Goal: Transaction & Acquisition: Book appointment/travel/reservation

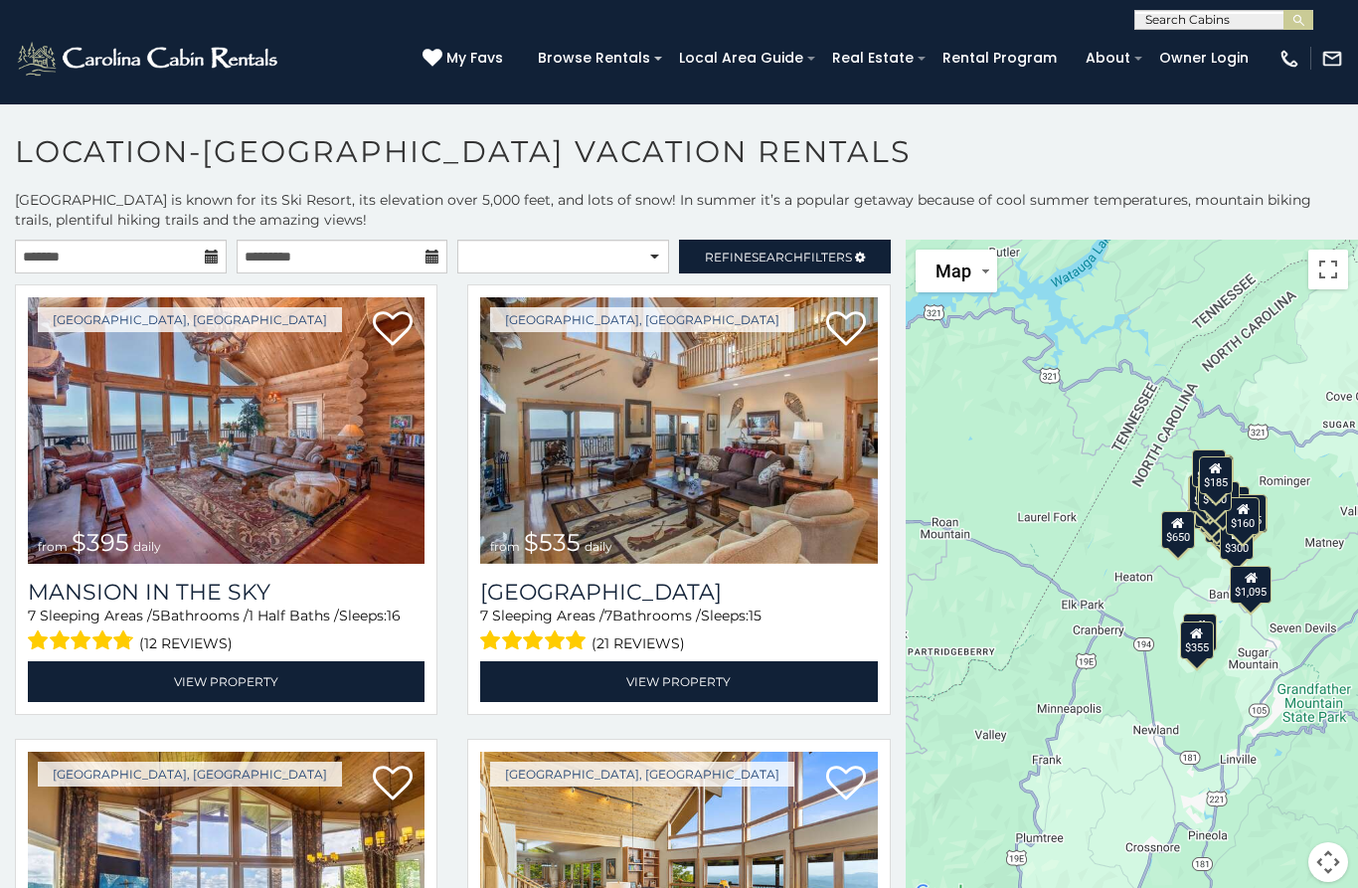
scroll to position [-2, 0]
click at [1209, 27] on input "text" at bounding box center [1223, 24] width 174 height 20
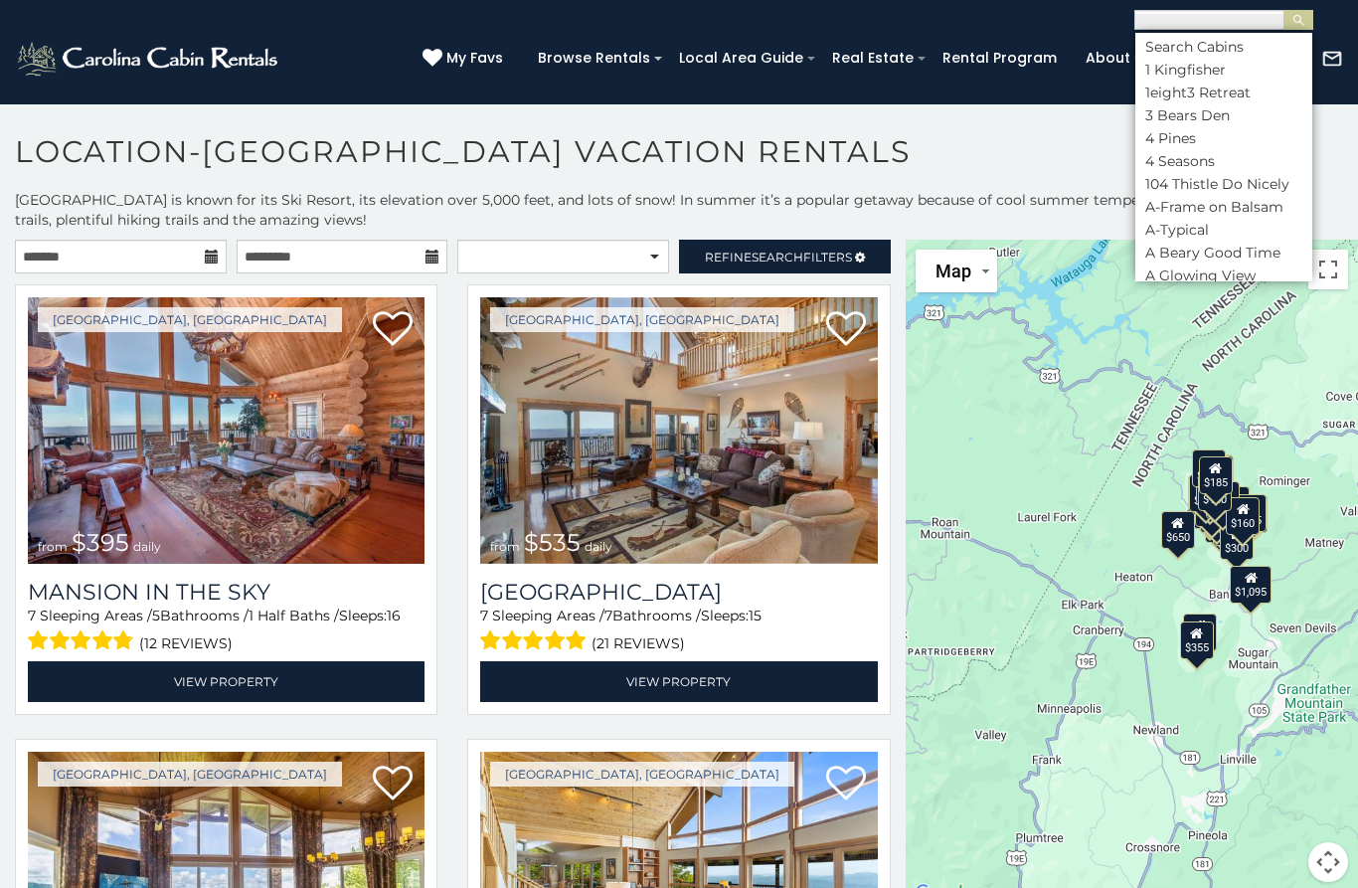
scroll to position [0, 0]
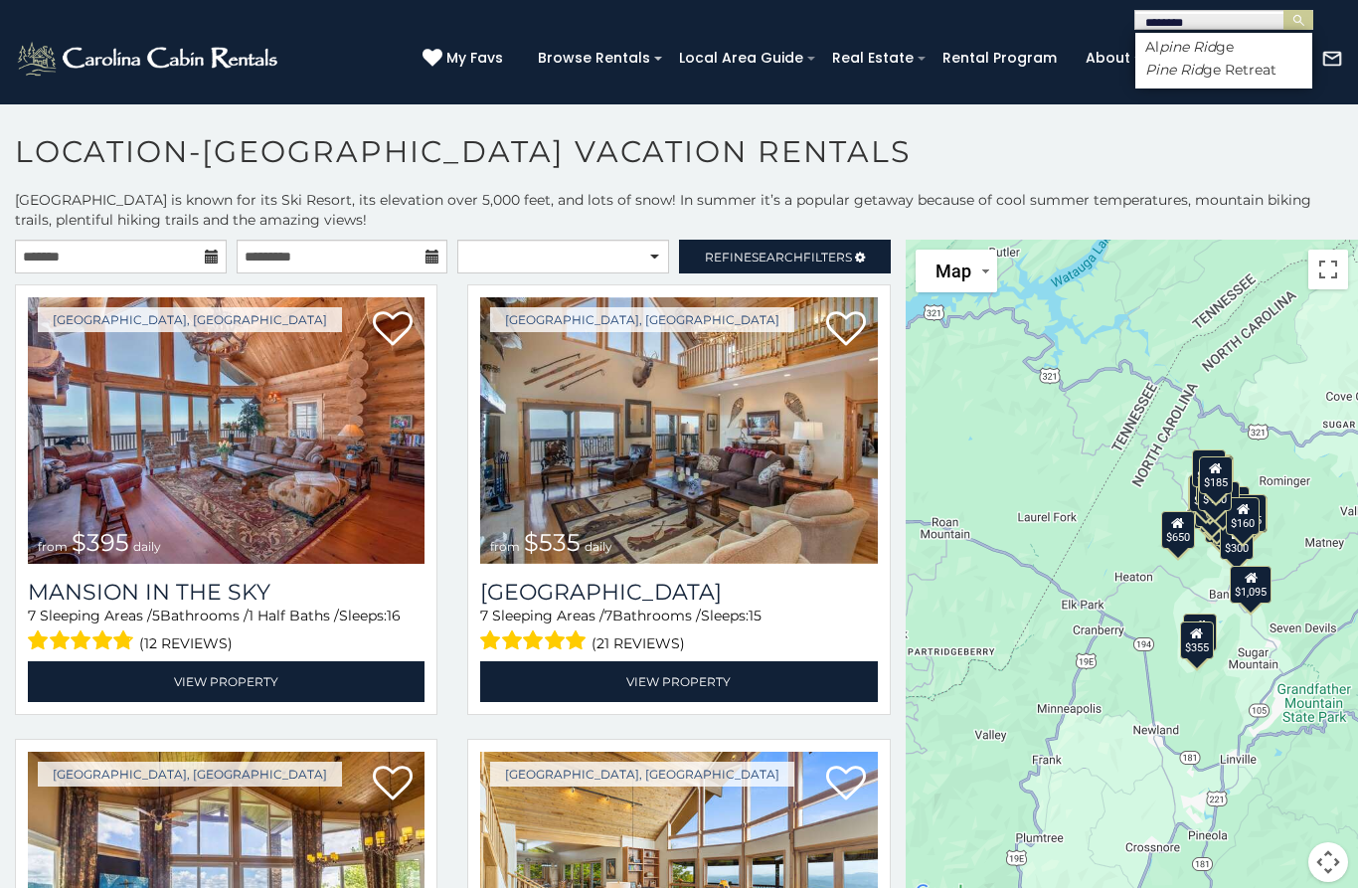
type input "*********"
click at [1305, 23] on img "submit" at bounding box center [1299, 20] width 15 height 15
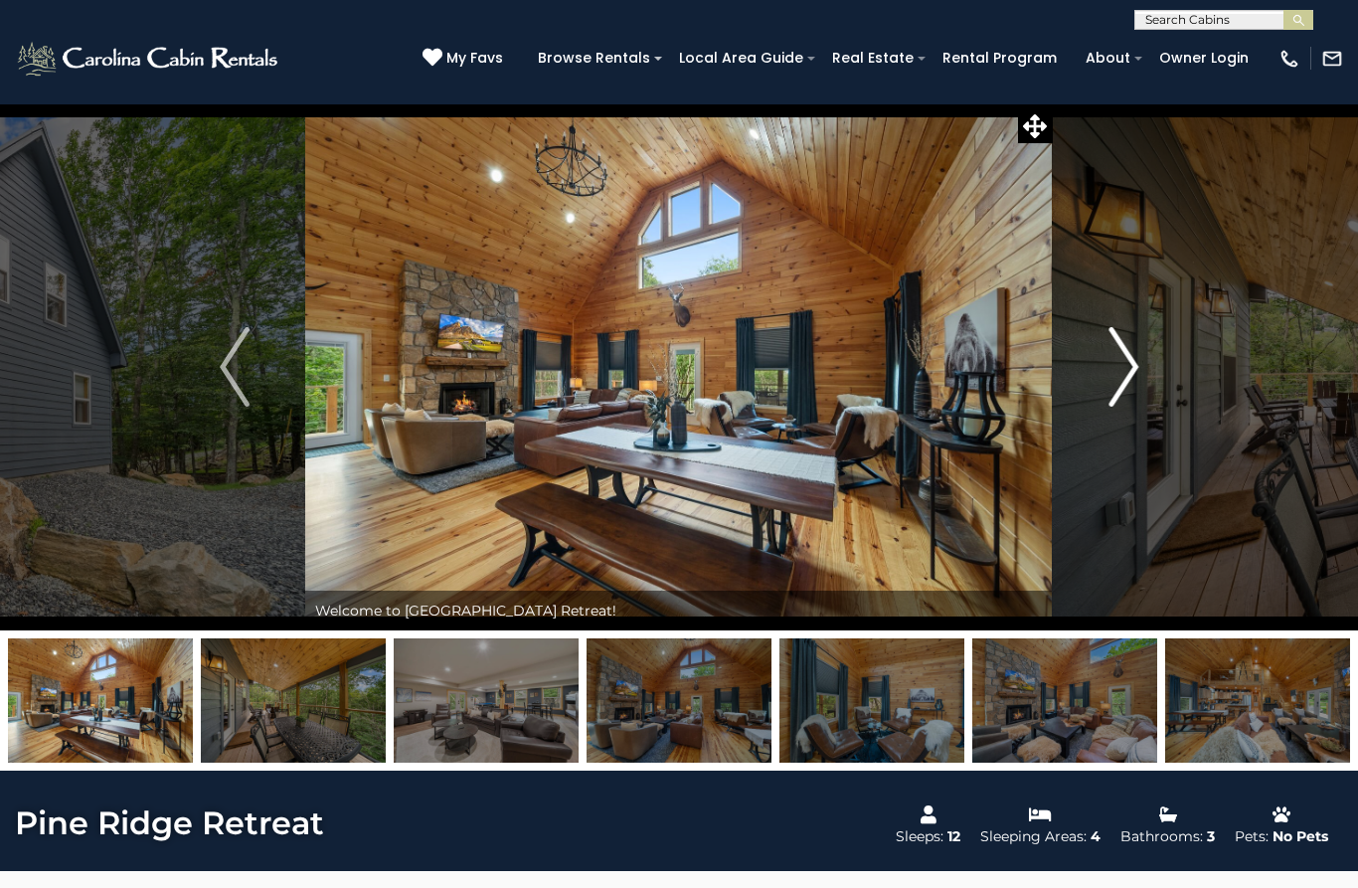
click at [1117, 385] on img "Next" at bounding box center [1124, 367] width 30 height 80
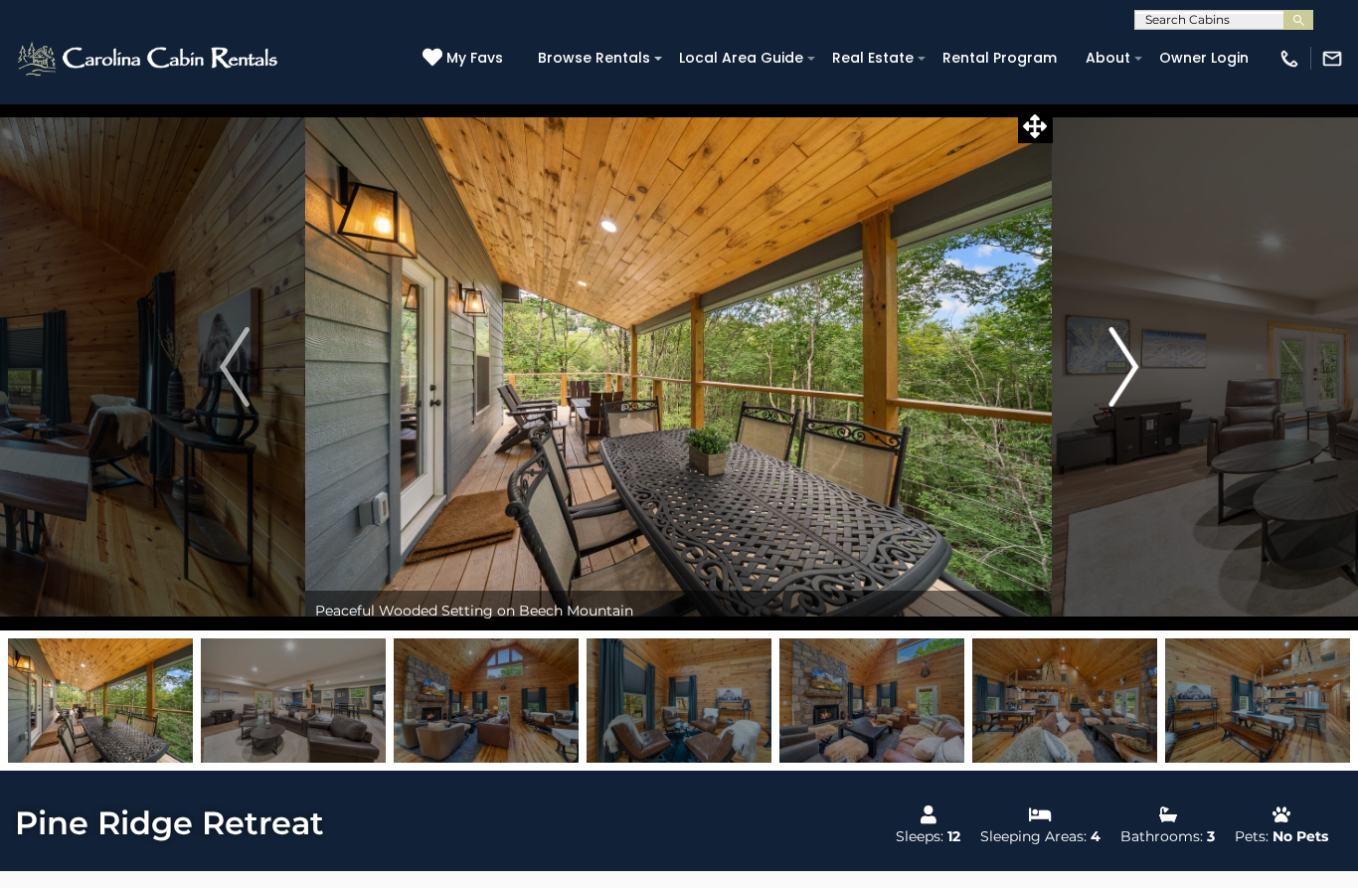
click at [1112, 381] on img "Next" at bounding box center [1124, 367] width 30 height 80
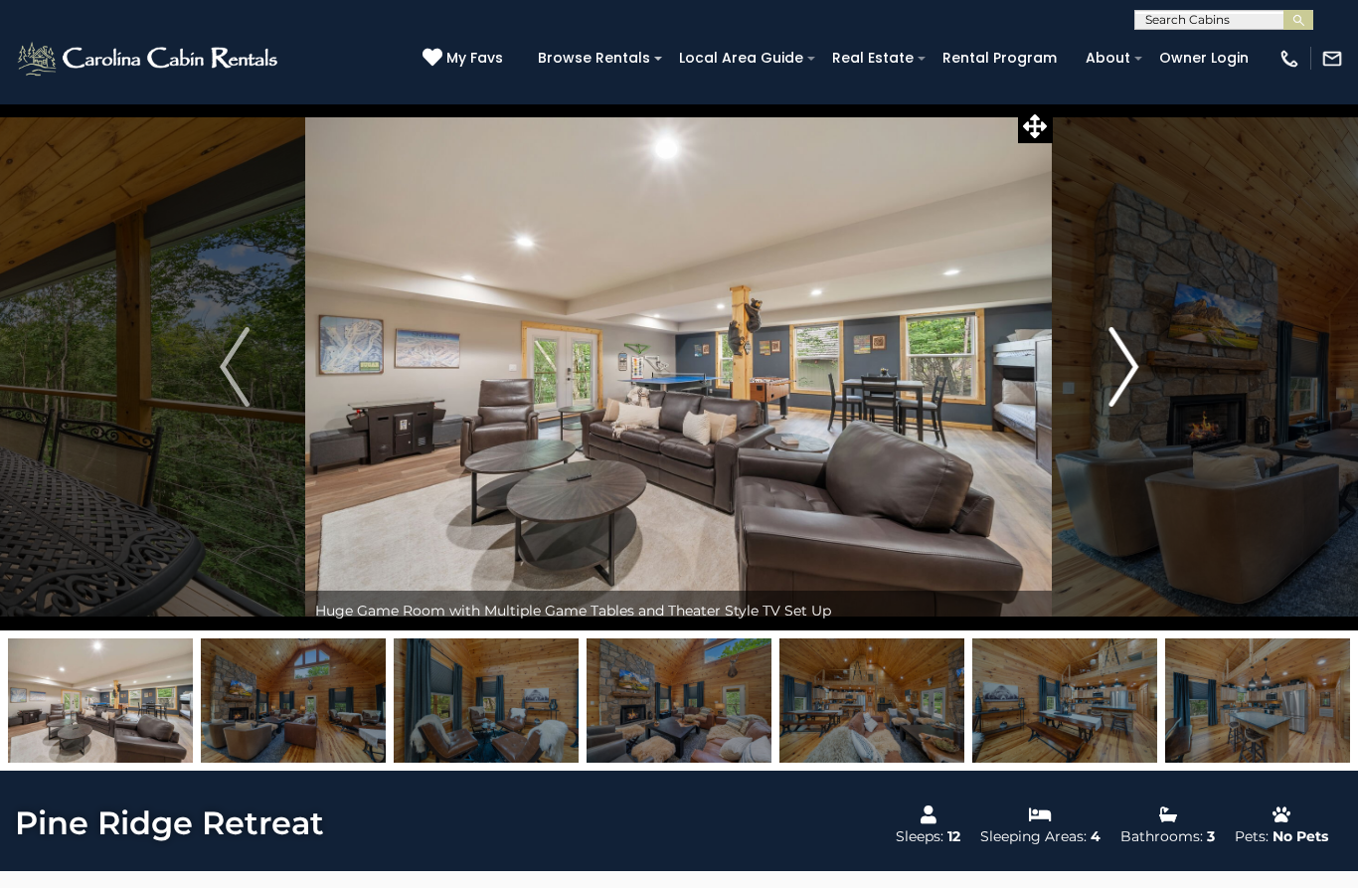
click at [1119, 370] on img "Next" at bounding box center [1124, 367] width 30 height 80
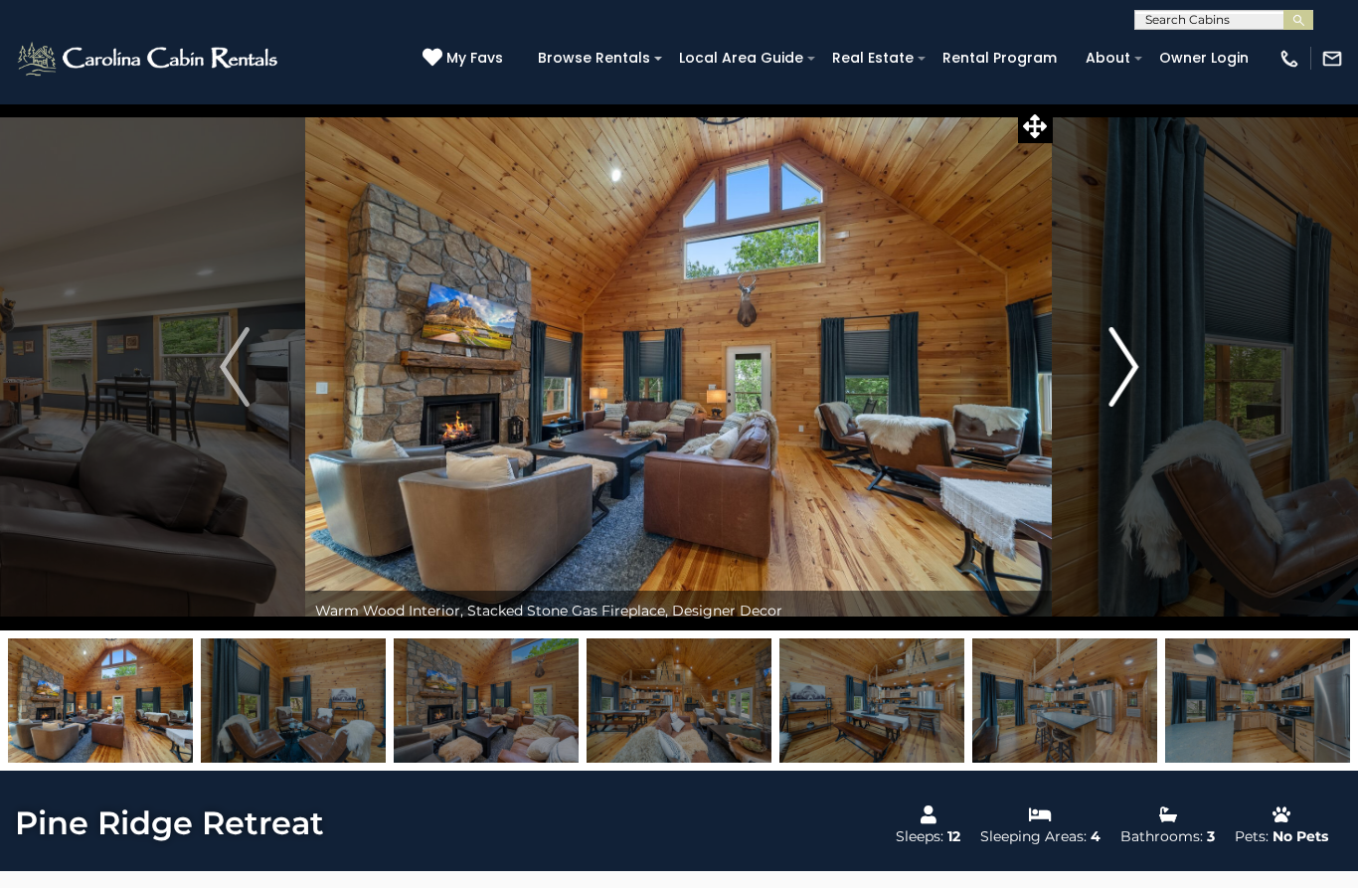
click at [1112, 359] on img "Next" at bounding box center [1124, 367] width 30 height 80
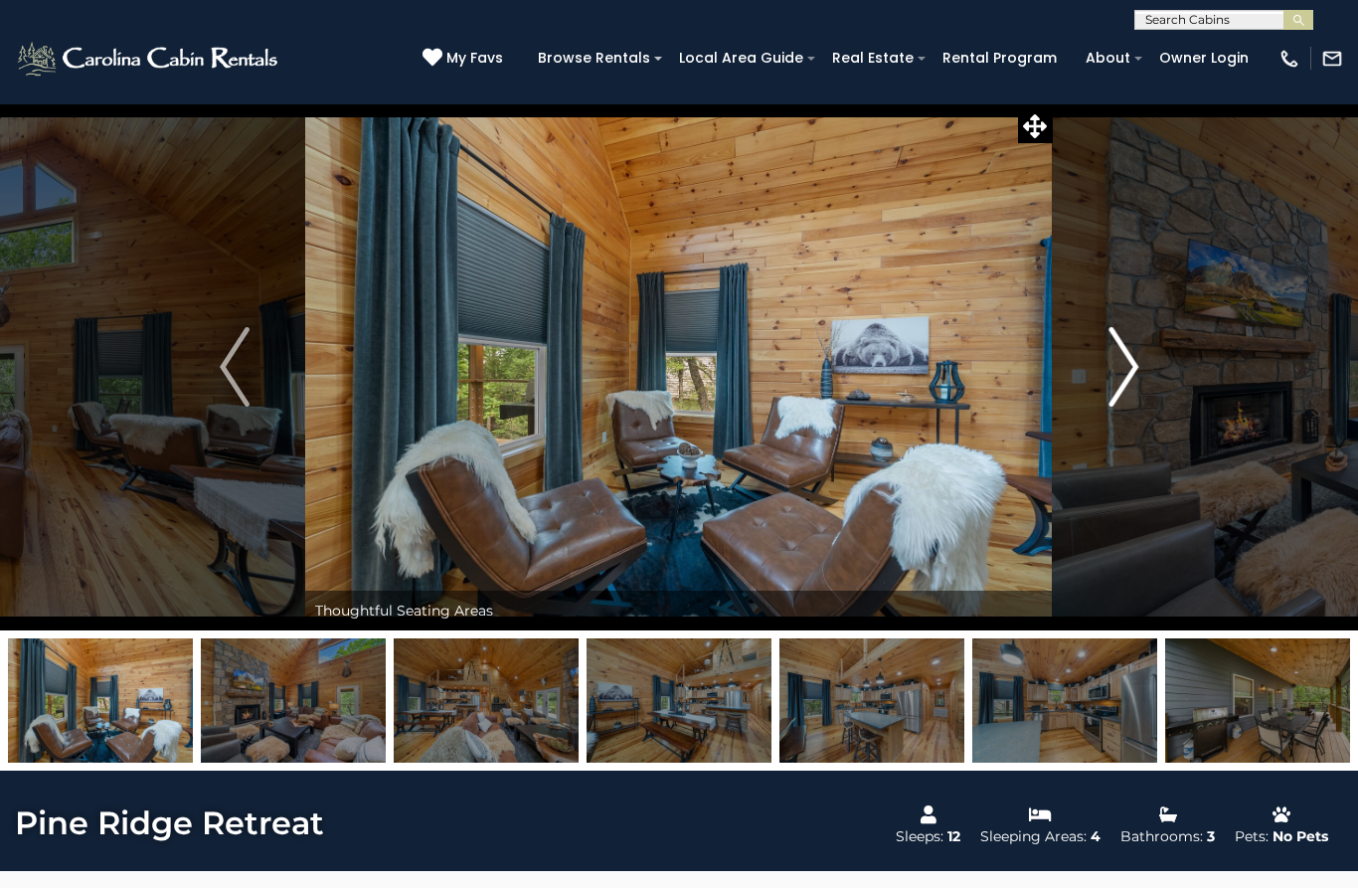
click at [1119, 354] on img "Next" at bounding box center [1124, 367] width 30 height 80
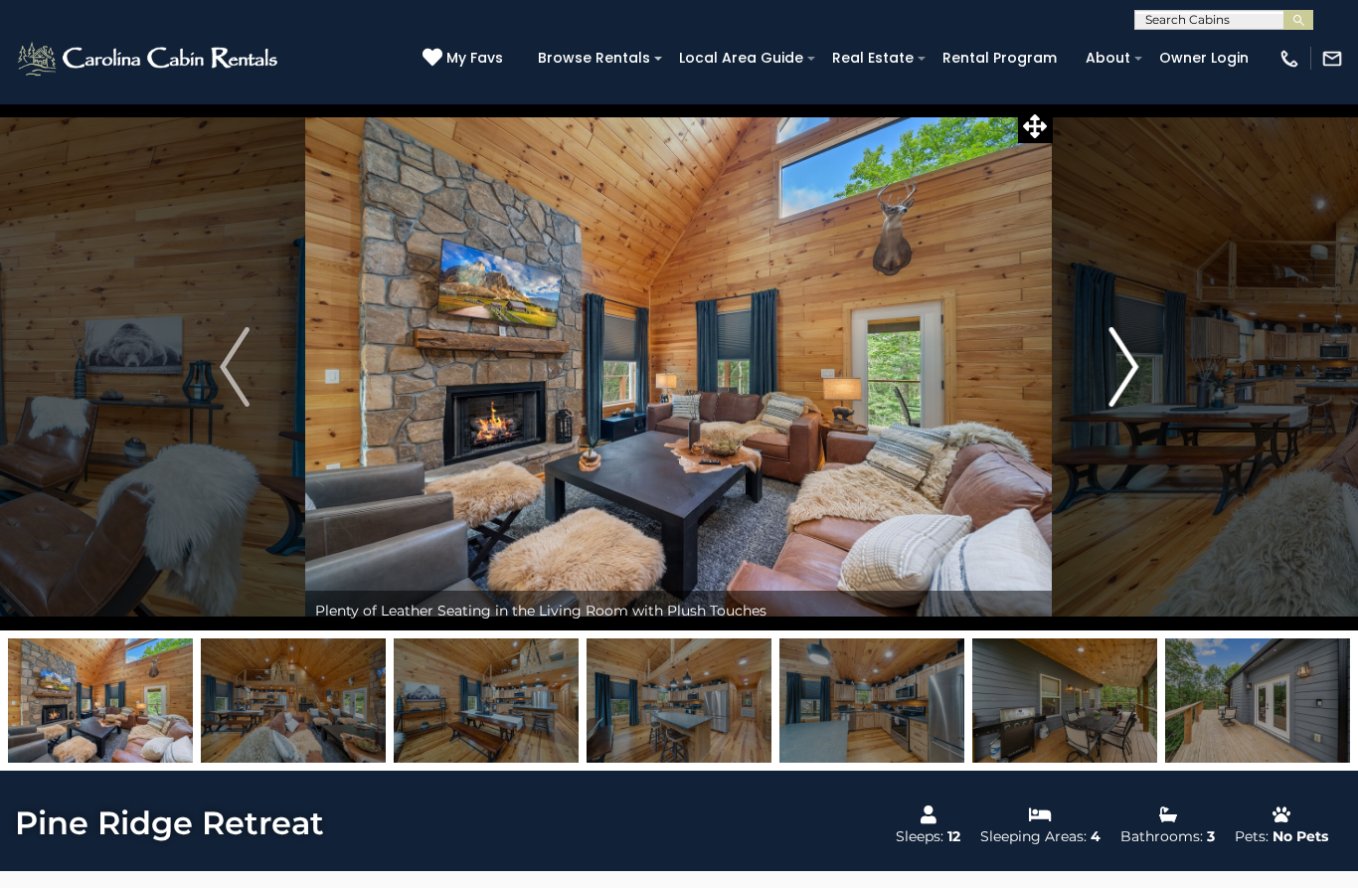
click at [1126, 373] on img "Next" at bounding box center [1124, 367] width 30 height 80
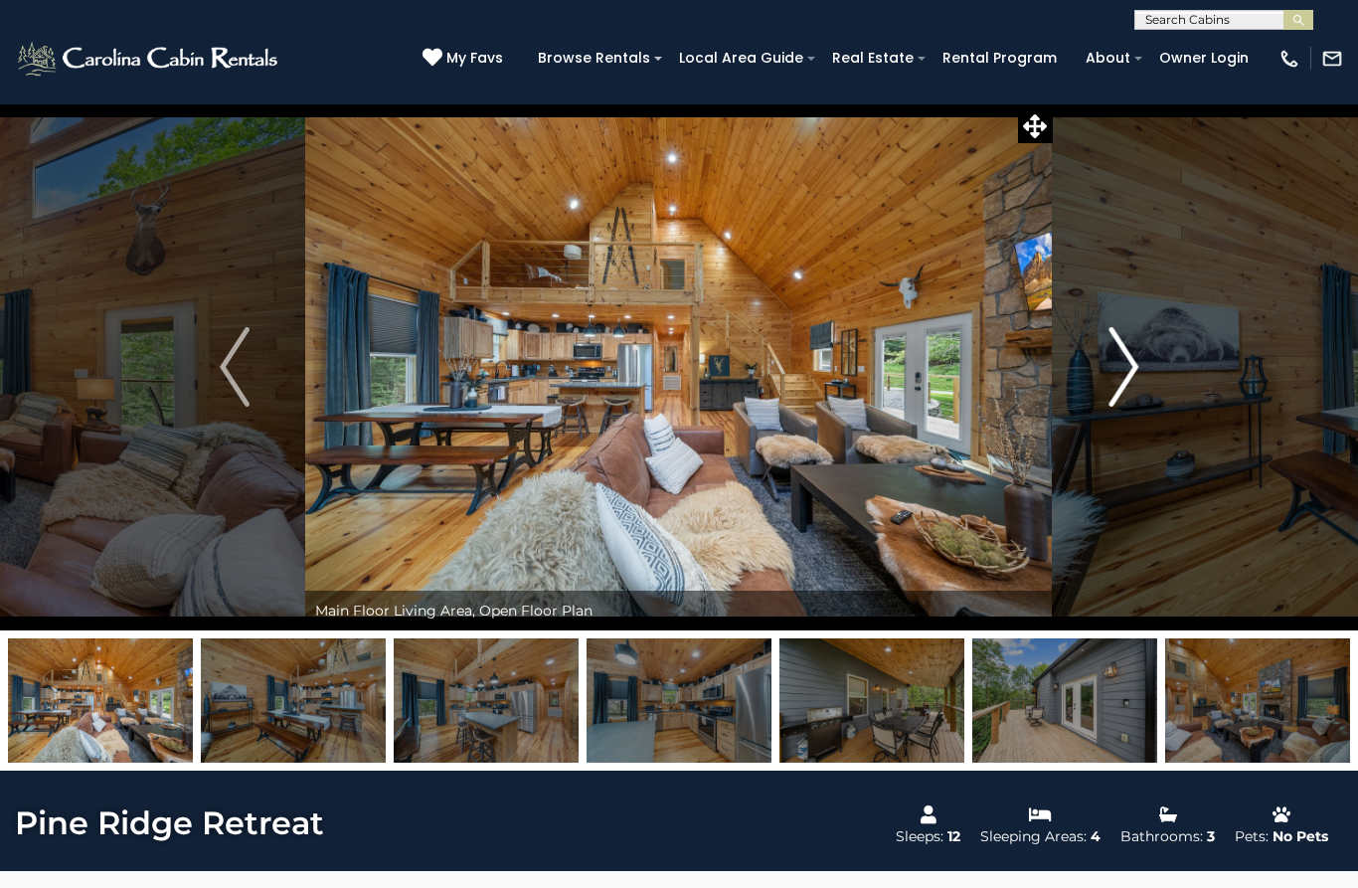
click at [1126, 376] on img "Next" at bounding box center [1124, 367] width 30 height 80
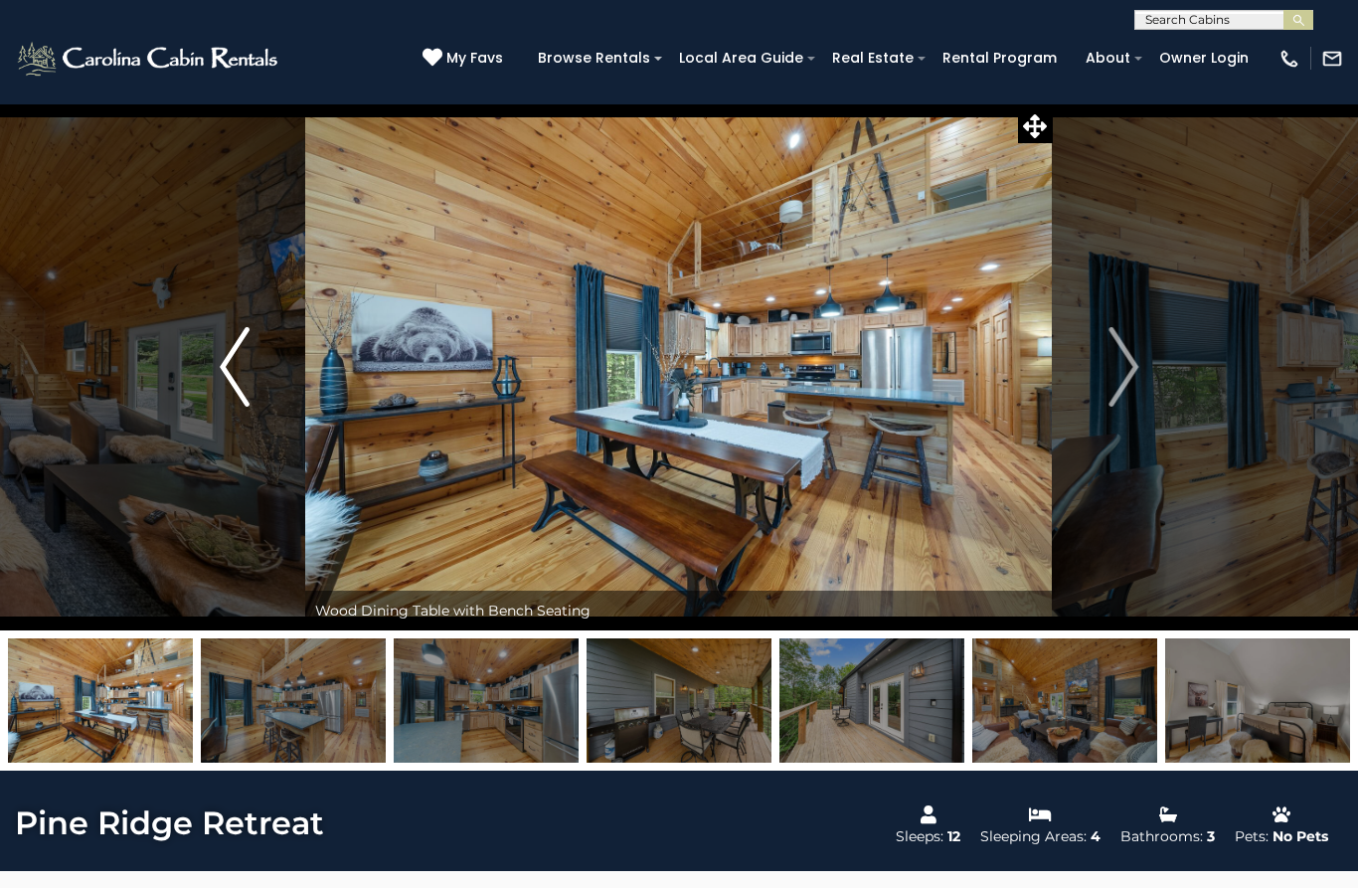
click at [241, 382] on img "Previous" at bounding box center [235, 367] width 30 height 80
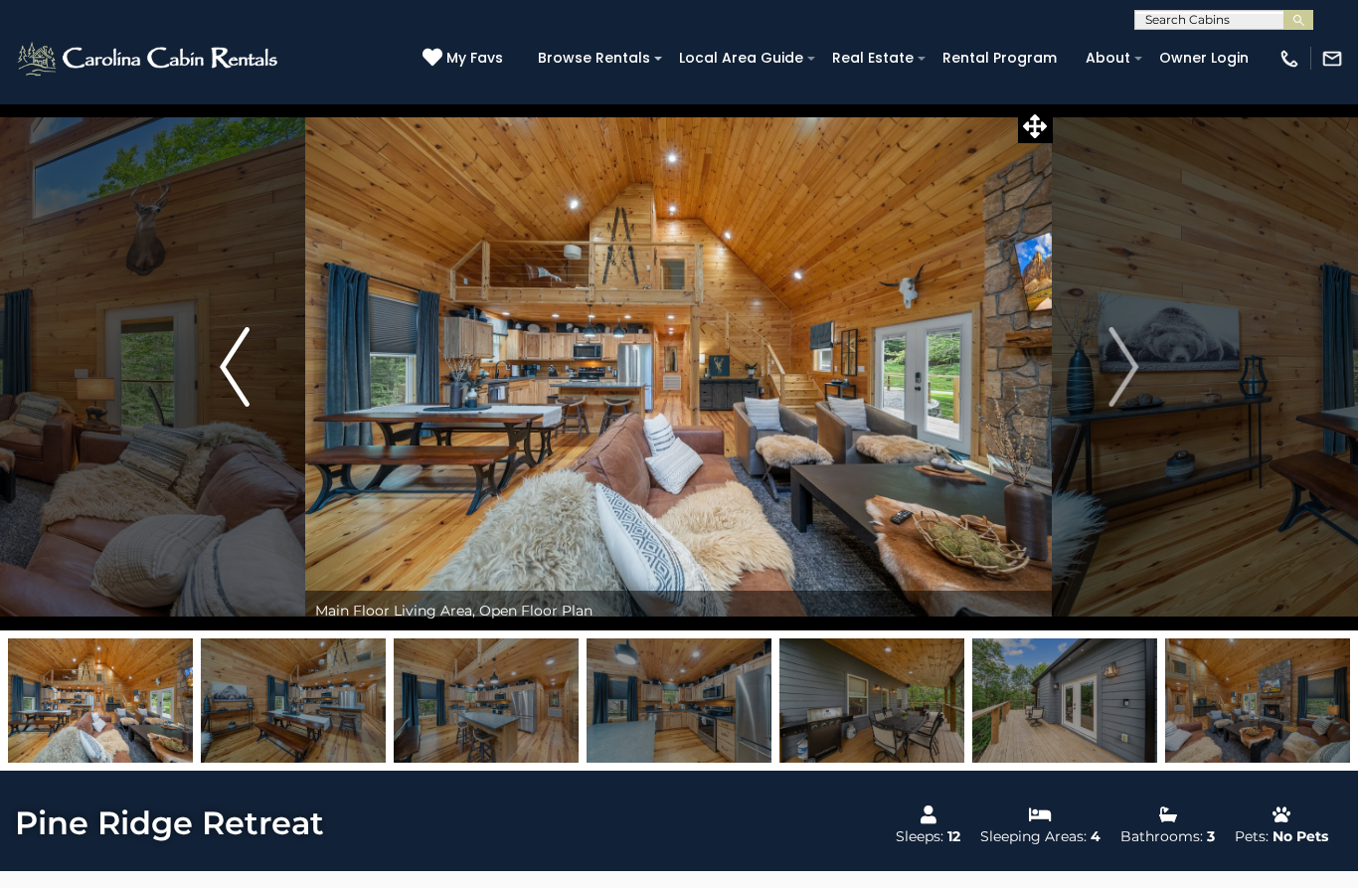
click at [230, 363] on img "Previous" at bounding box center [235, 367] width 30 height 80
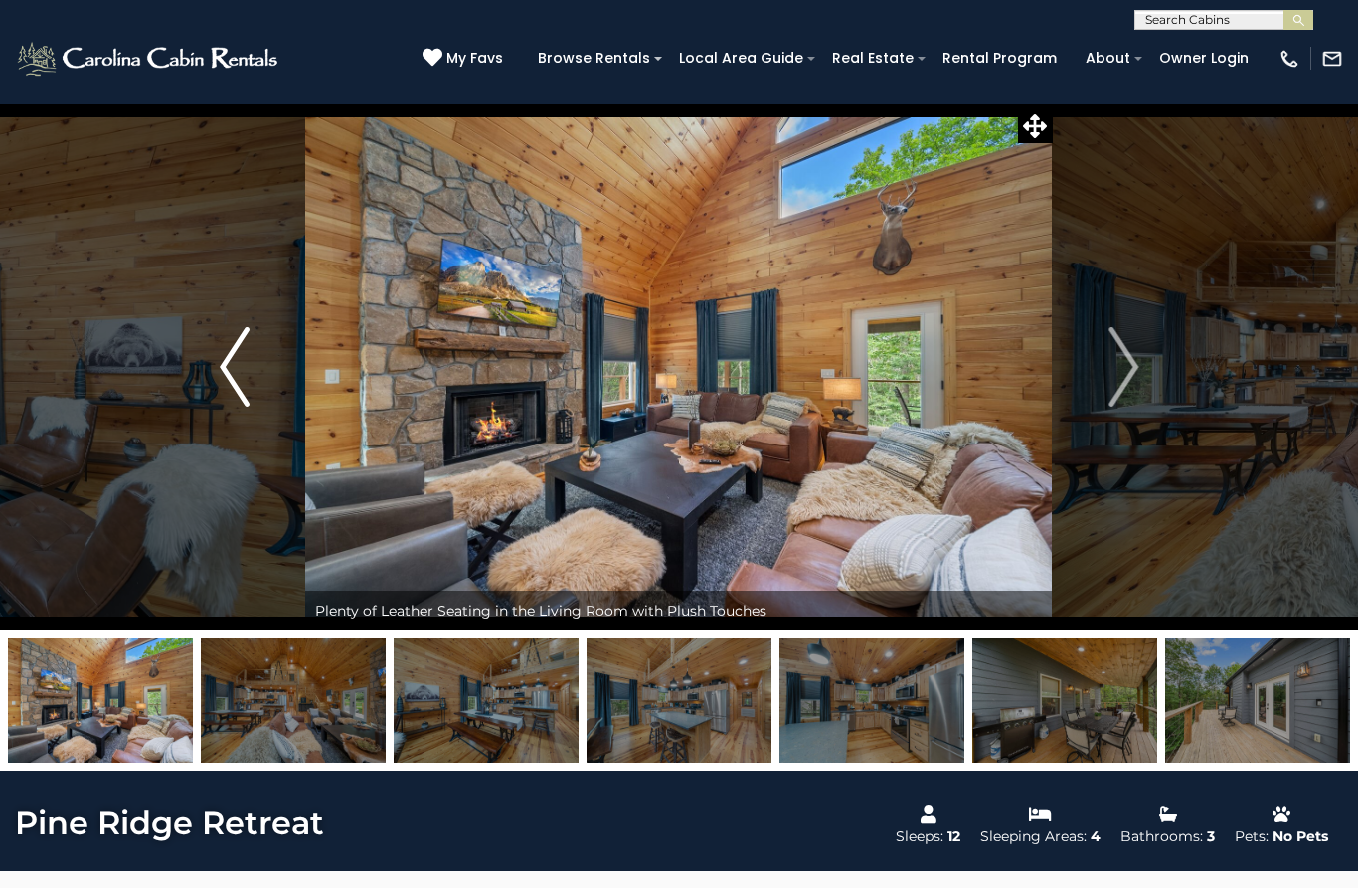
click at [223, 356] on img "Previous" at bounding box center [235, 367] width 30 height 80
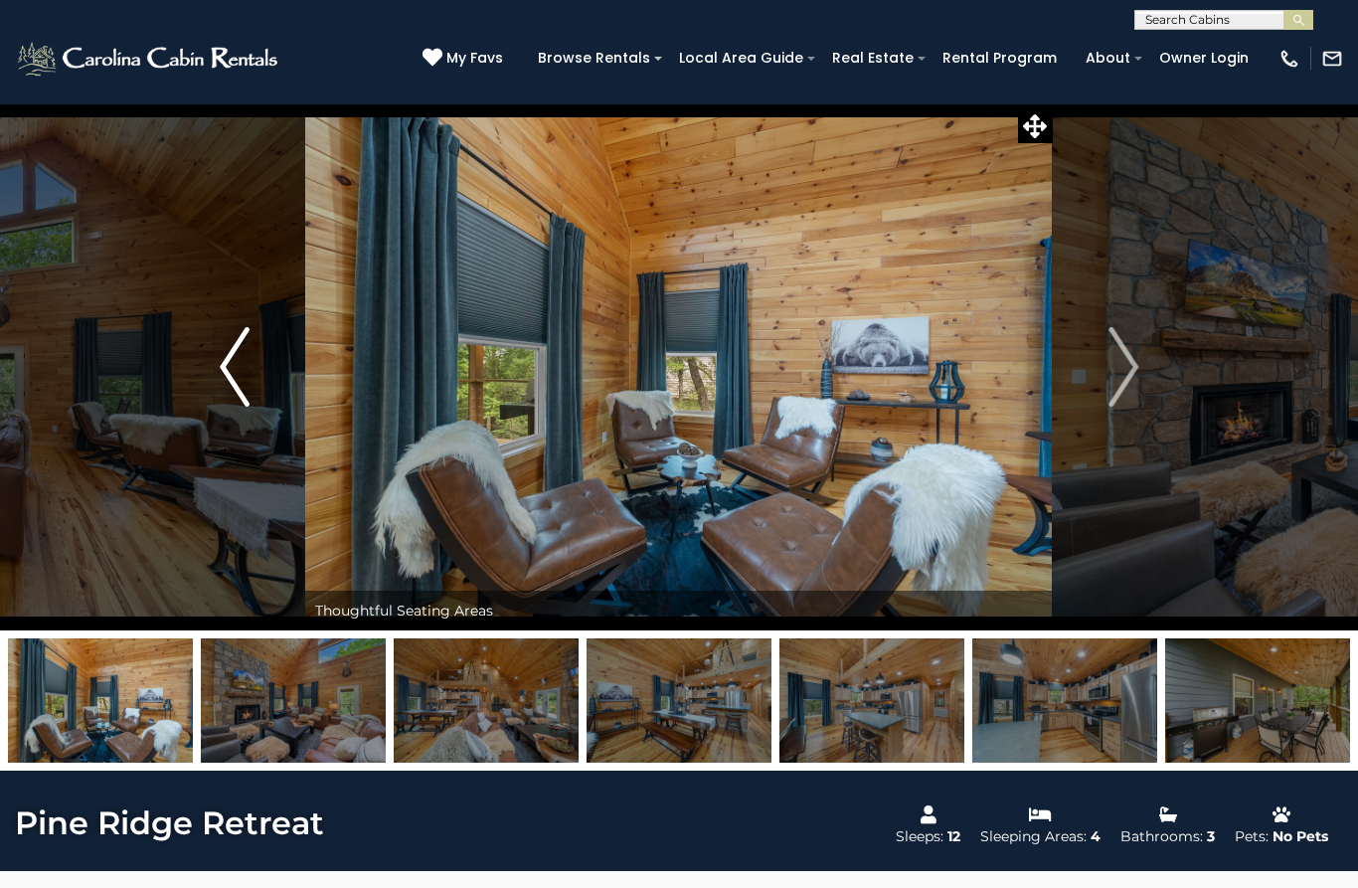
click at [224, 371] on img "Previous" at bounding box center [235, 367] width 30 height 80
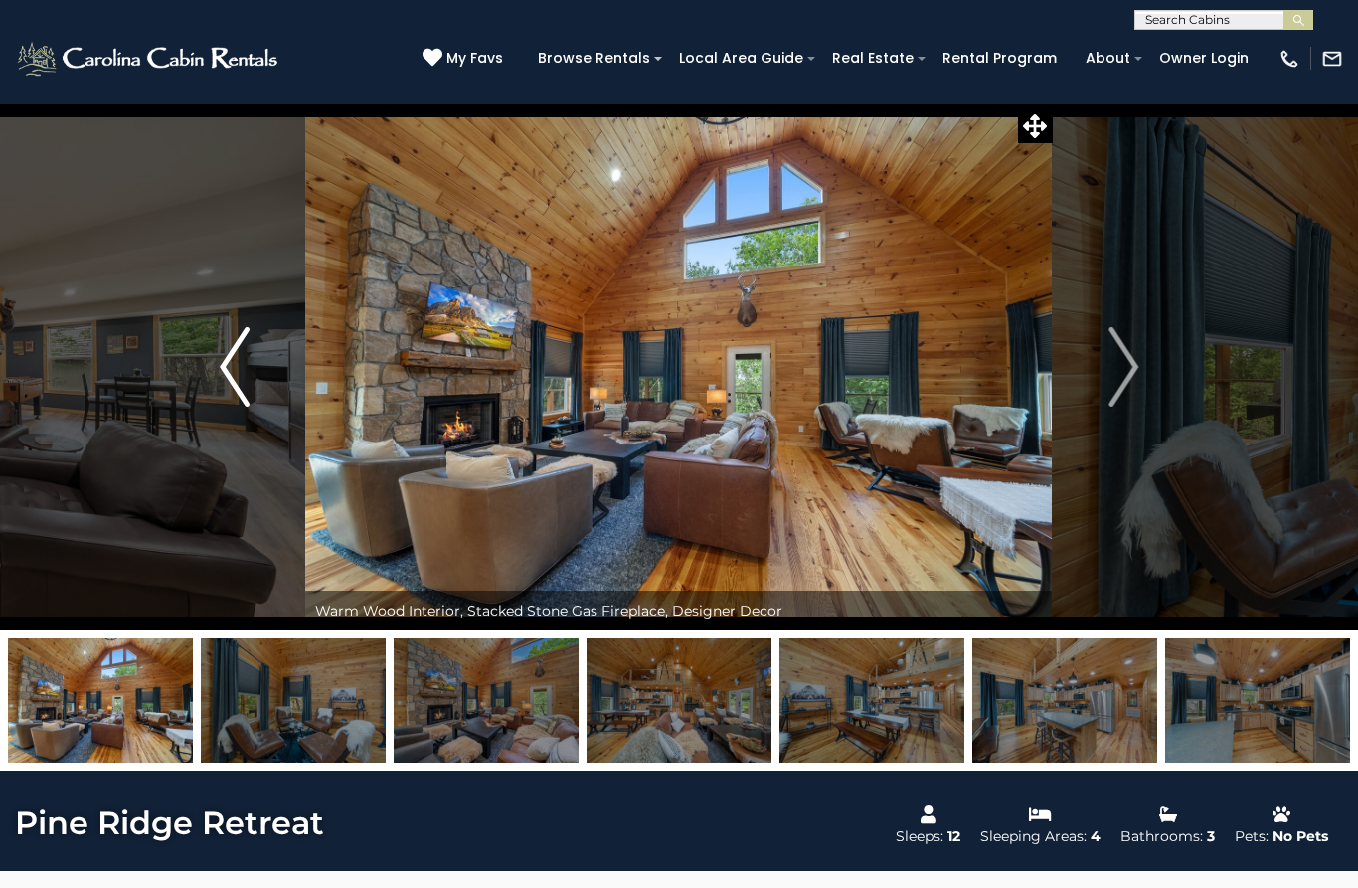
click at [224, 397] on img "Previous" at bounding box center [235, 367] width 30 height 80
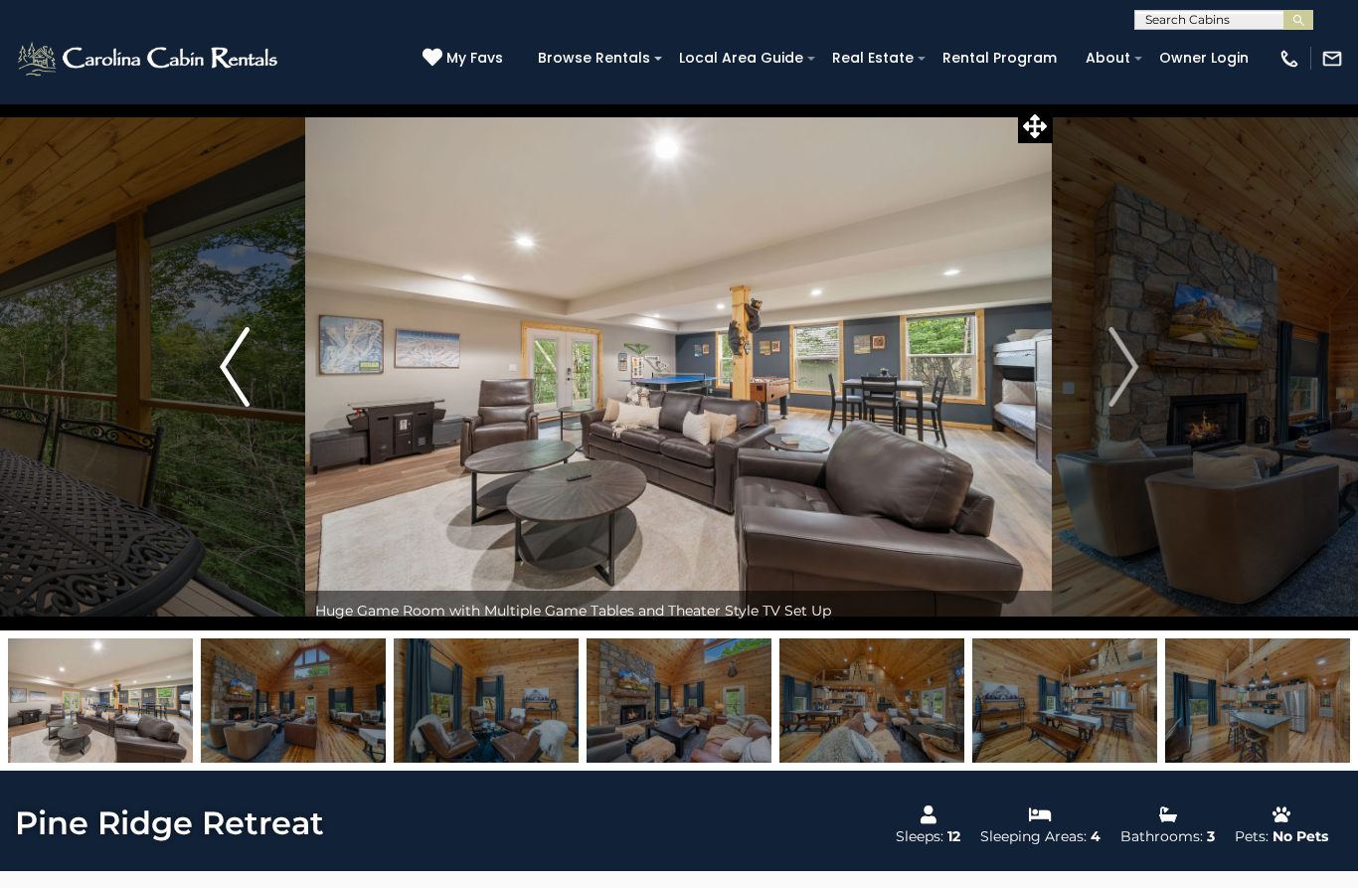
click at [221, 380] on img "Previous" at bounding box center [235, 367] width 30 height 80
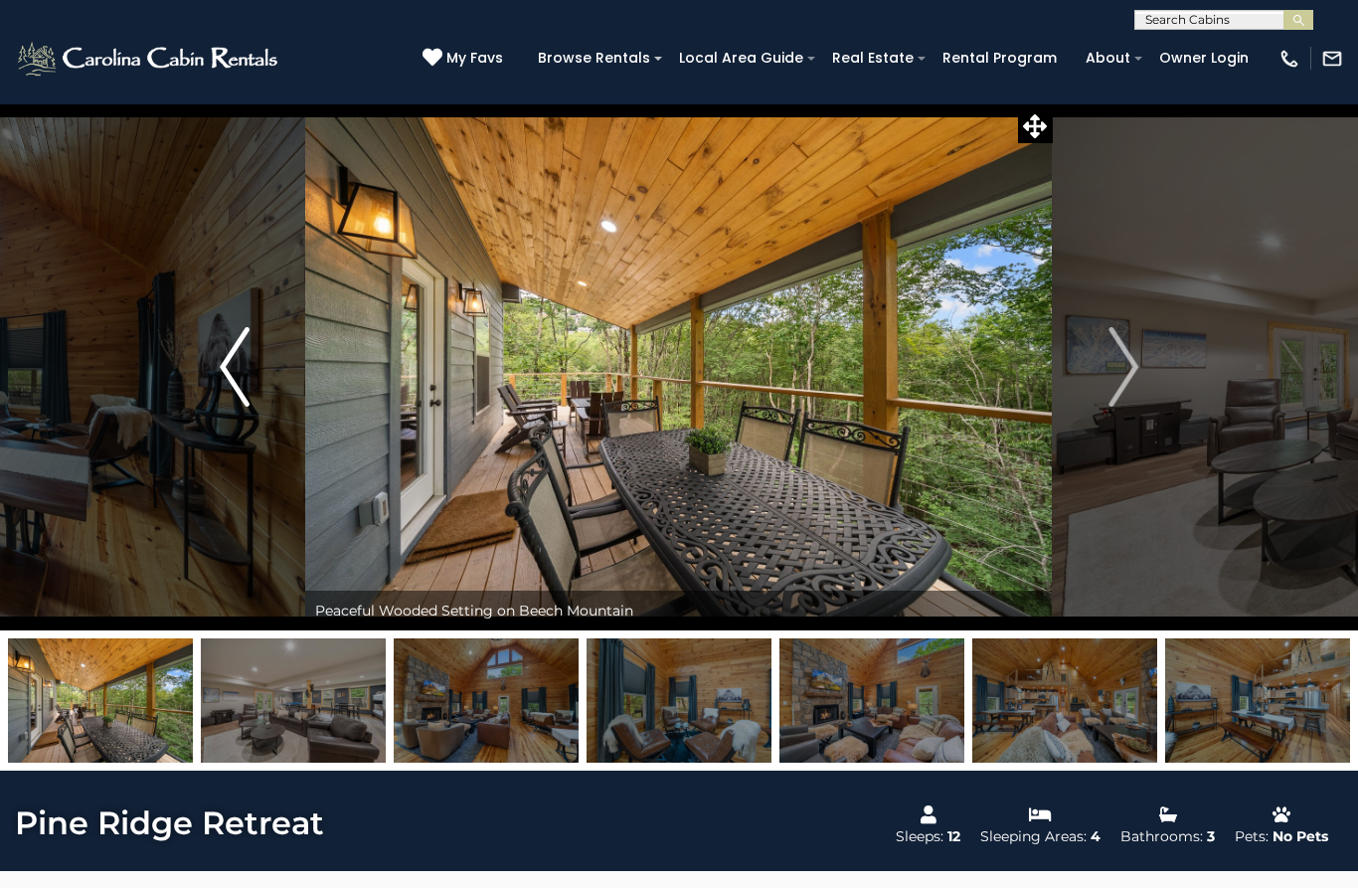
click at [233, 370] on img "Previous" at bounding box center [235, 367] width 30 height 80
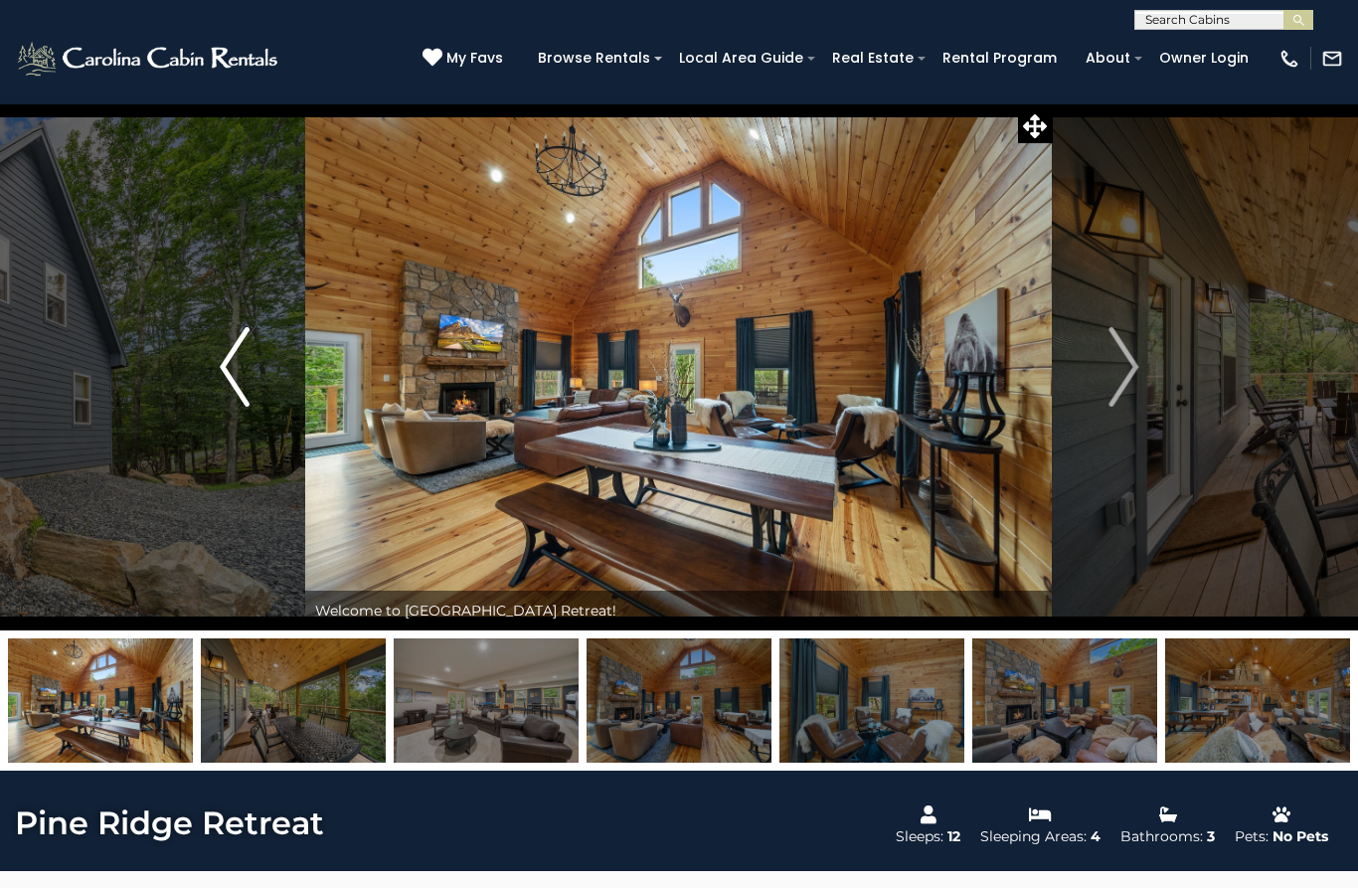
click at [241, 368] on img "Previous" at bounding box center [235, 367] width 30 height 80
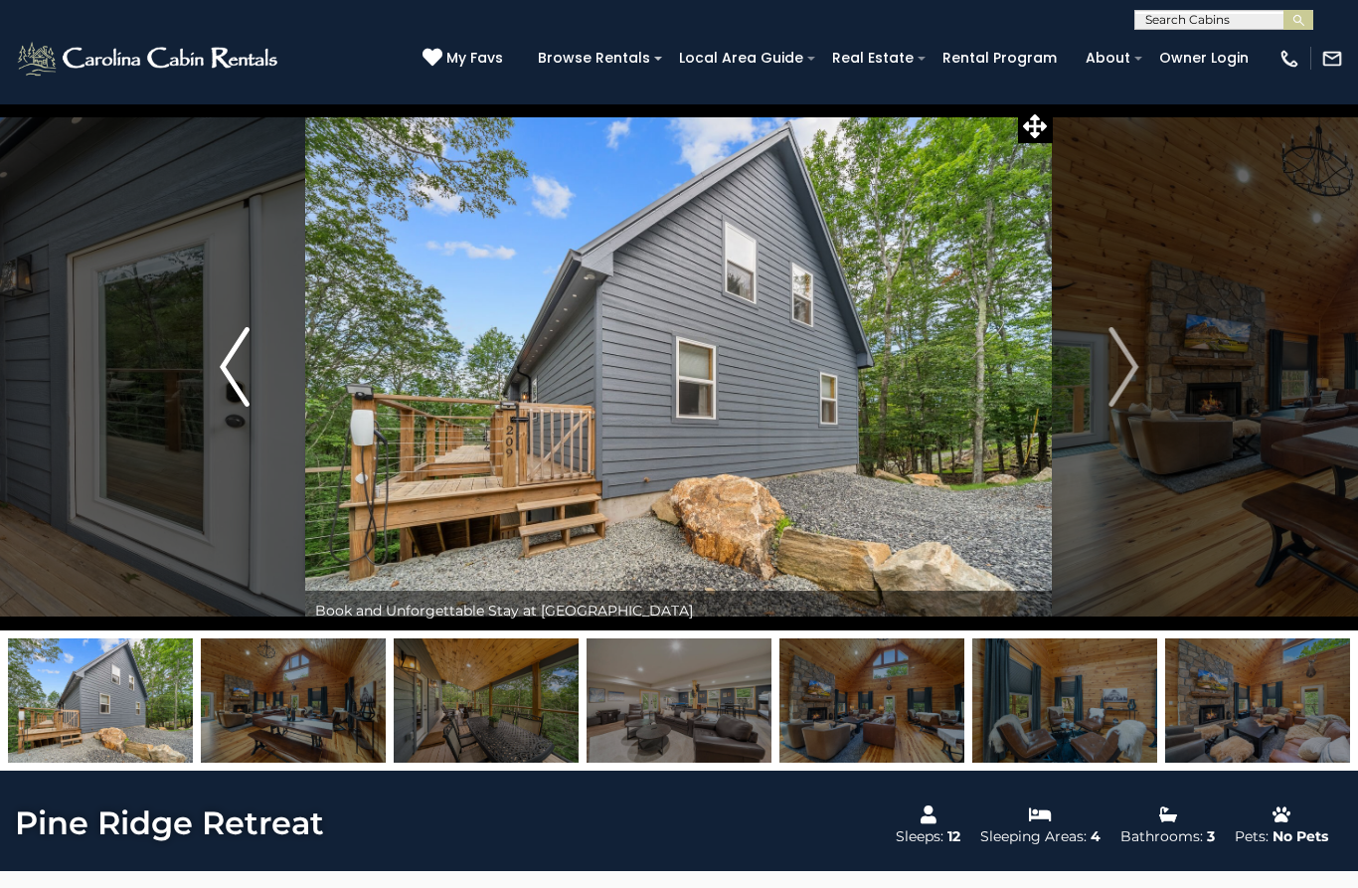
click at [231, 385] on img "Previous" at bounding box center [235, 367] width 30 height 80
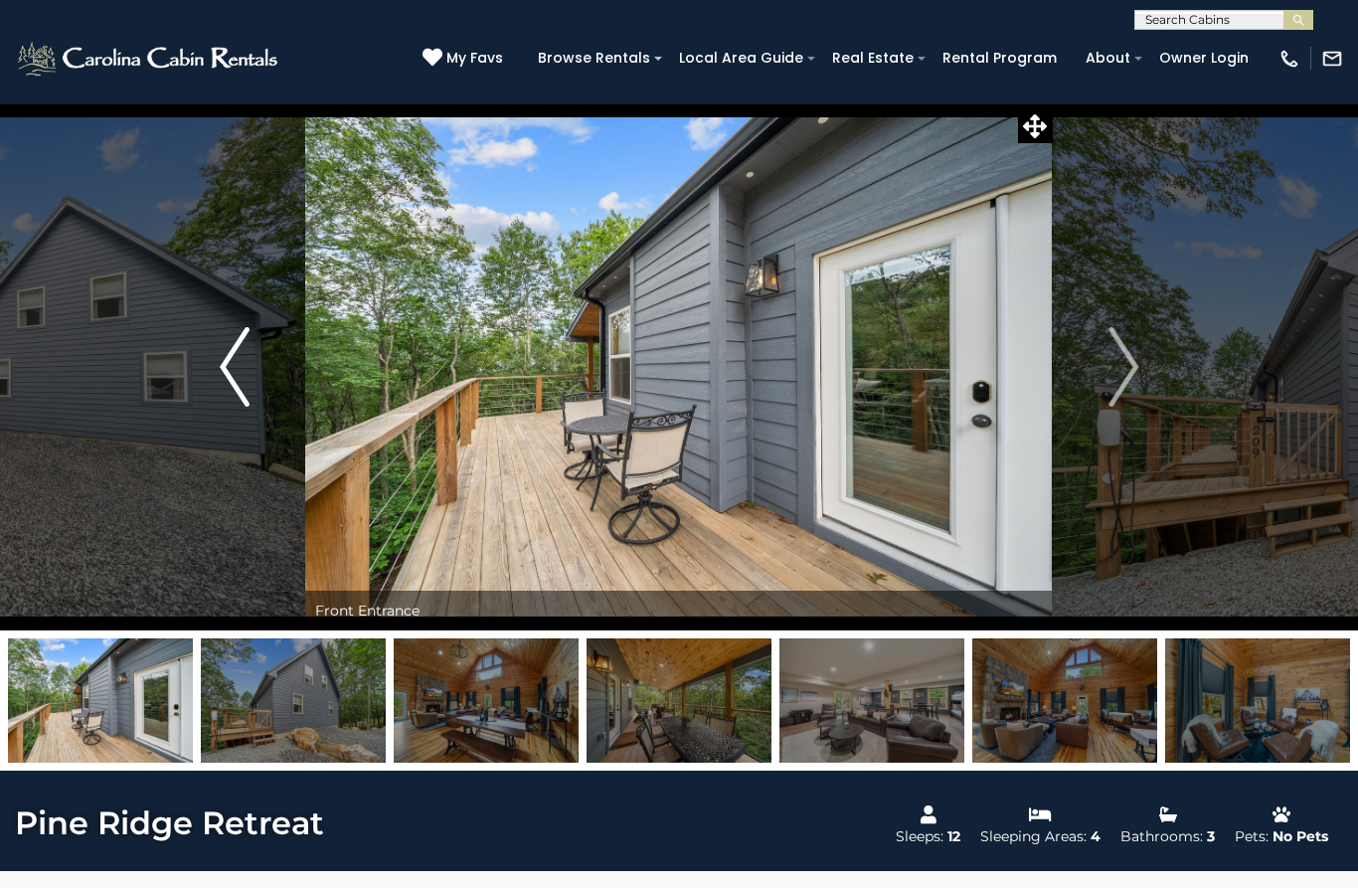
click at [232, 372] on img "Previous" at bounding box center [235, 367] width 30 height 80
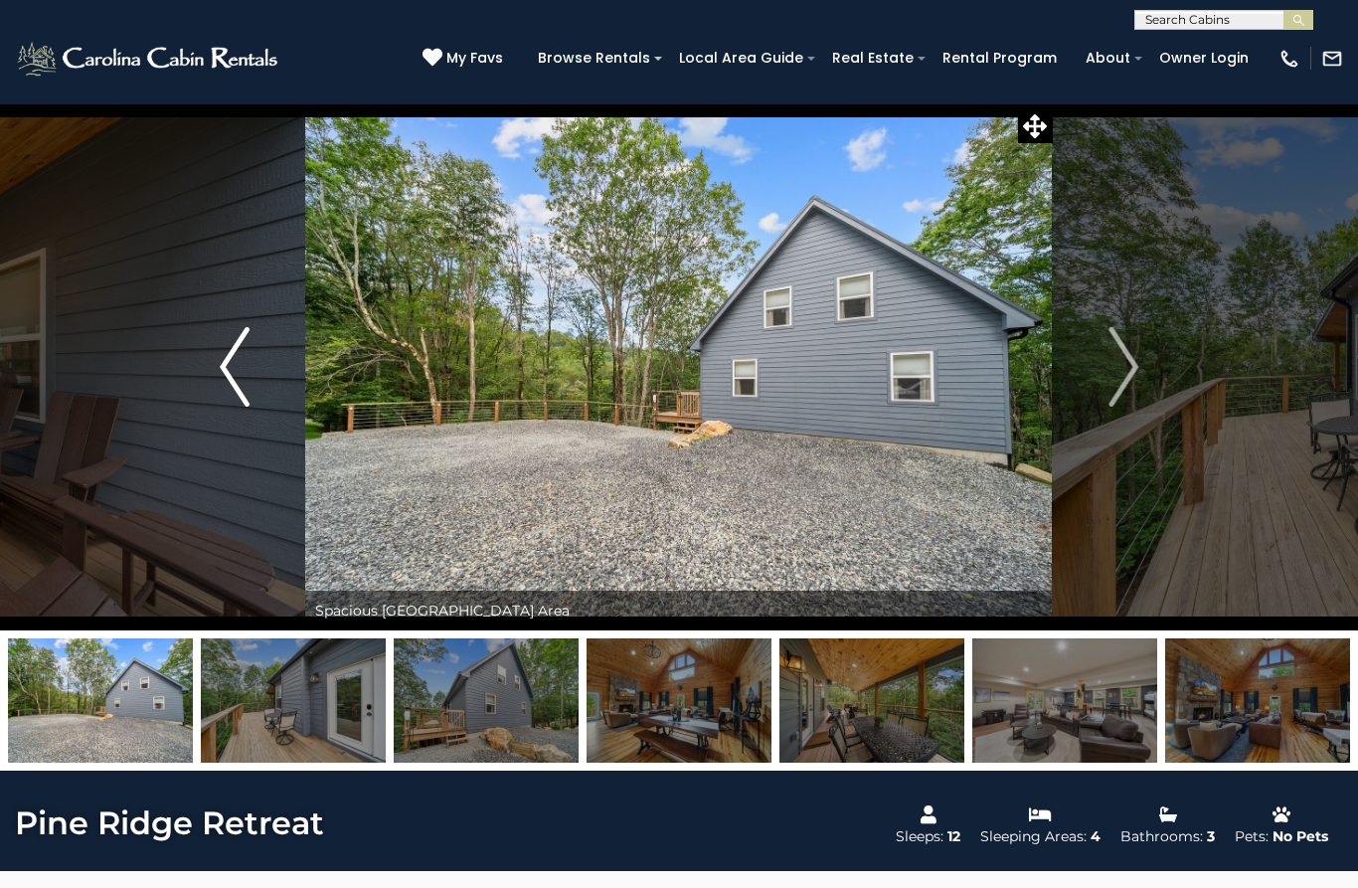
click at [236, 361] on img "Previous" at bounding box center [235, 367] width 30 height 80
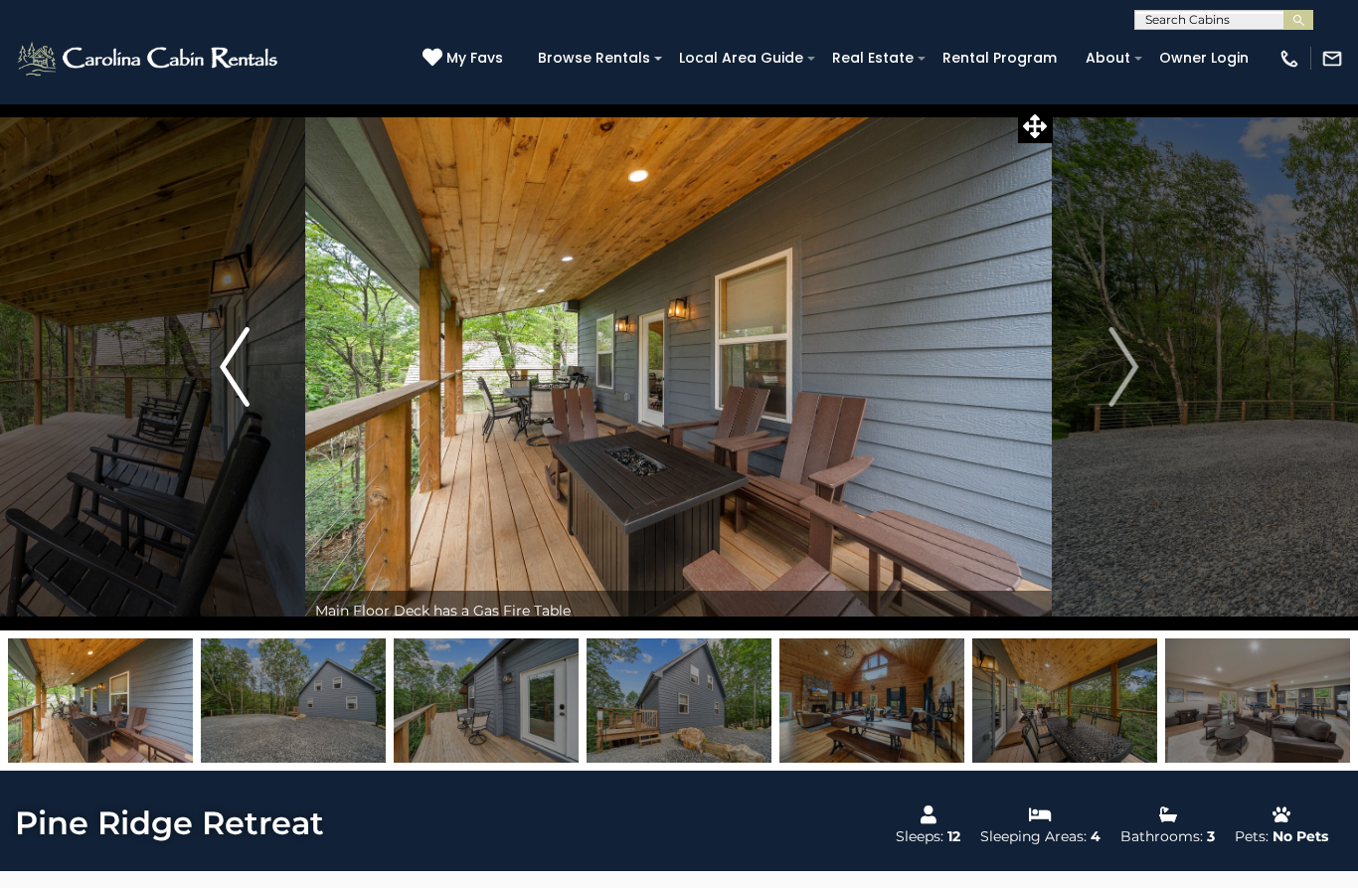
click at [229, 369] on img "Previous" at bounding box center [235, 367] width 30 height 80
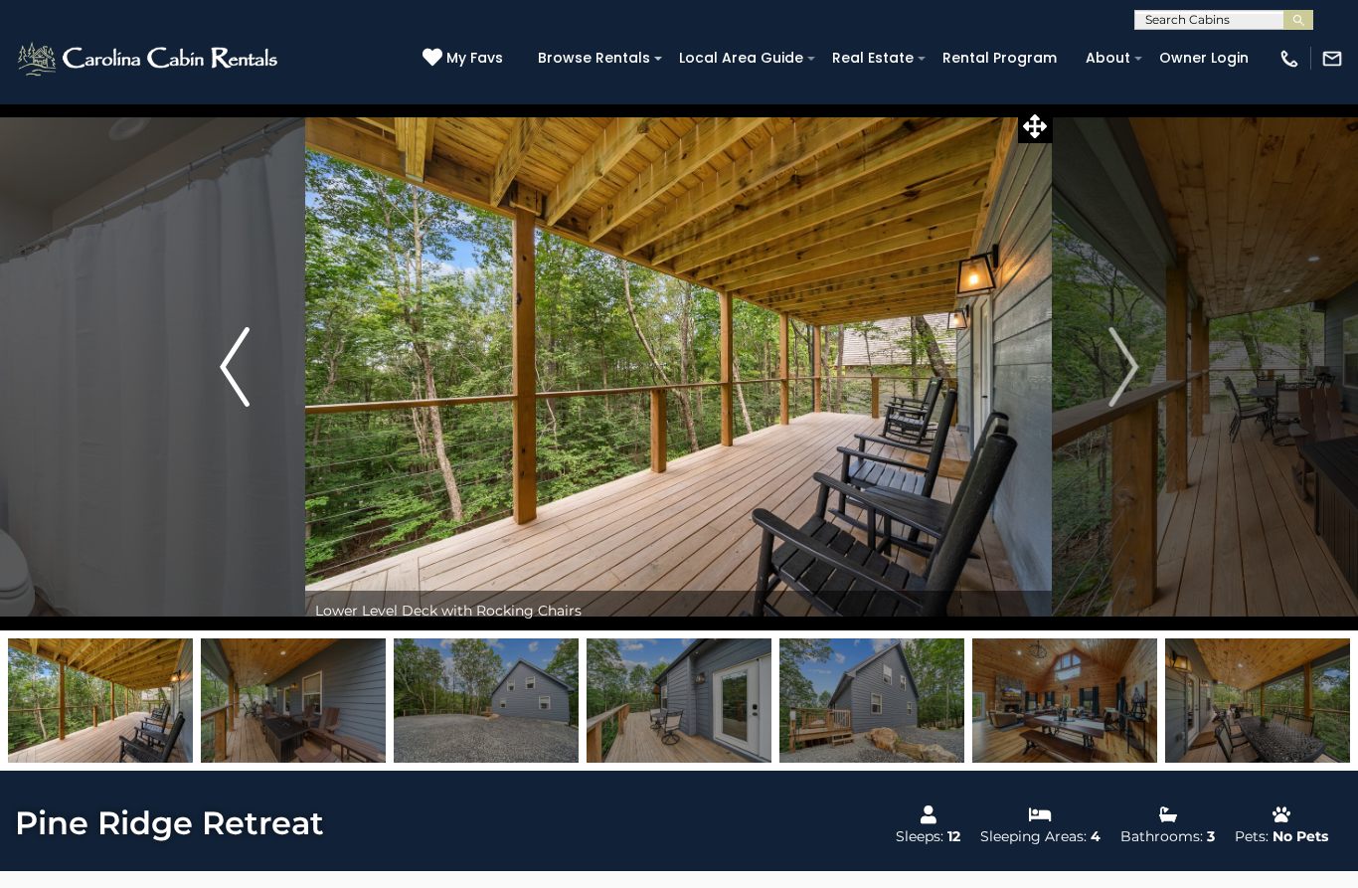
click at [230, 361] on img "Previous" at bounding box center [235, 367] width 30 height 80
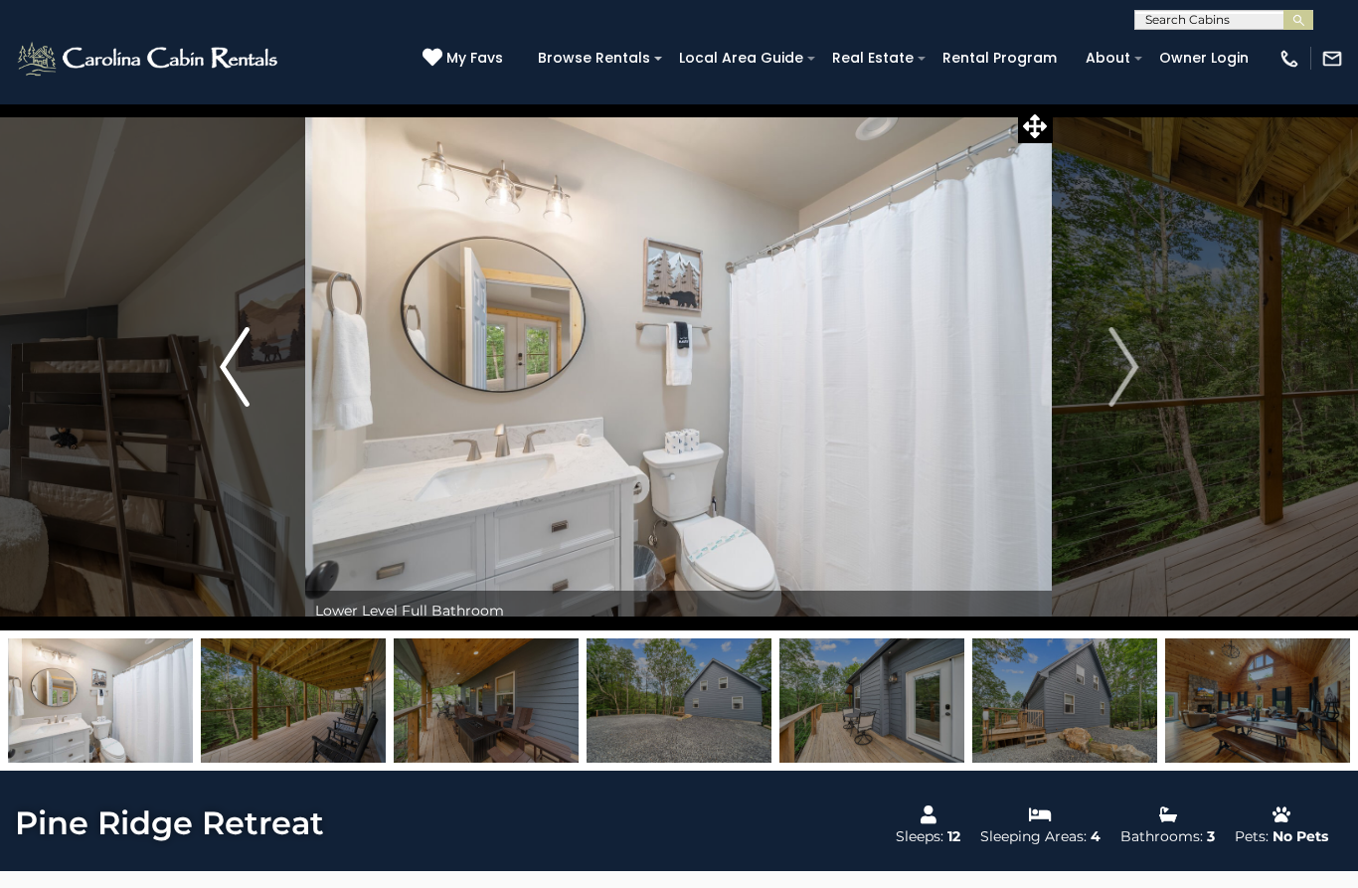
click at [236, 367] on img "Previous" at bounding box center [235, 367] width 30 height 80
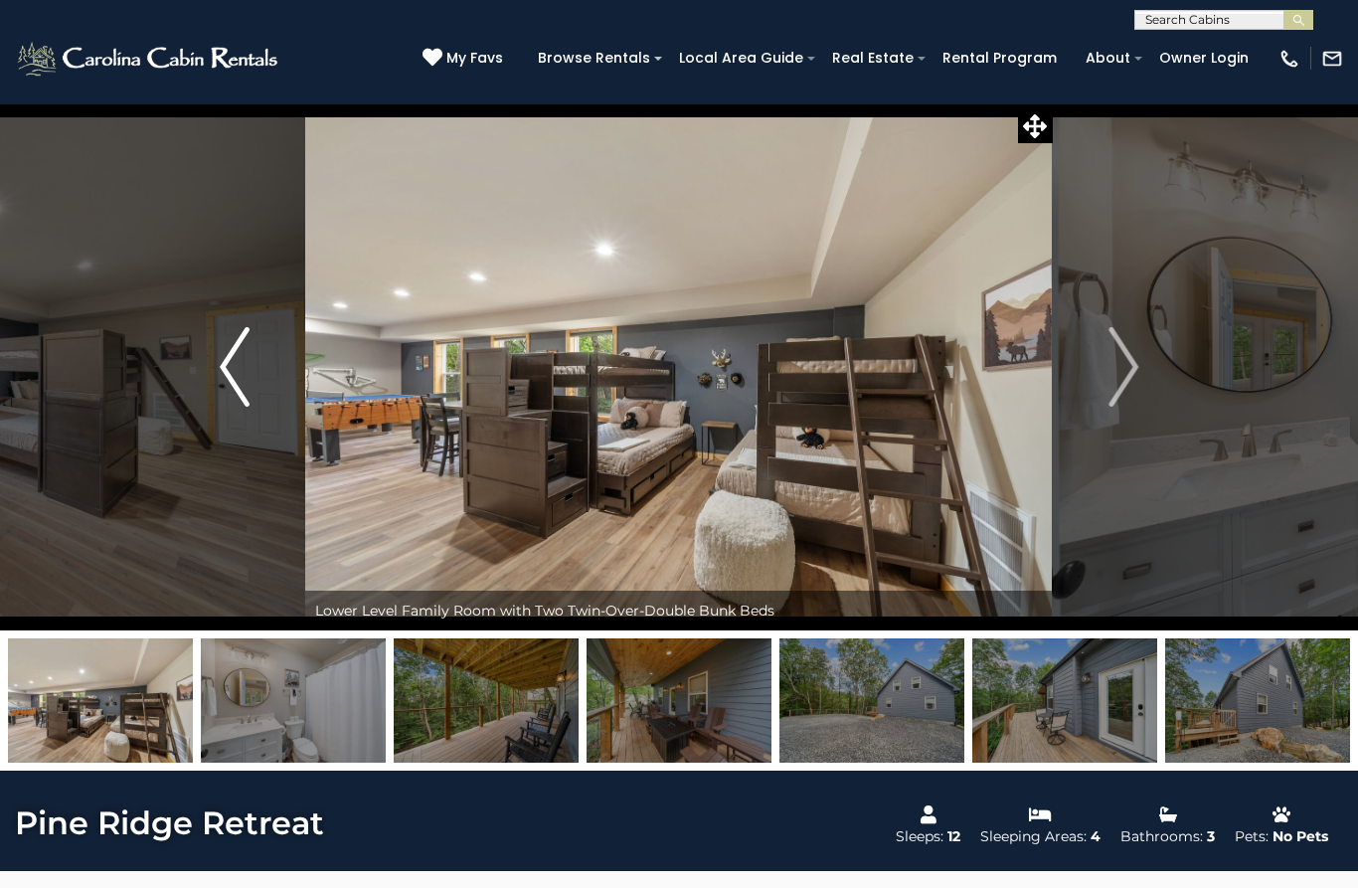
click at [233, 391] on img "Previous" at bounding box center [235, 367] width 30 height 80
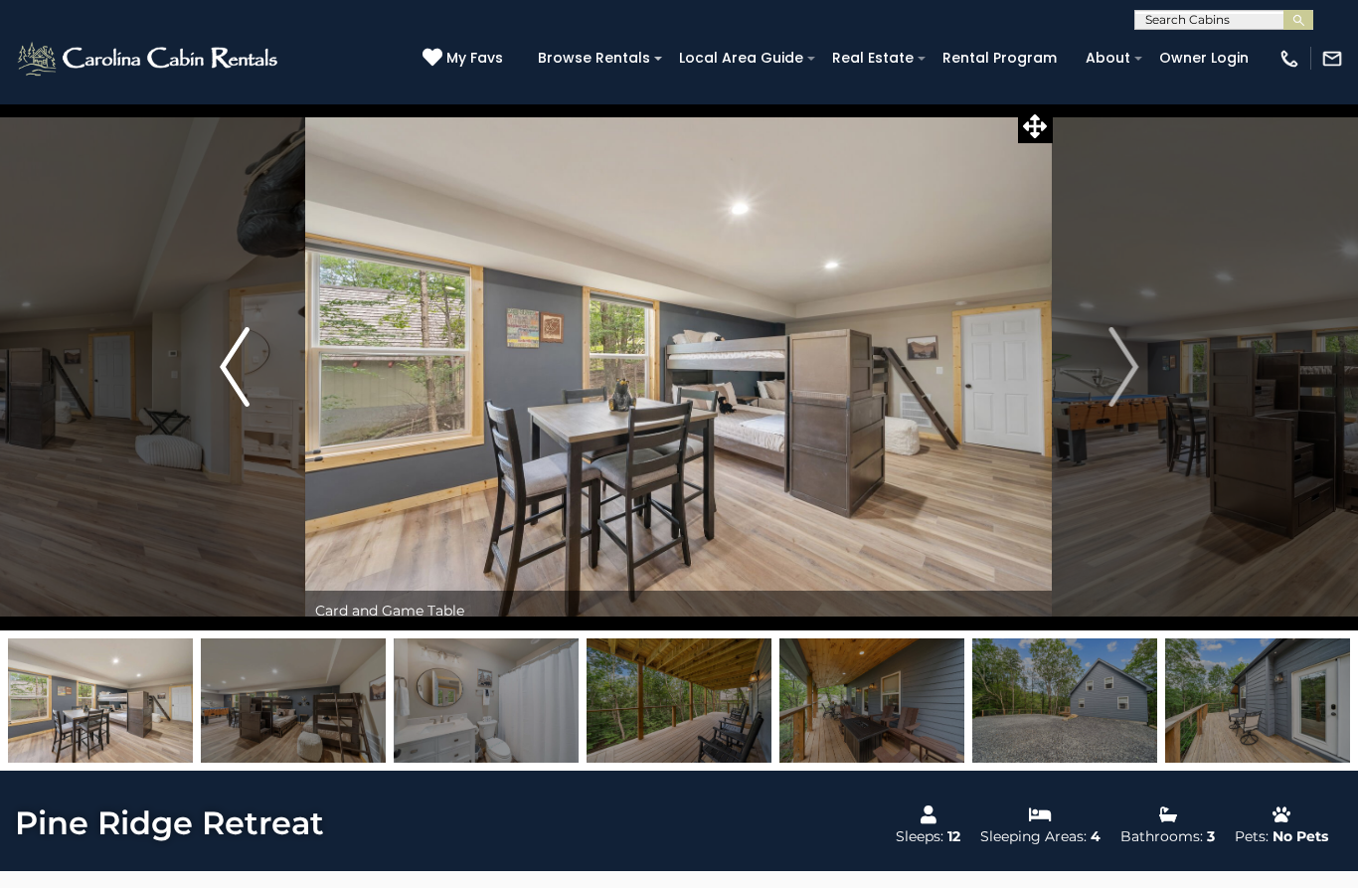
click at [229, 369] on img "Previous" at bounding box center [235, 367] width 30 height 80
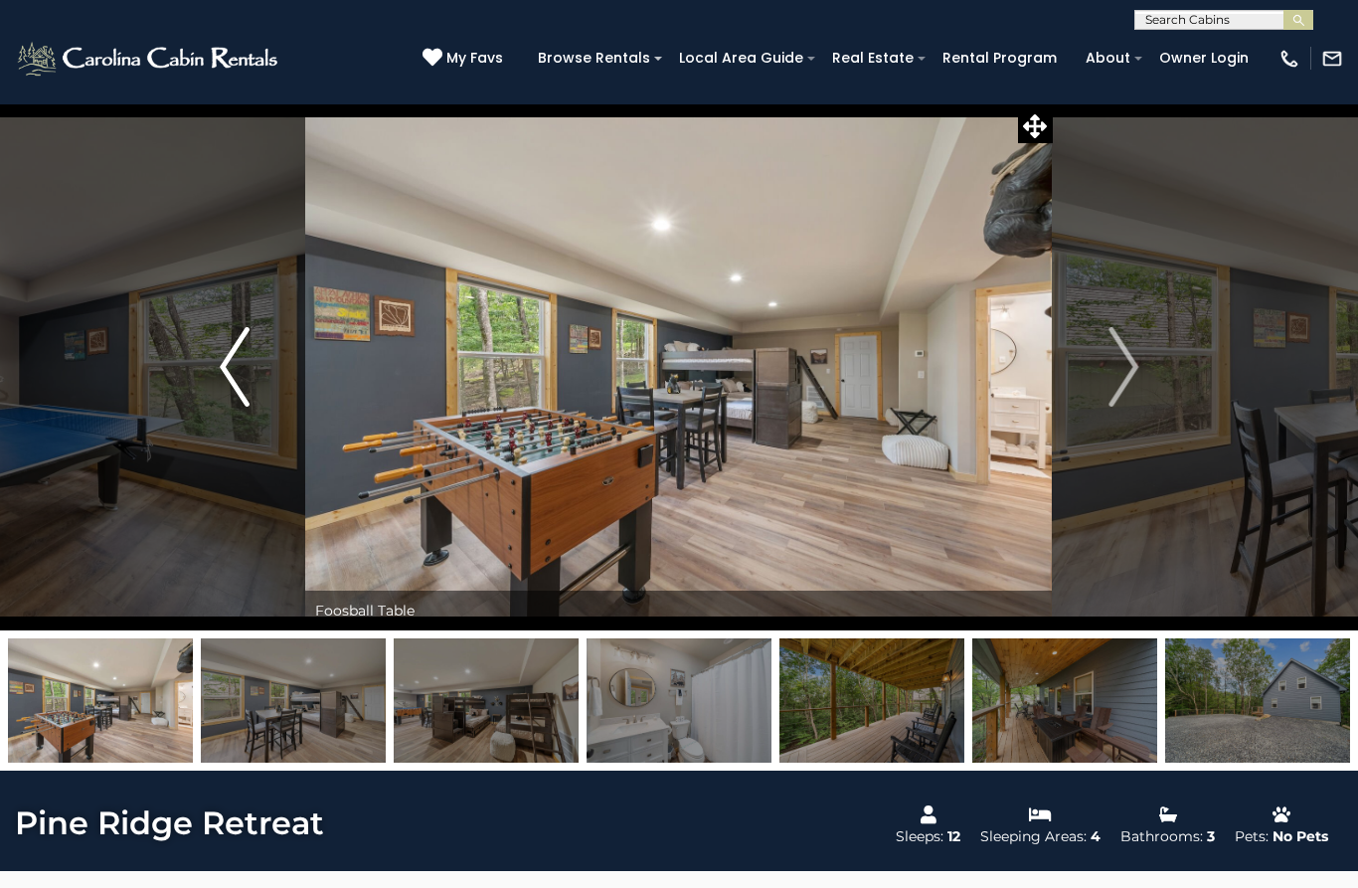
click at [231, 367] on img "Previous" at bounding box center [235, 367] width 30 height 80
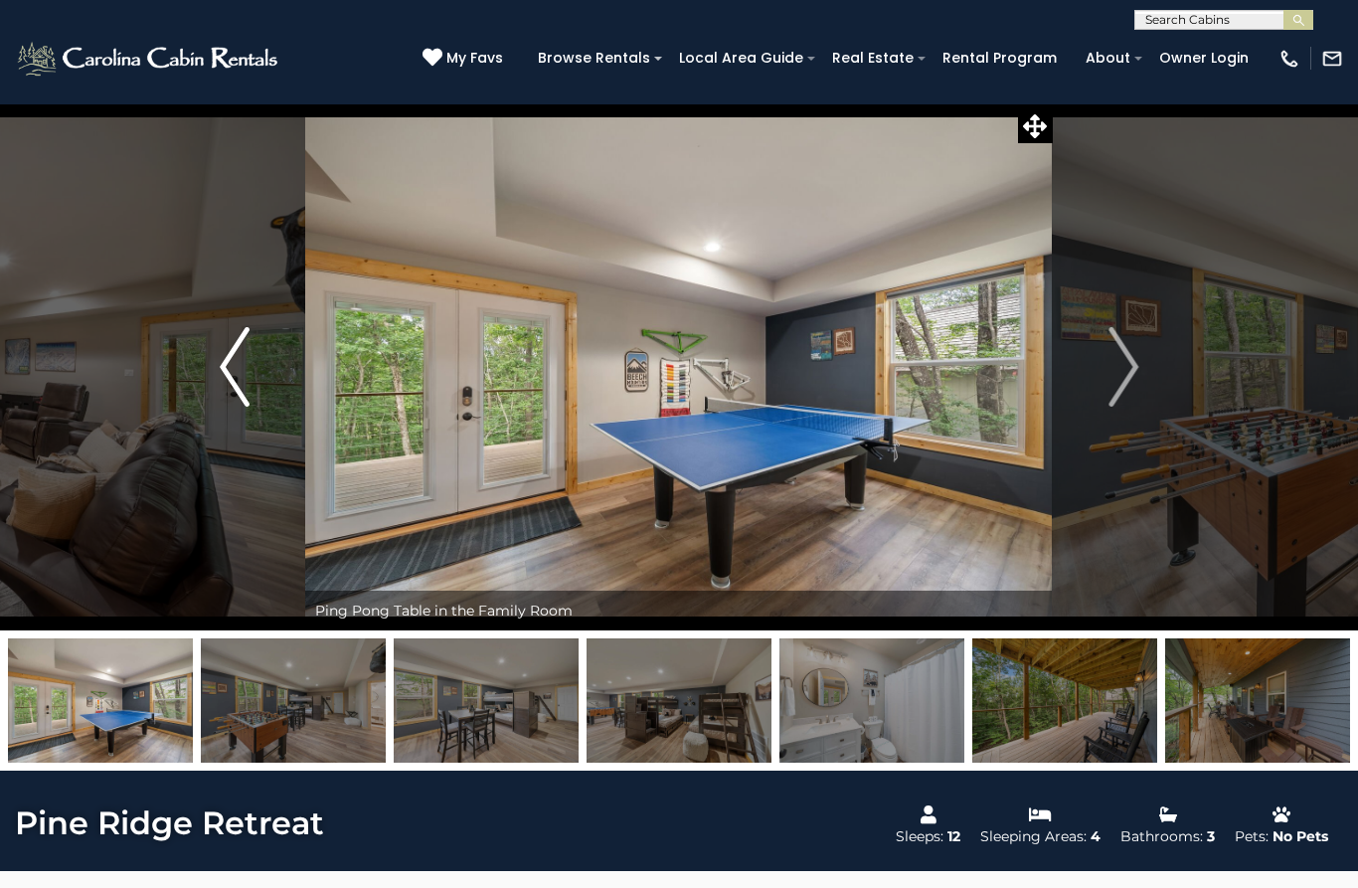
click at [232, 380] on img "Previous" at bounding box center [235, 367] width 30 height 80
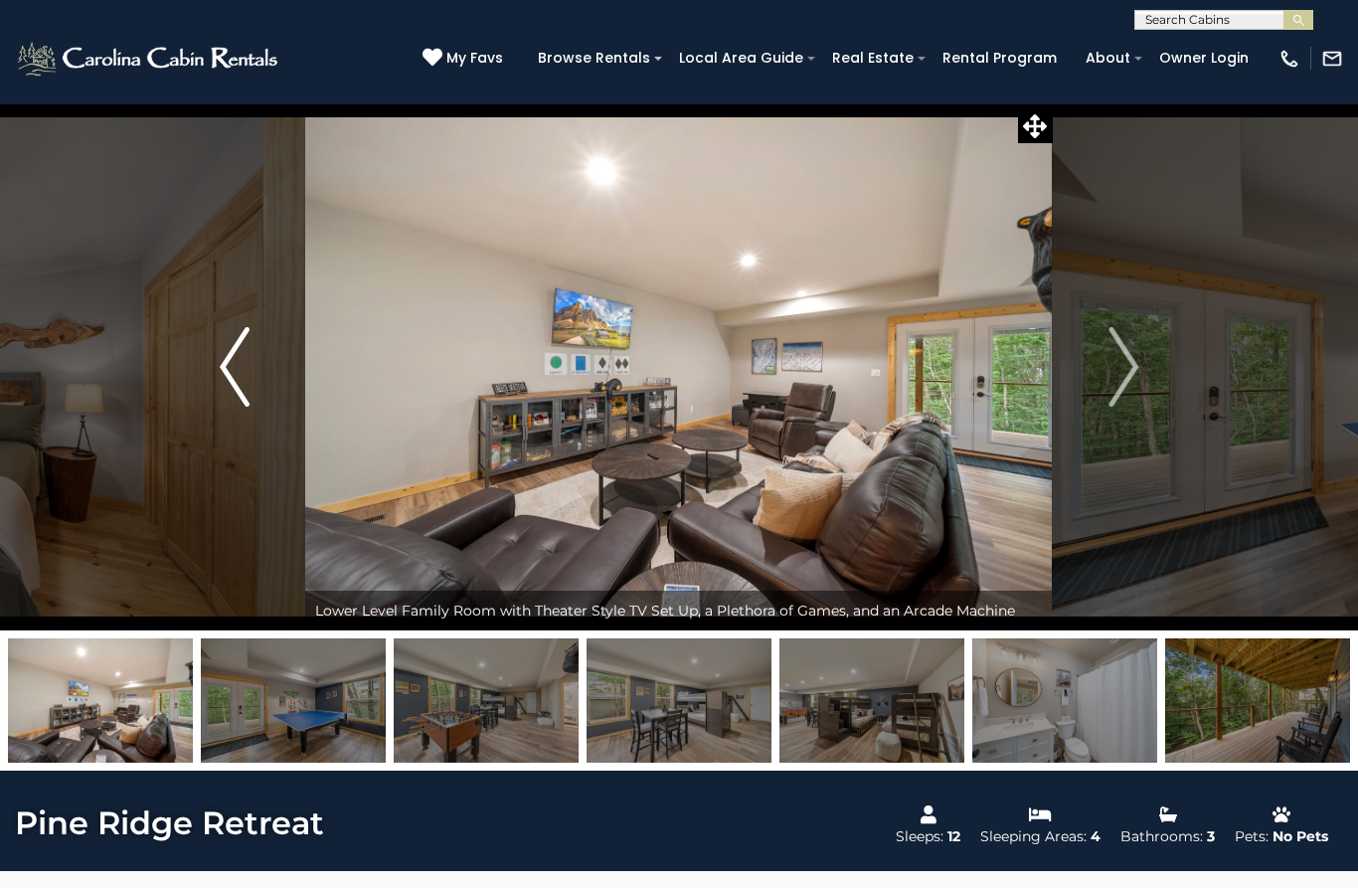
click at [232, 375] on img "Previous" at bounding box center [235, 367] width 30 height 80
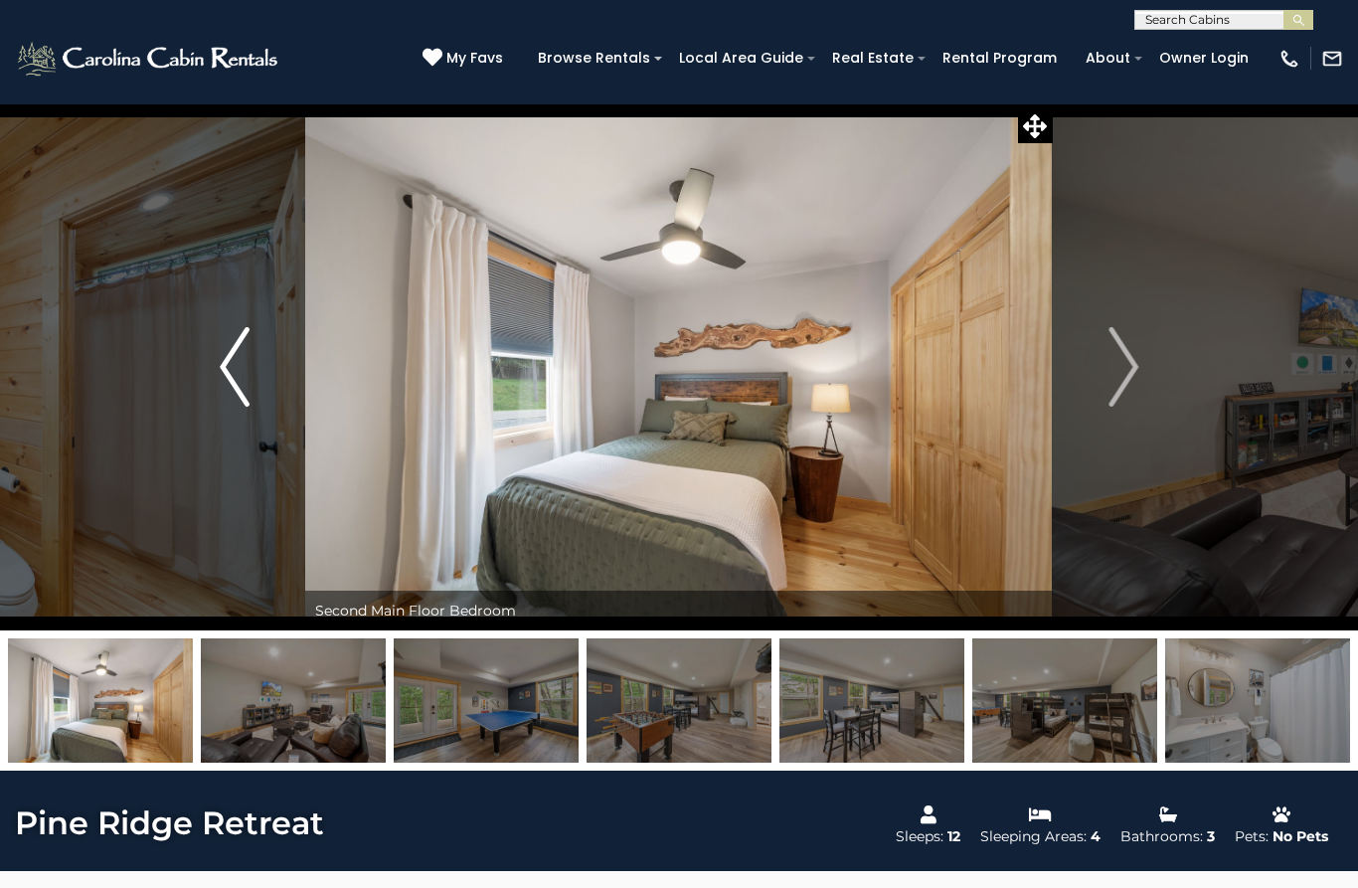
click at [228, 376] on img "Previous" at bounding box center [235, 367] width 30 height 80
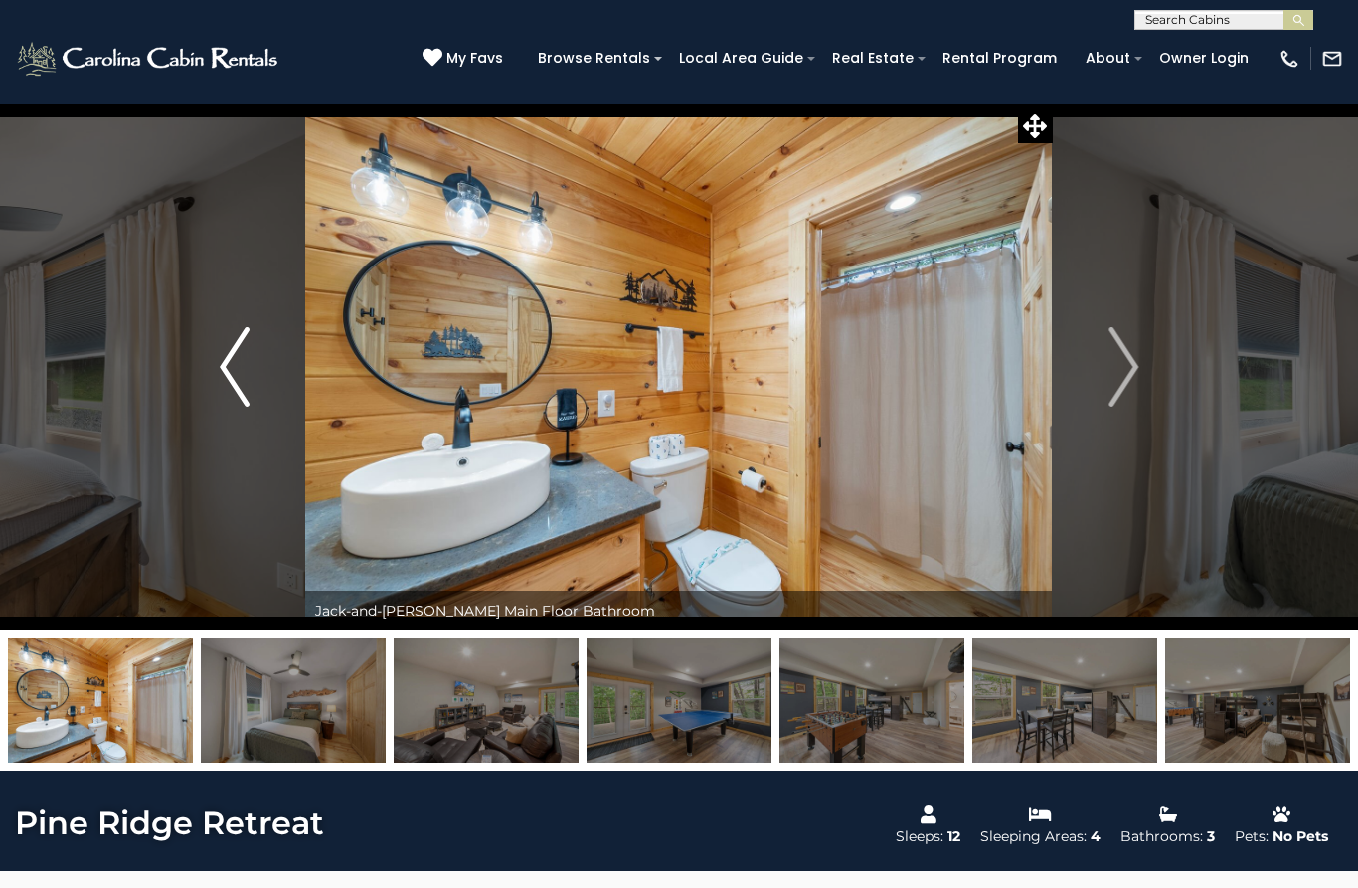
click at [236, 377] on img "Previous" at bounding box center [235, 367] width 30 height 80
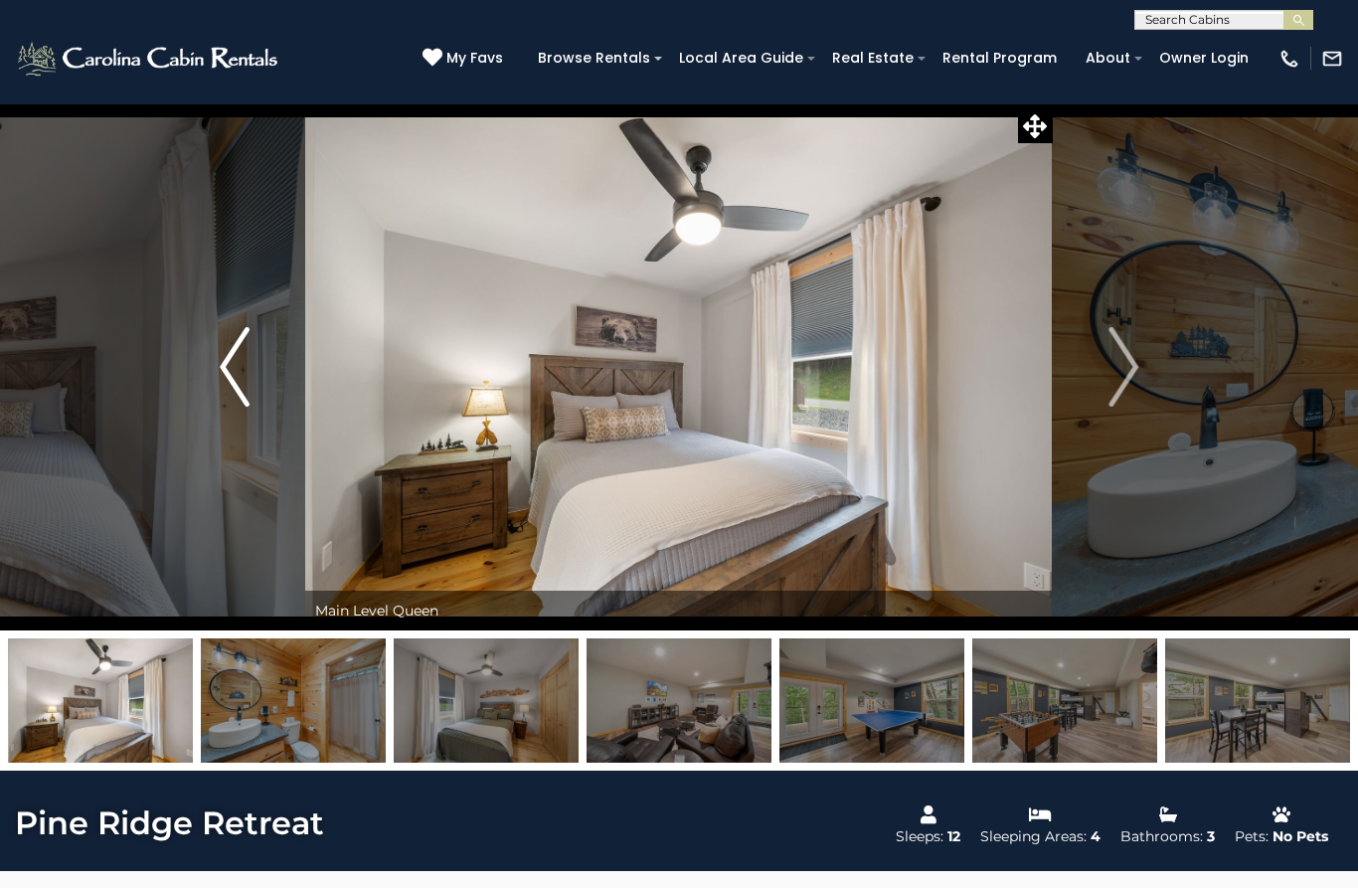
click at [221, 370] on img "Previous" at bounding box center [235, 367] width 30 height 80
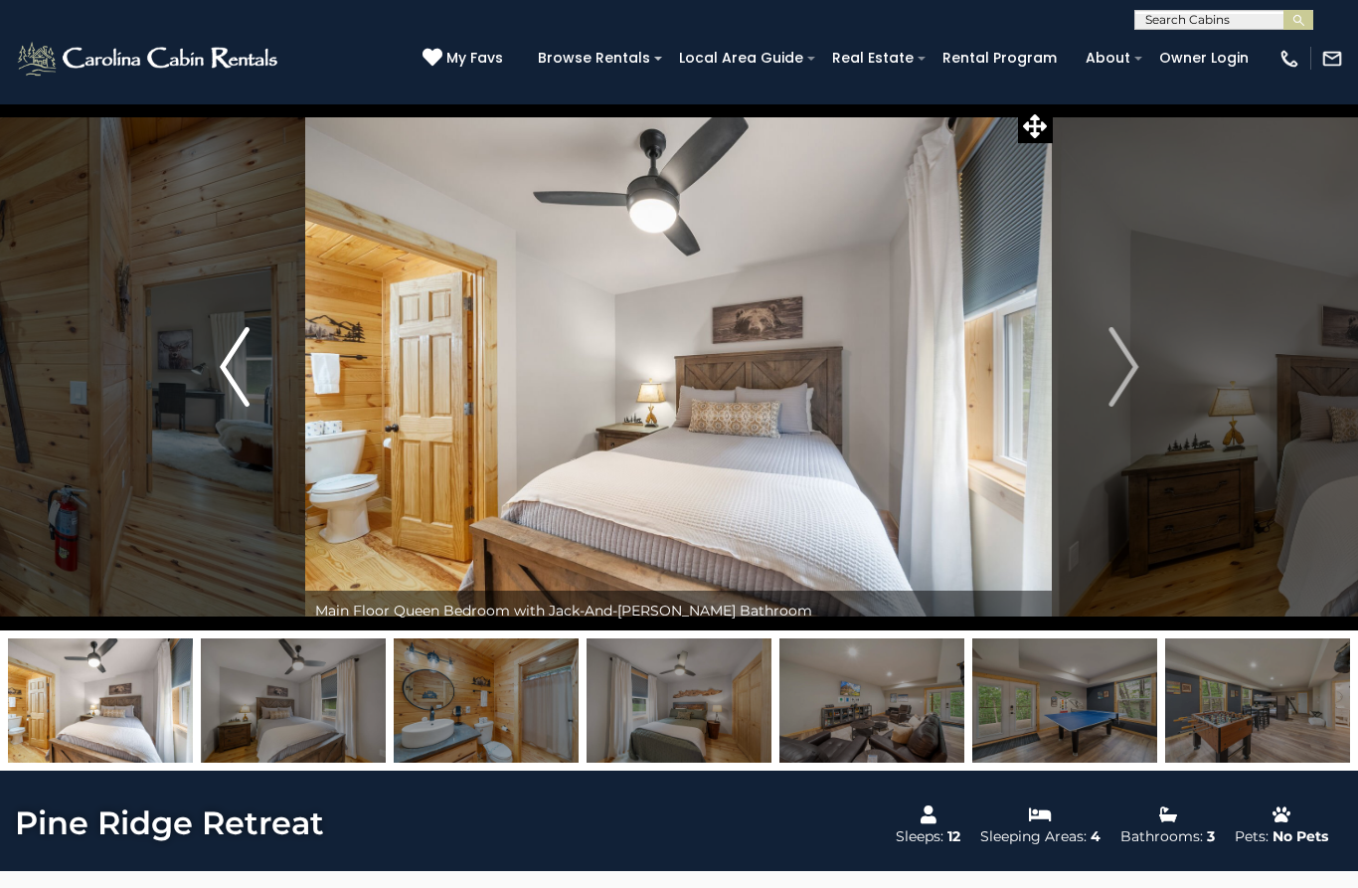
click at [243, 389] on img "Previous" at bounding box center [235, 367] width 30 height 80
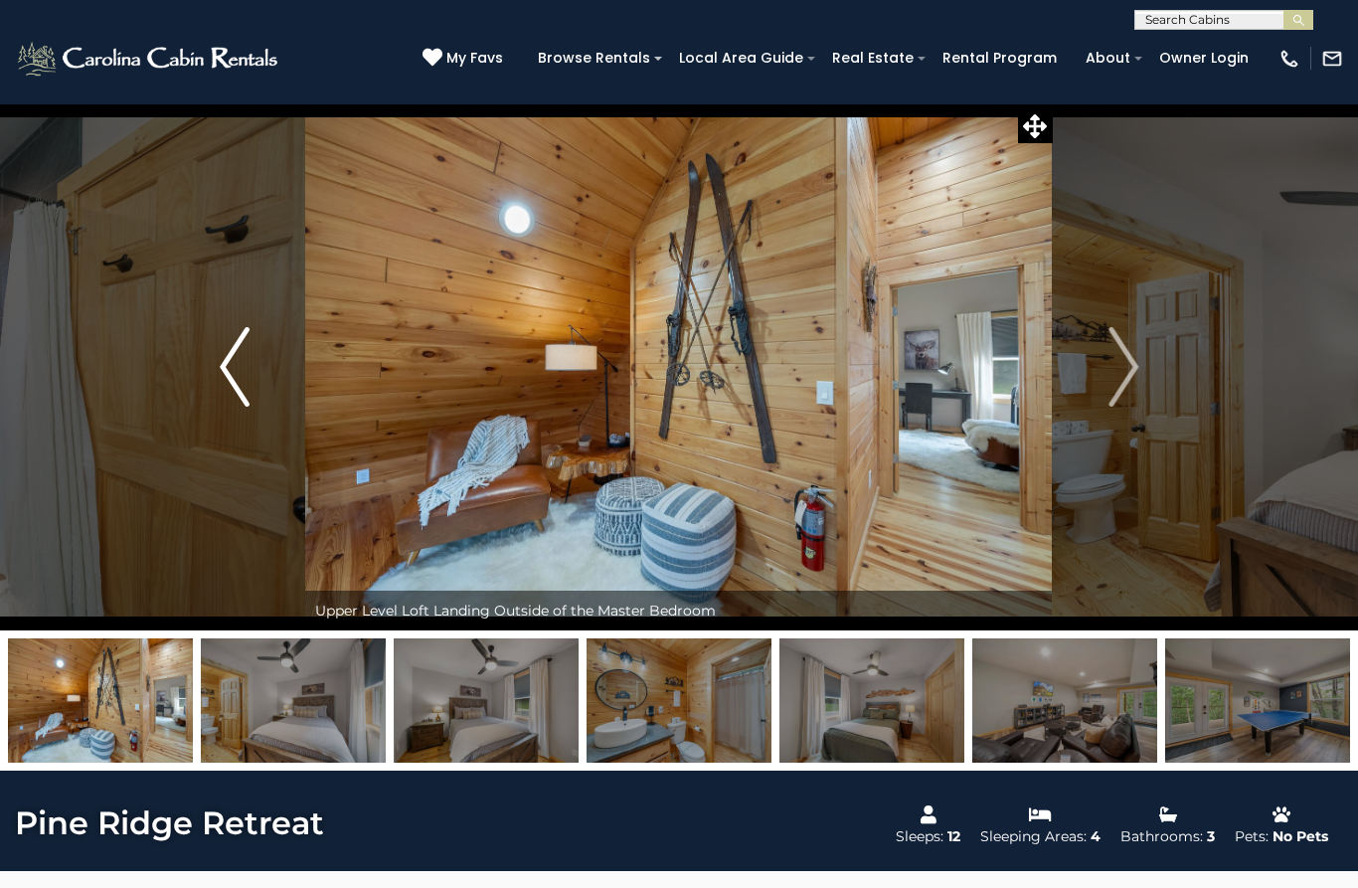
click at [209, 382] on button "Previous" at bounding box center [234, 366] width 141 height 527
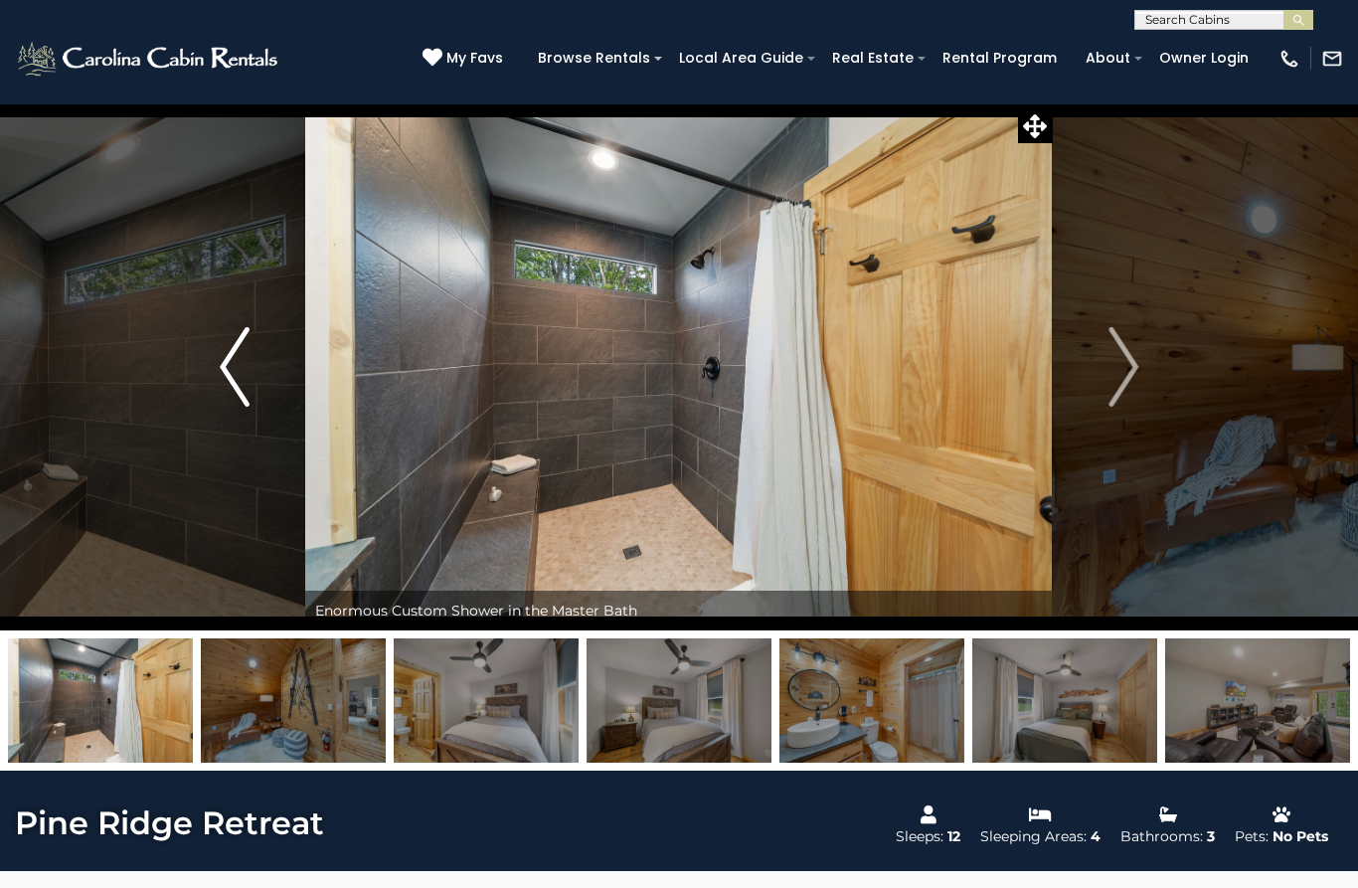
click at [224, 368] on img "Previous" at bounding box center [235, 367] width 30 height 80
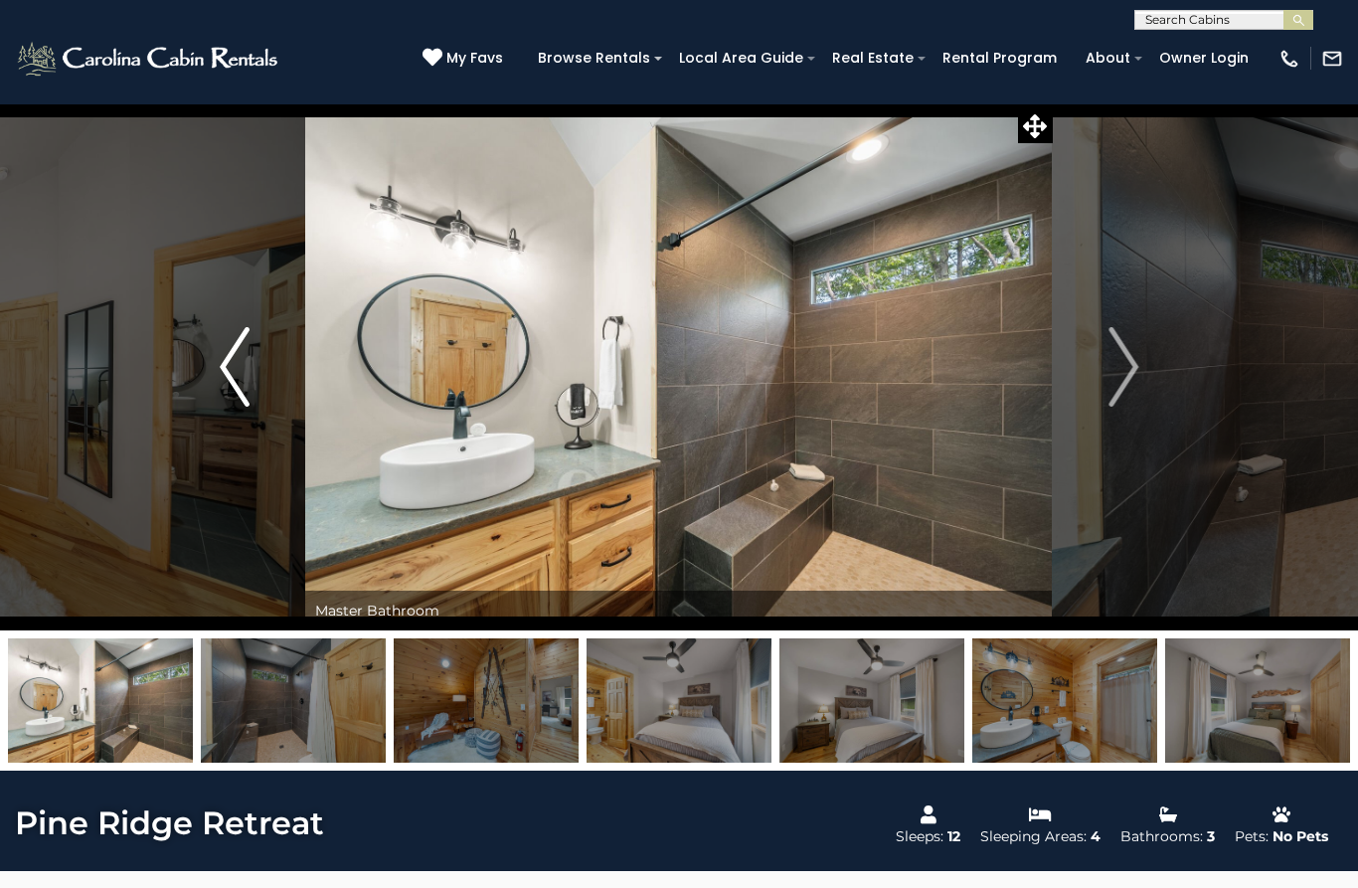
click at [215, 377] on button "Previous" at bounding box center [234, 366] width 141 height 527
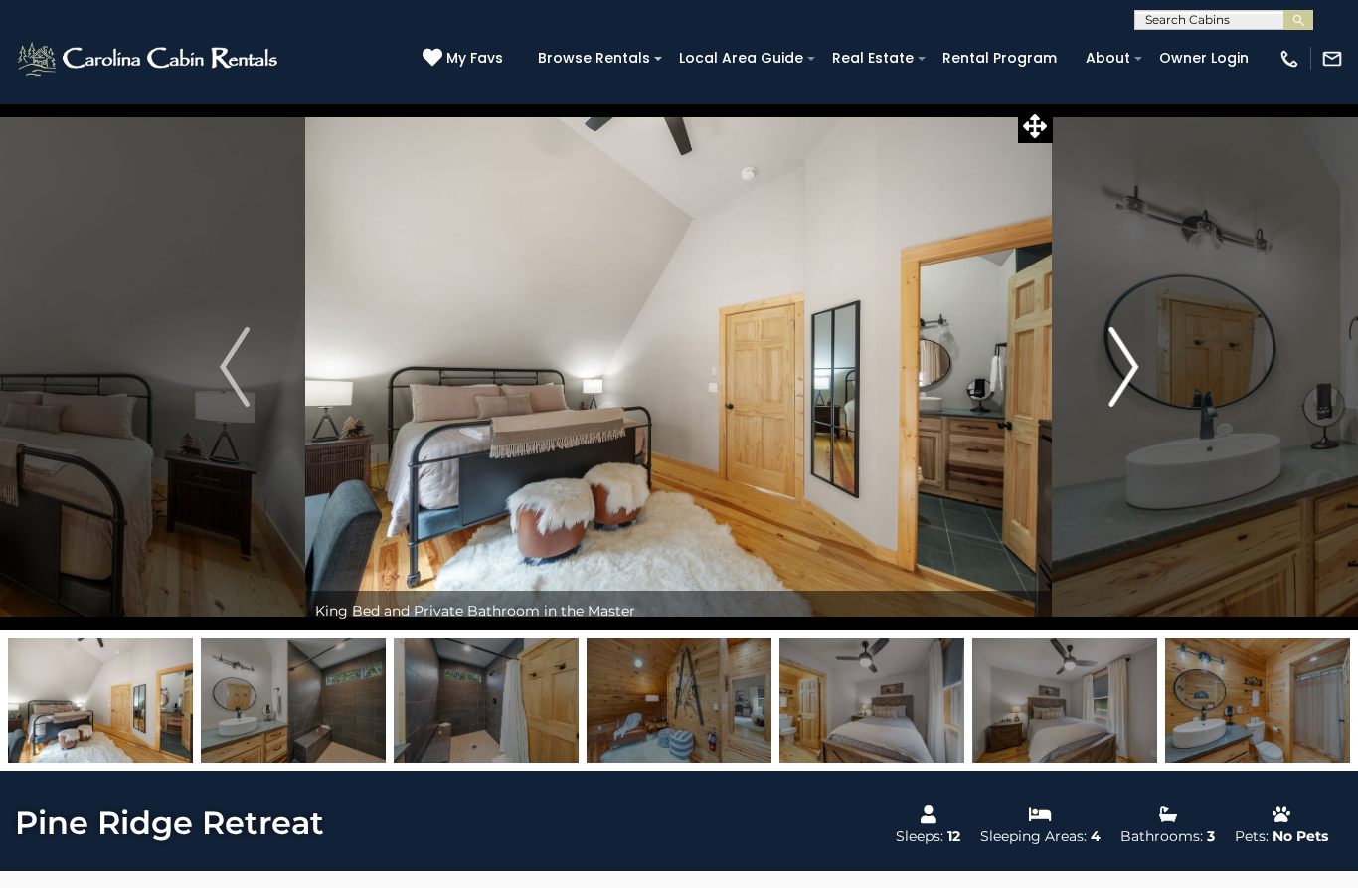
click at [1117, 394] on img "Next" at bounding box center [1124, 367] width 30 height 80
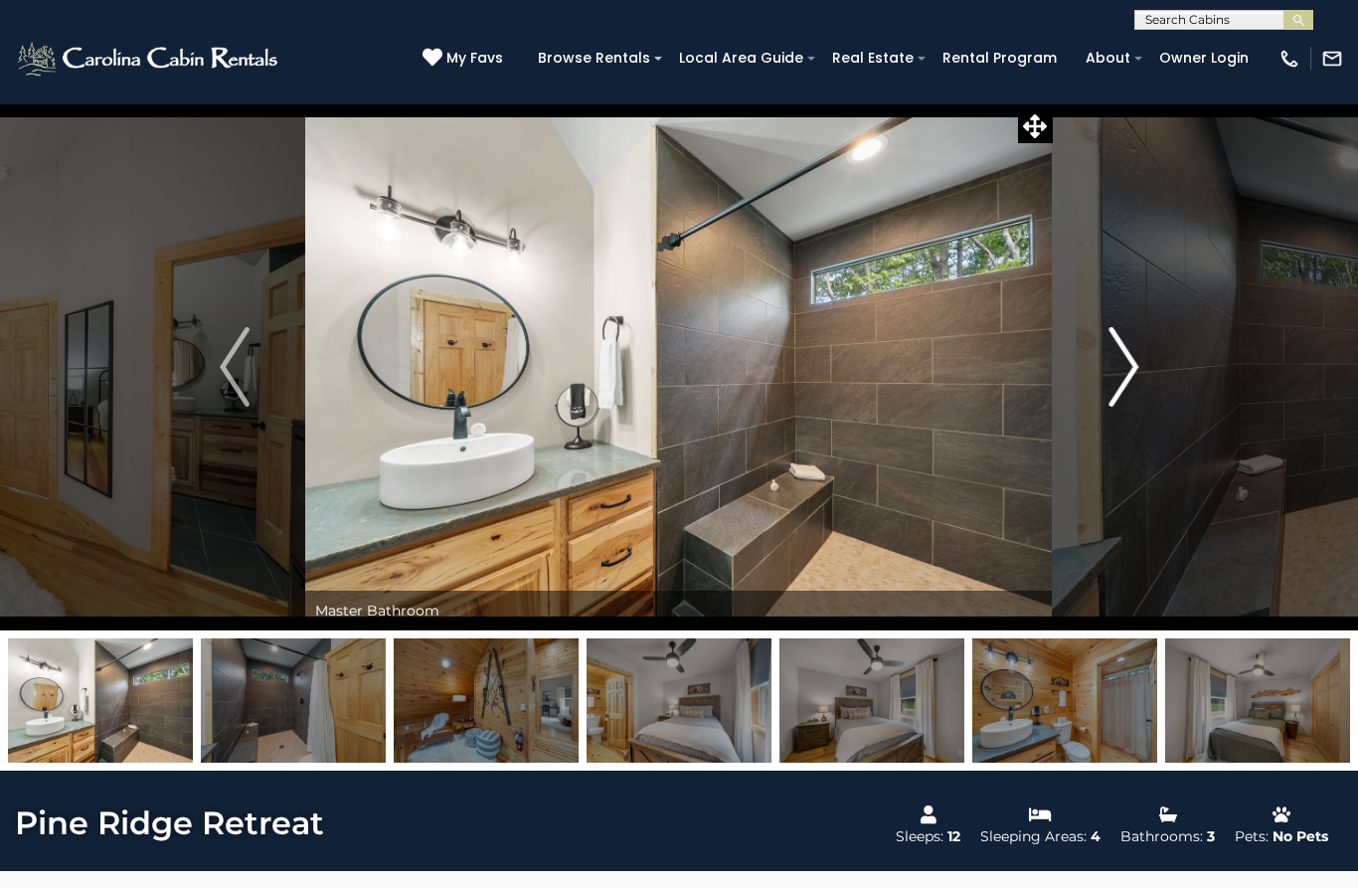
scroll to position [21, 0]
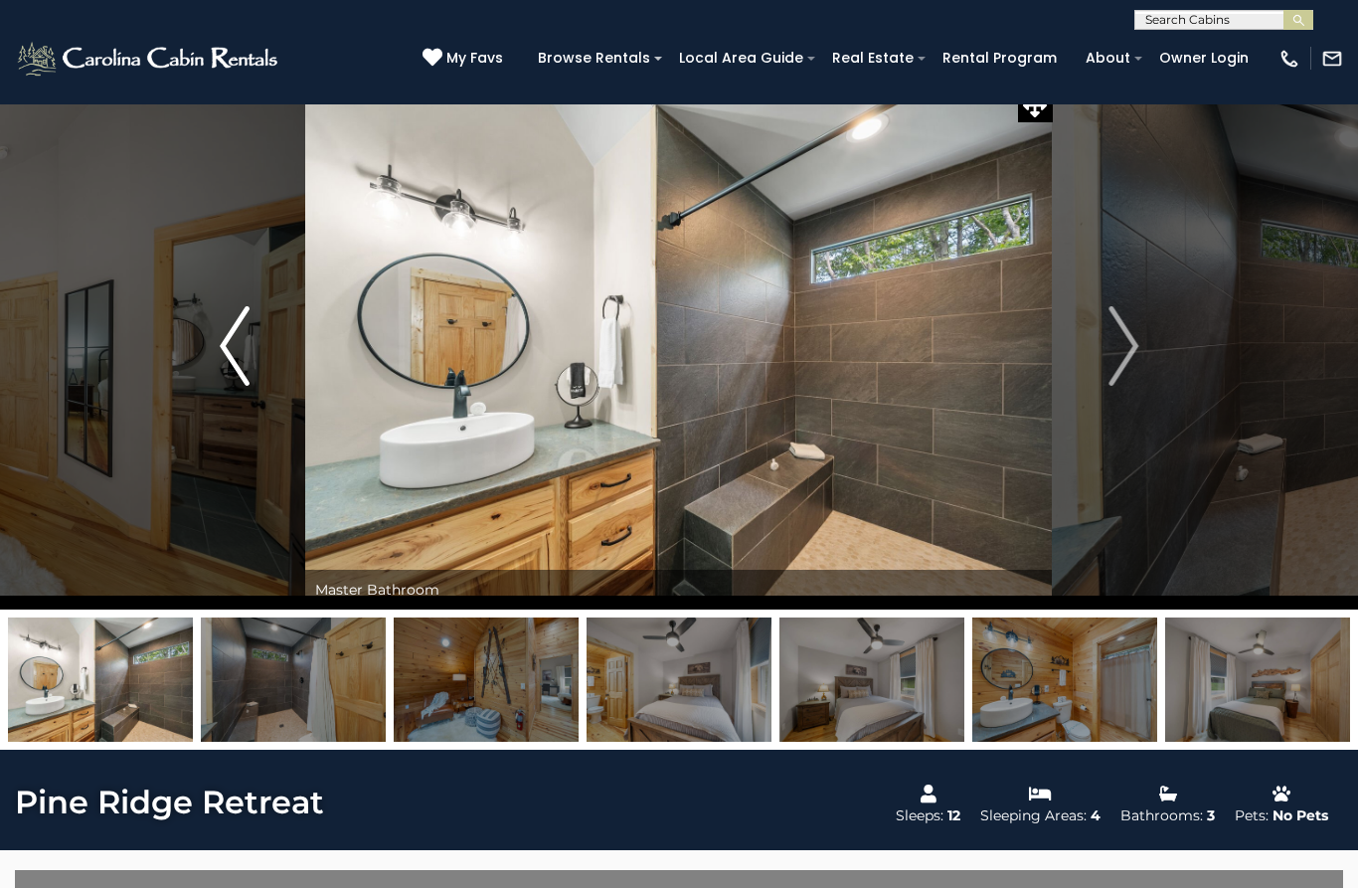
click at [219, 356] on button "Previous" at bounding box center [234, 346] width 141 height 527
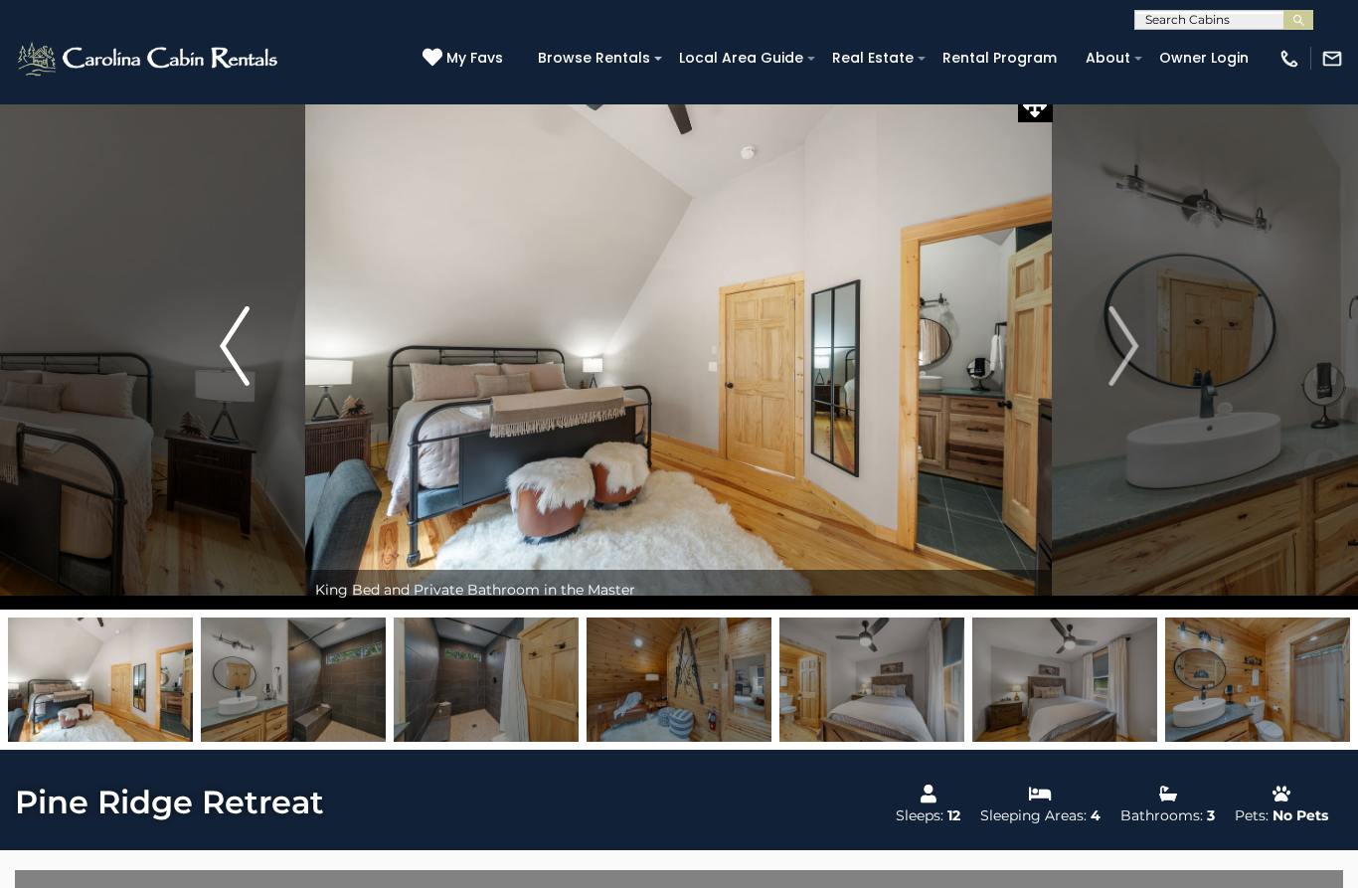
click at [220, 369] on img "Previous" at bounding box center [235, 346] width 30 height 80
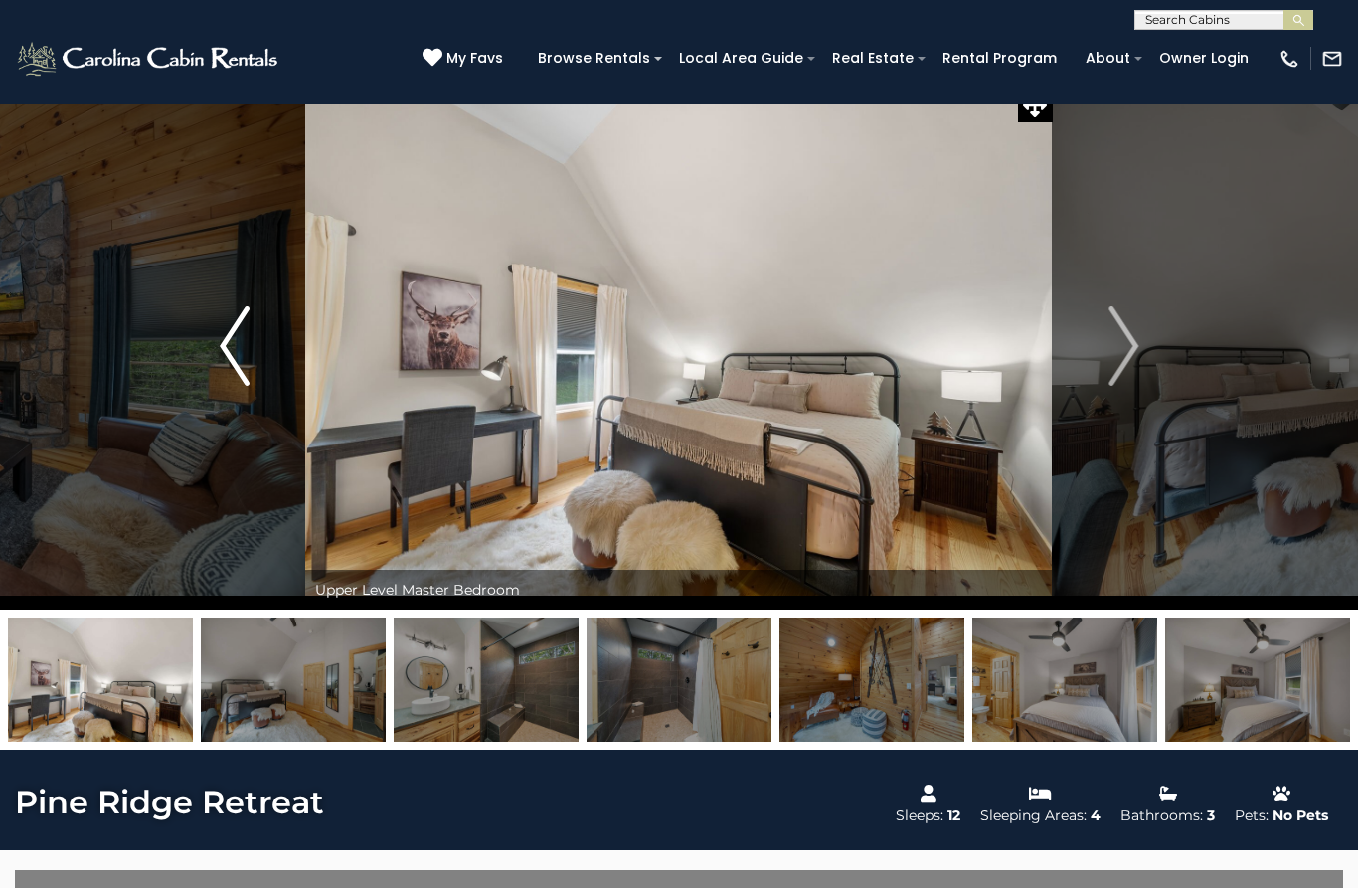
click at [231, 378] on img "Previous" at bounding box center [235, 346] width 30 height 80
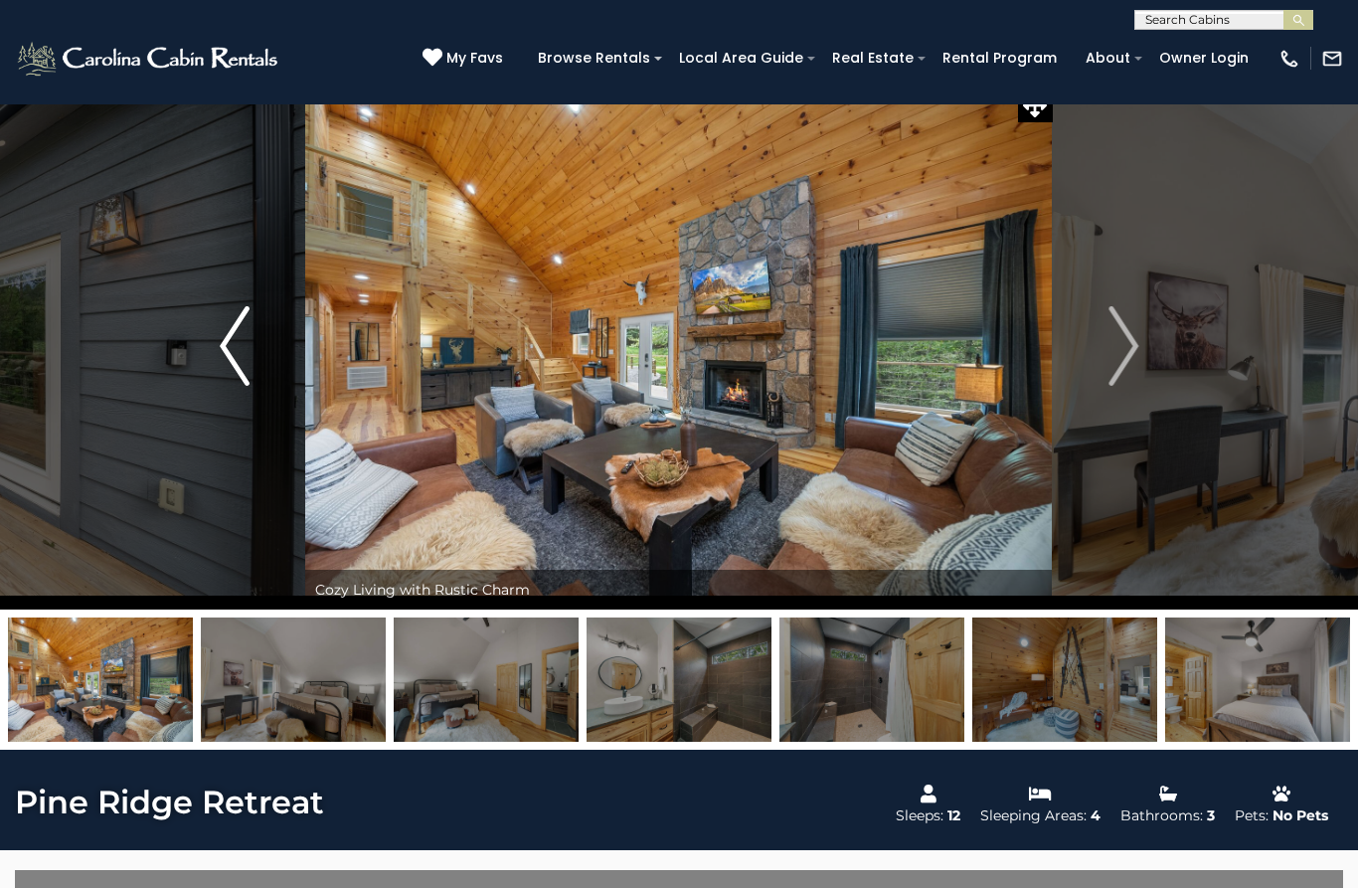
click at [225, 345] on img "Previous" at bounding box center [235, 346] width 30 height 80
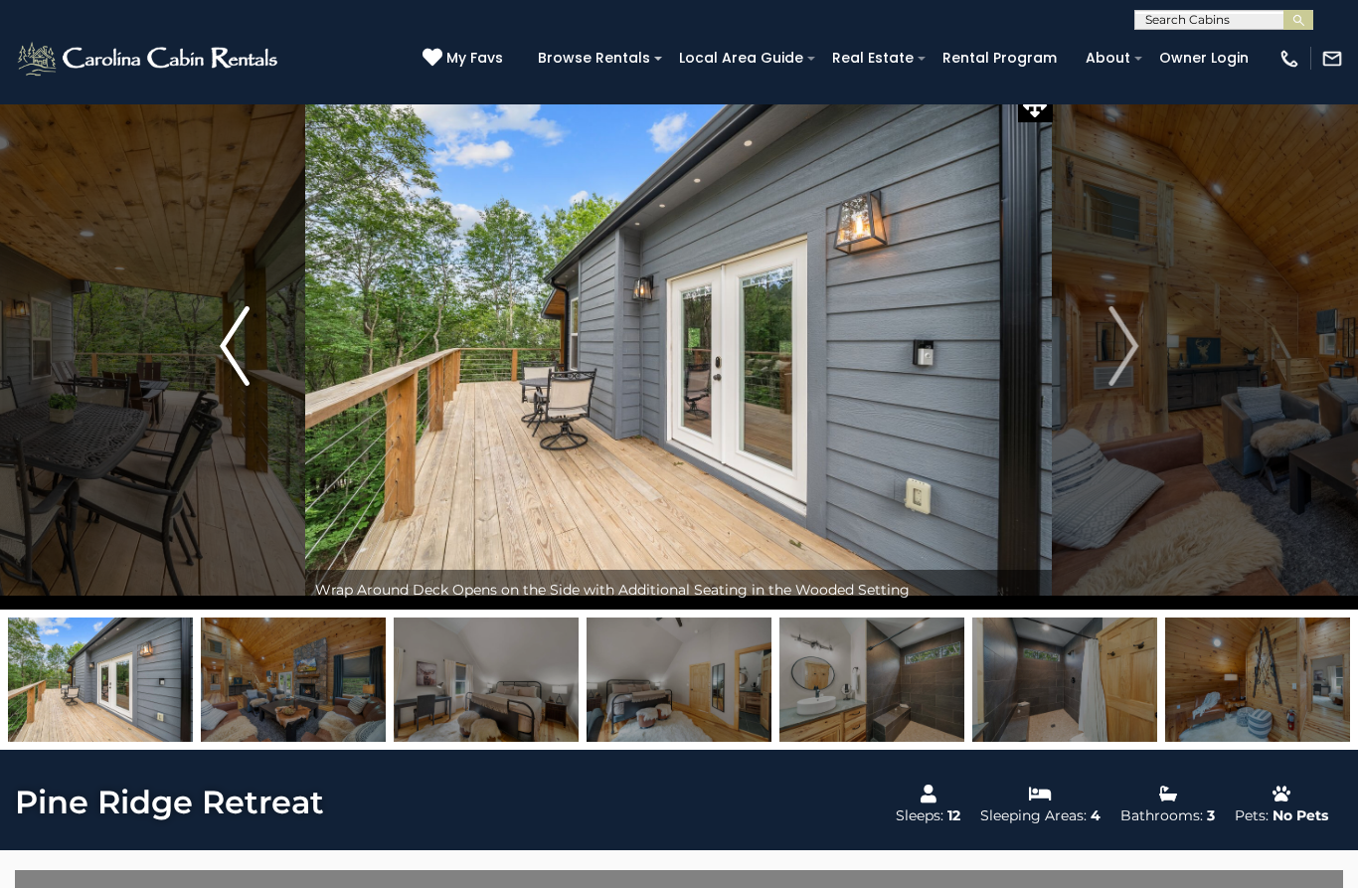
click at [228, 356] on img "Previous" at bounding box center [235, 346] width 30 height 80
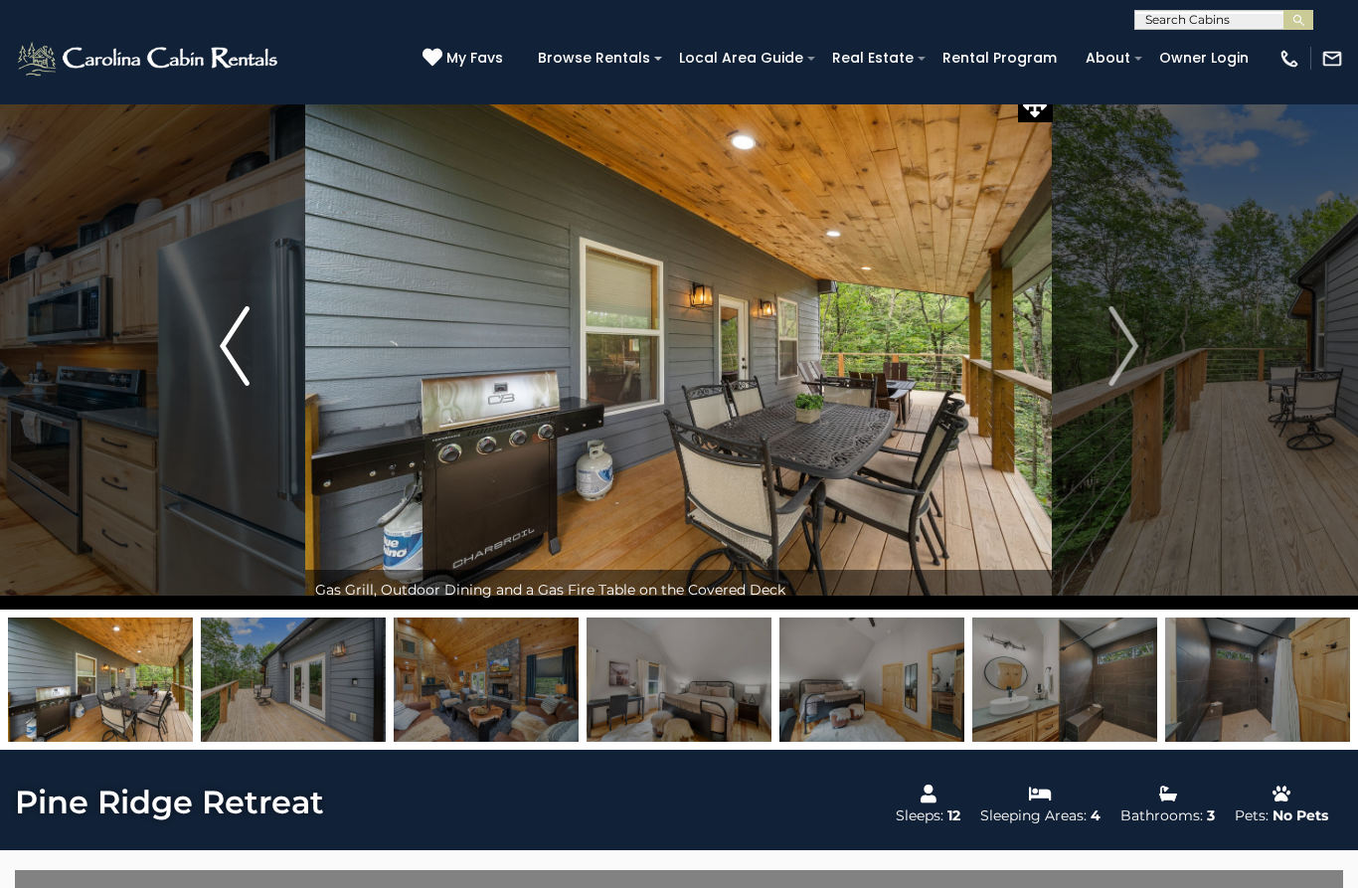
click at [244, 349] on img "Previous" at bounding box center [235, 346] width 30 height 80
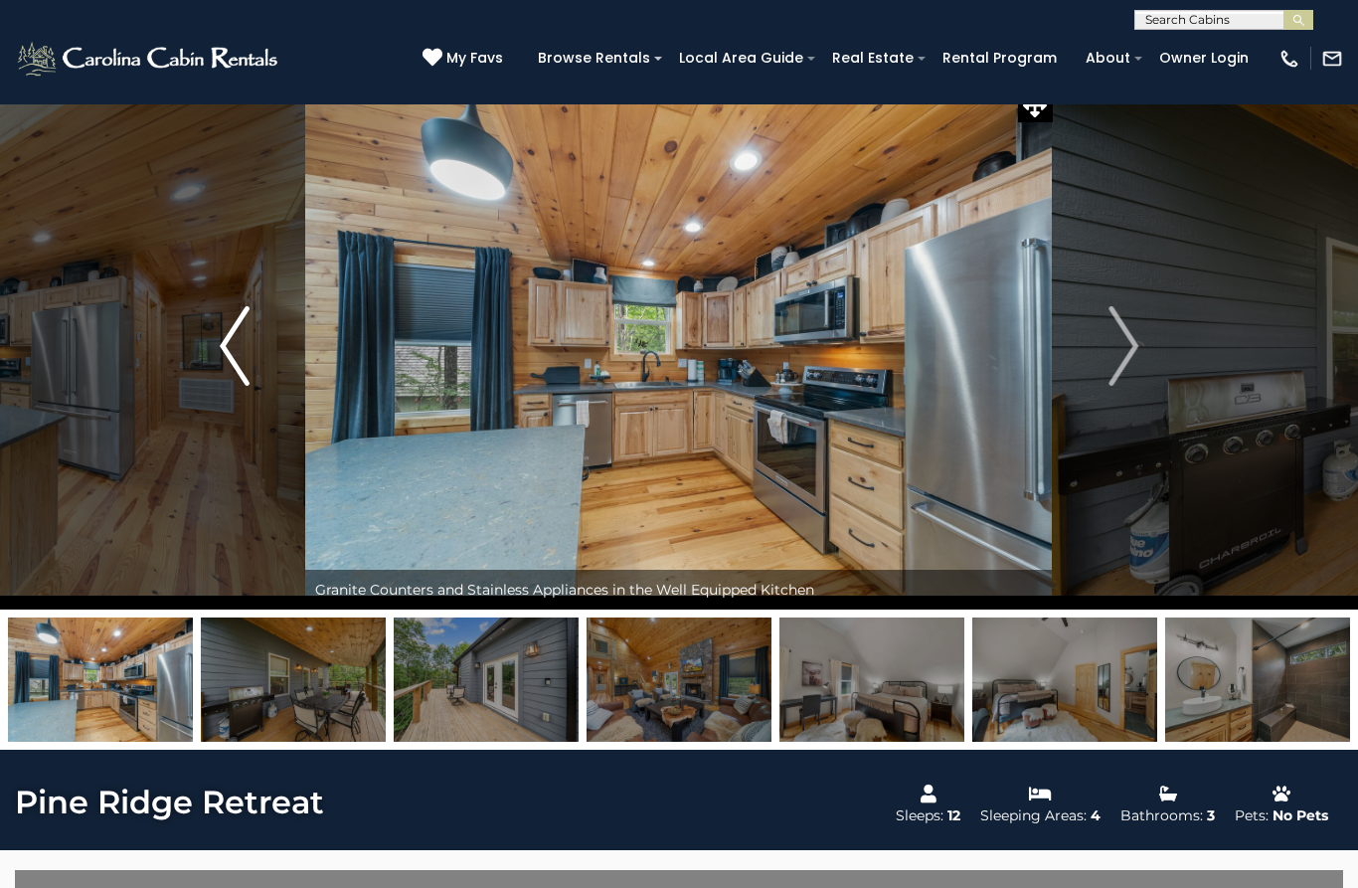
click at [249, 361] on img "Previous" at bounding box center [235, 346] width 30 height 80
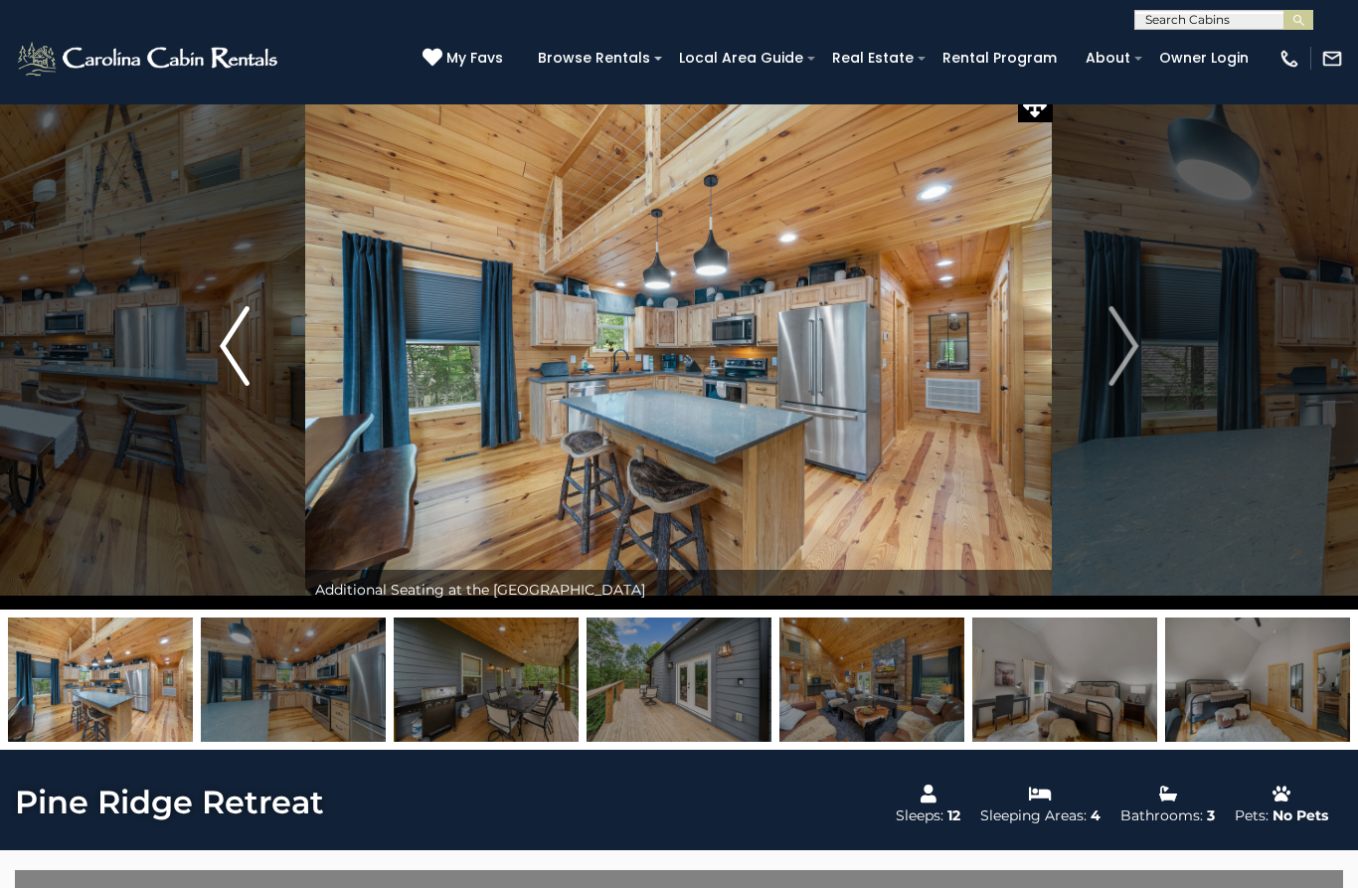
click at [231, 363] on img "Previous" at bounding box center [235, 346] width 30 height 80
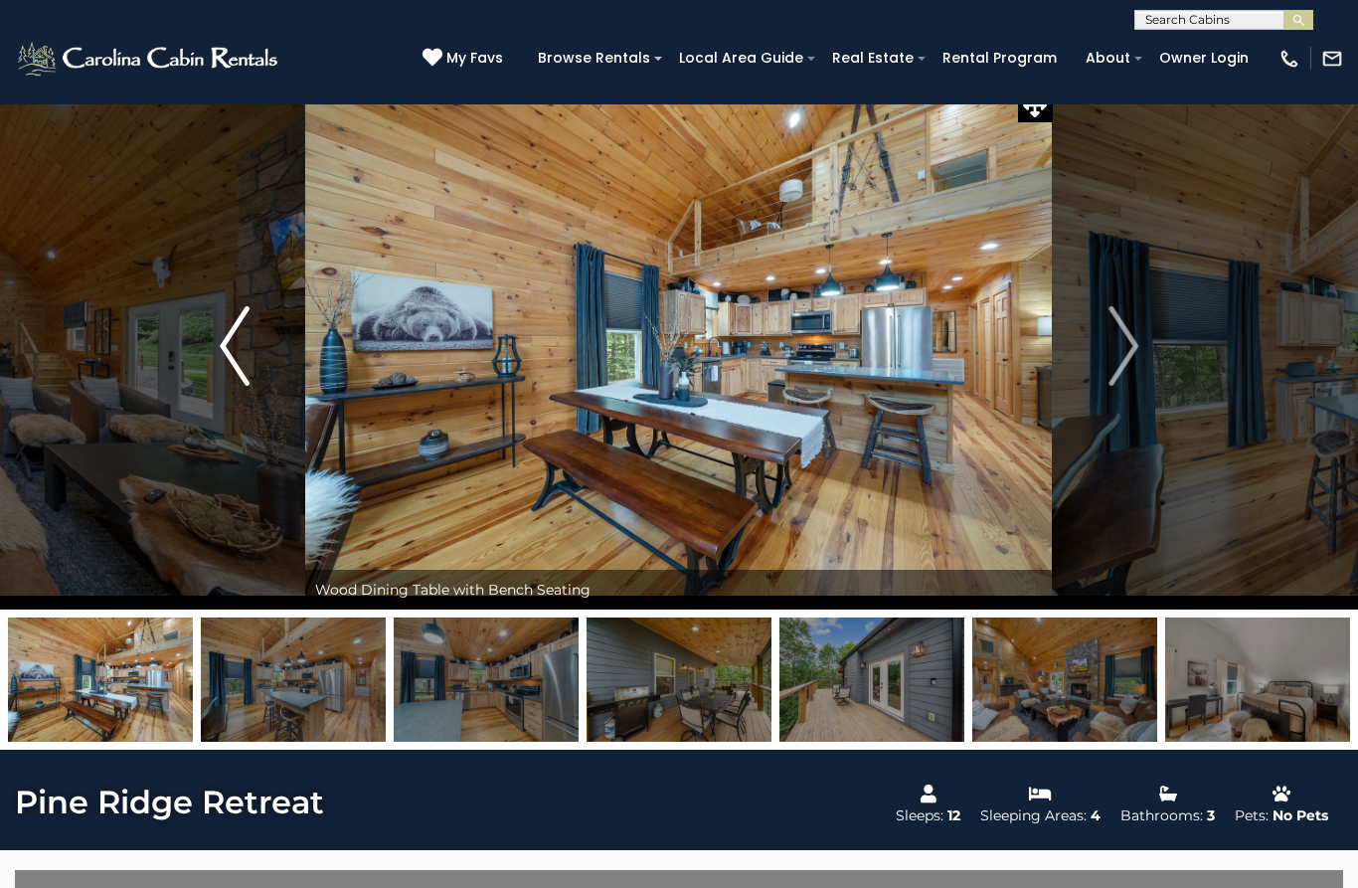
click at [228, 348] on img "Previous" at bounding box center [235, 346] width 30 height 80
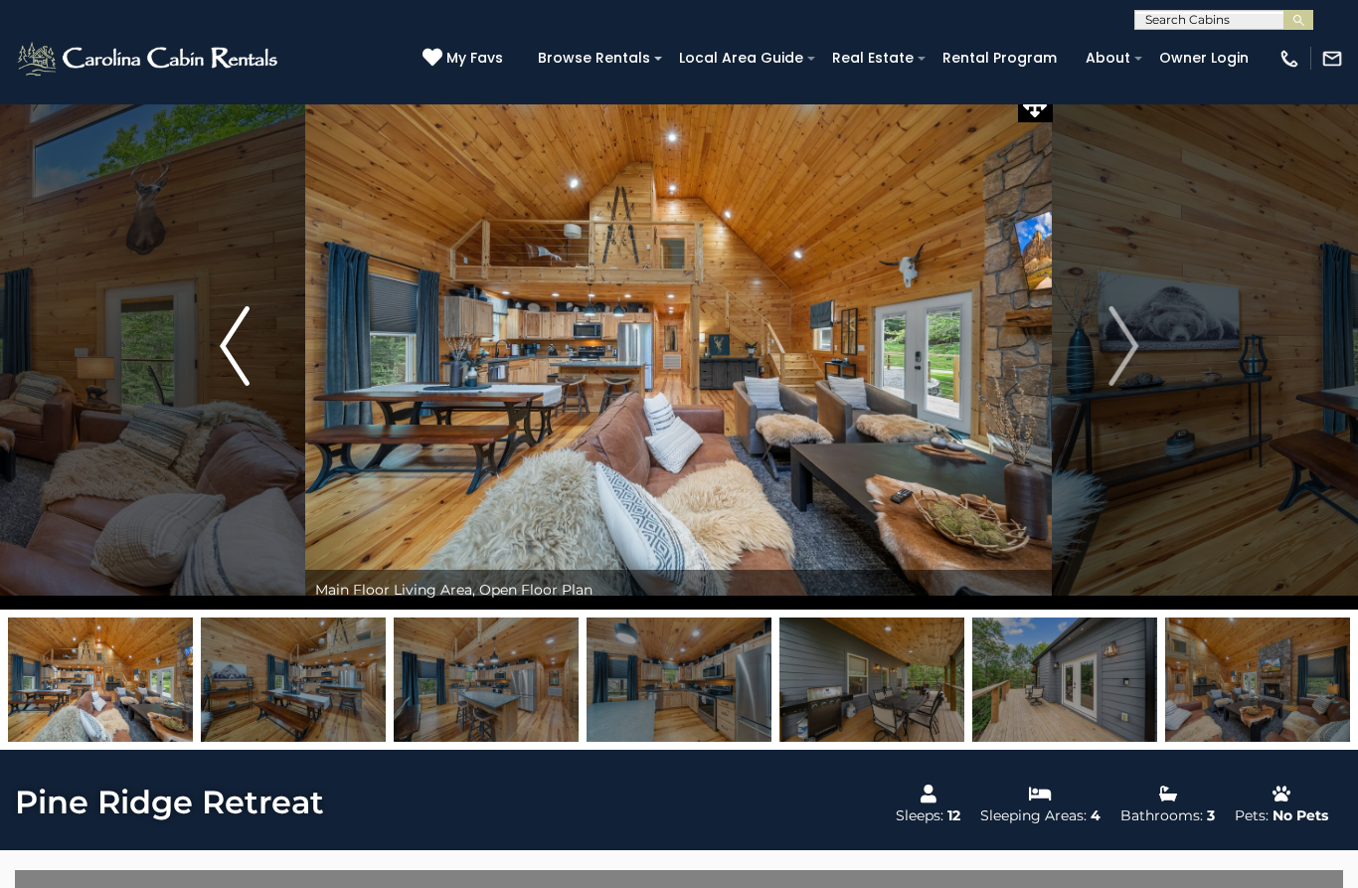
click at [233, 356] on img "Previous" at bounding box center [235, 346] width 30 height 80
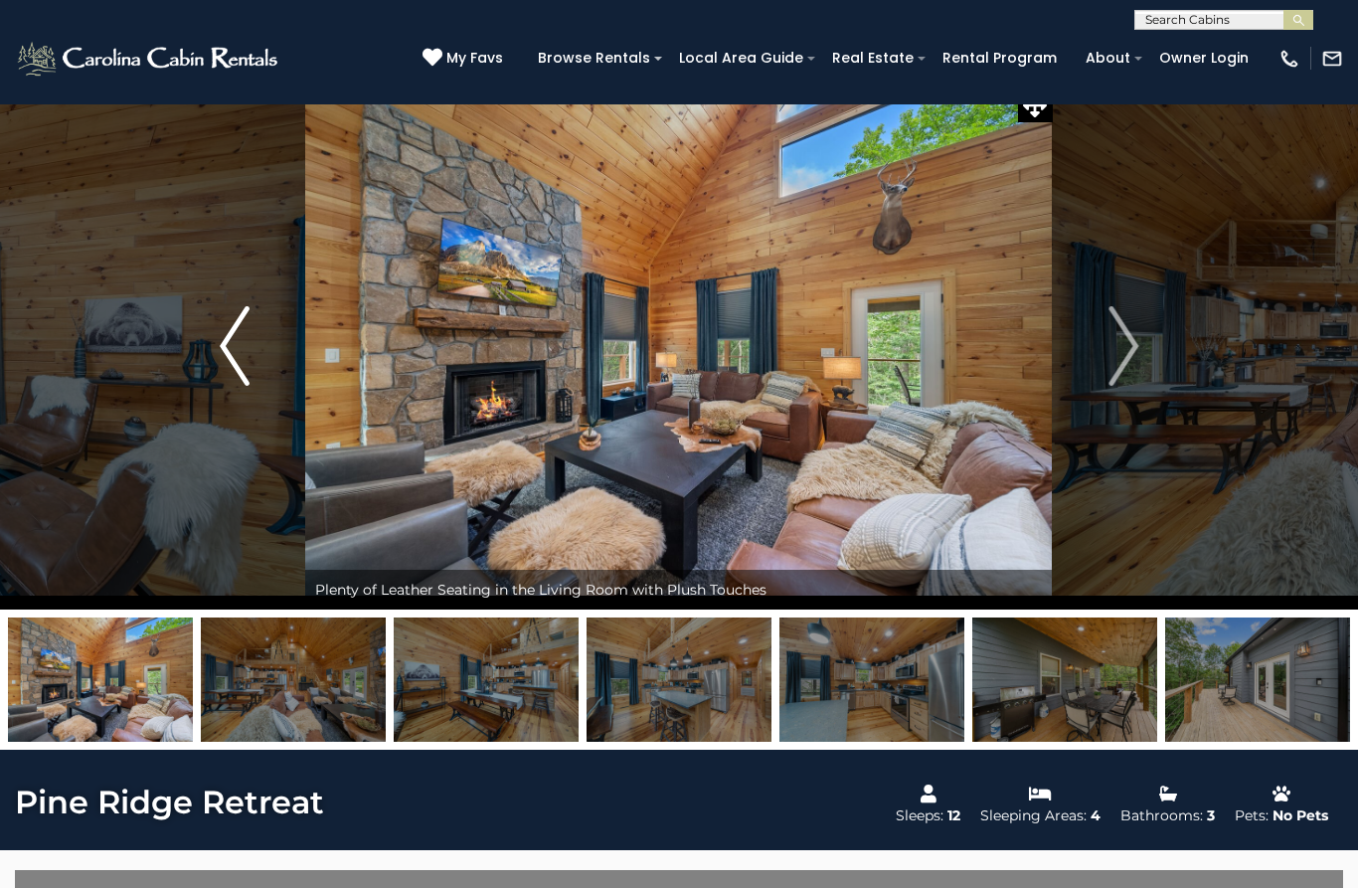
click at [244, 349] on img "Previous" at bounding box center [235, 346] width 30 height 80
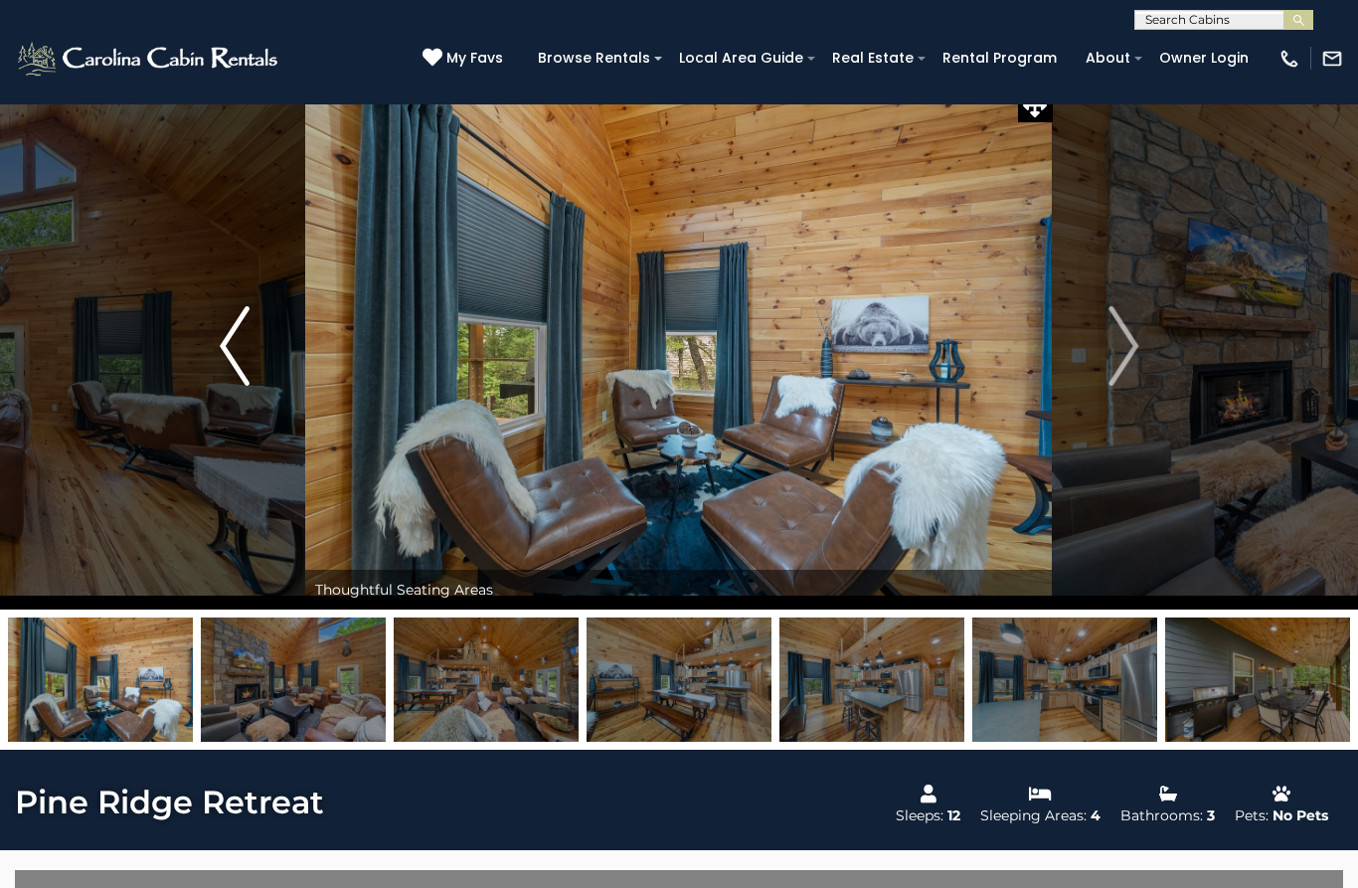
click at [238, 351] on img "Previous" at bounding box center [235, 346] width 30 height 80
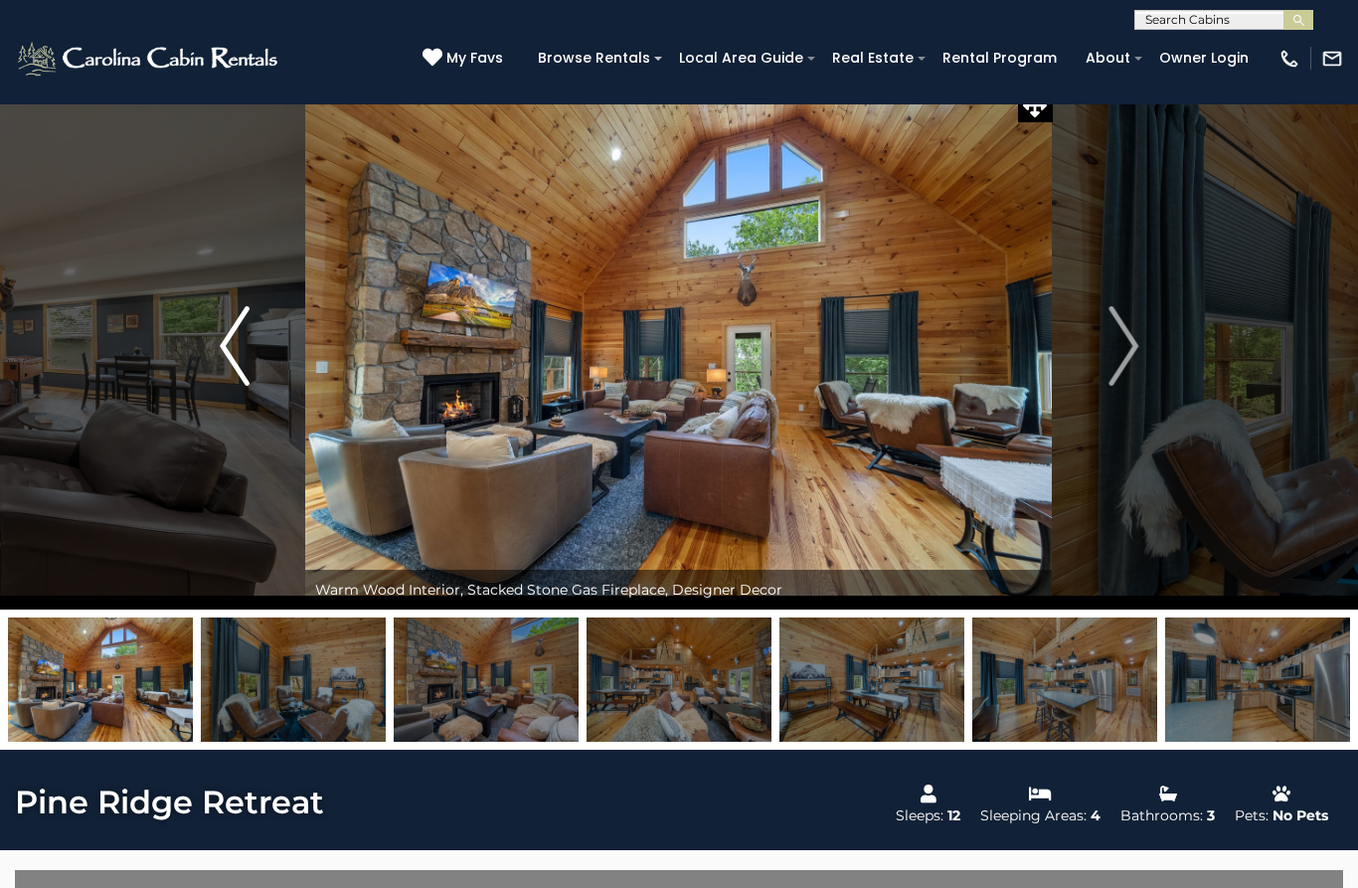
click at [239, 346] on img "Previous" at bounding box center [235, 346] width 30 height 80
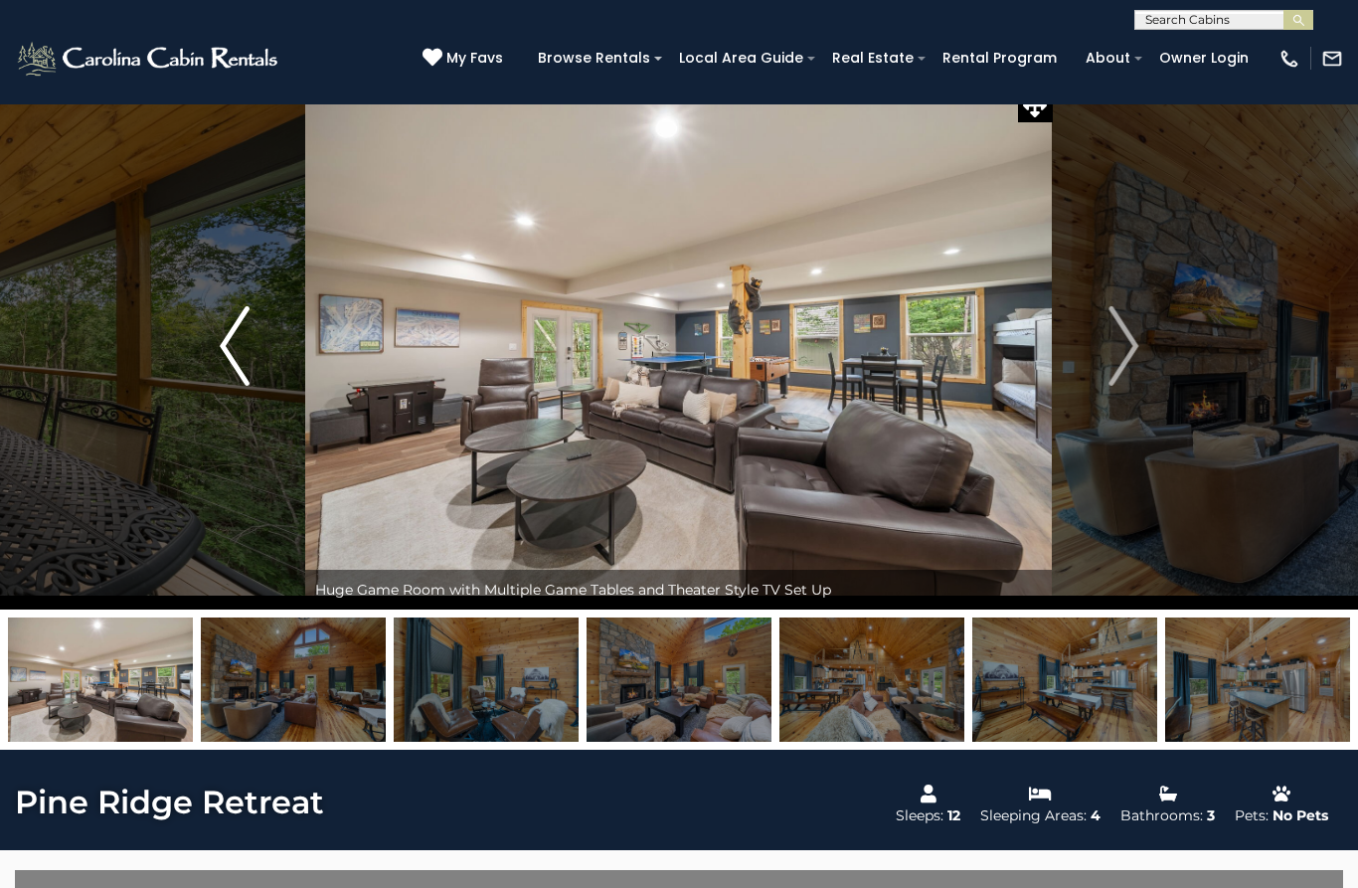
click at [240, 349] on img "Previous" at bounding box center [235, 346] width 30 height 80
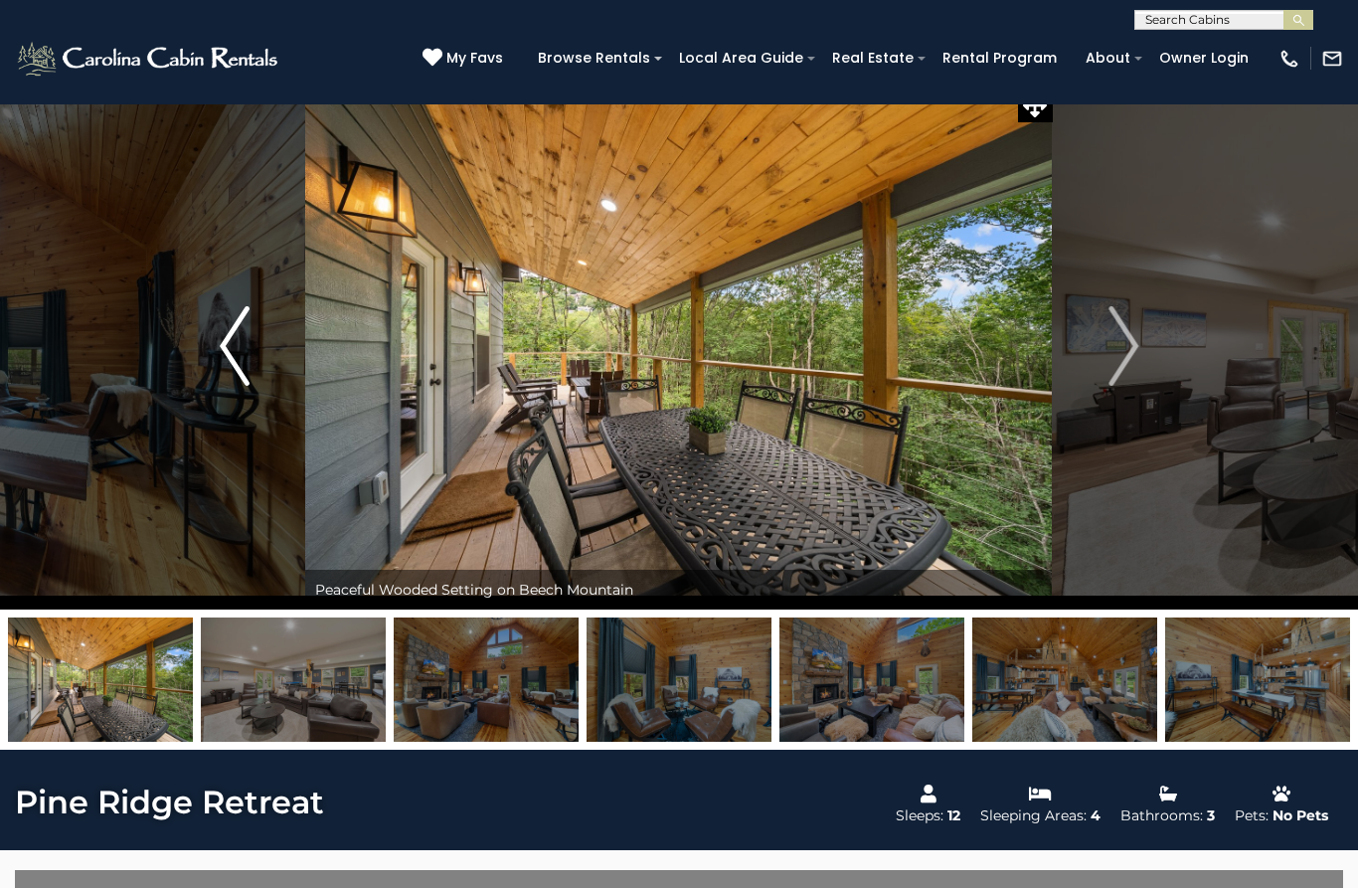
click at [239, 356] on img "Previous" at bounding box center [235, 346] width 30 height 80
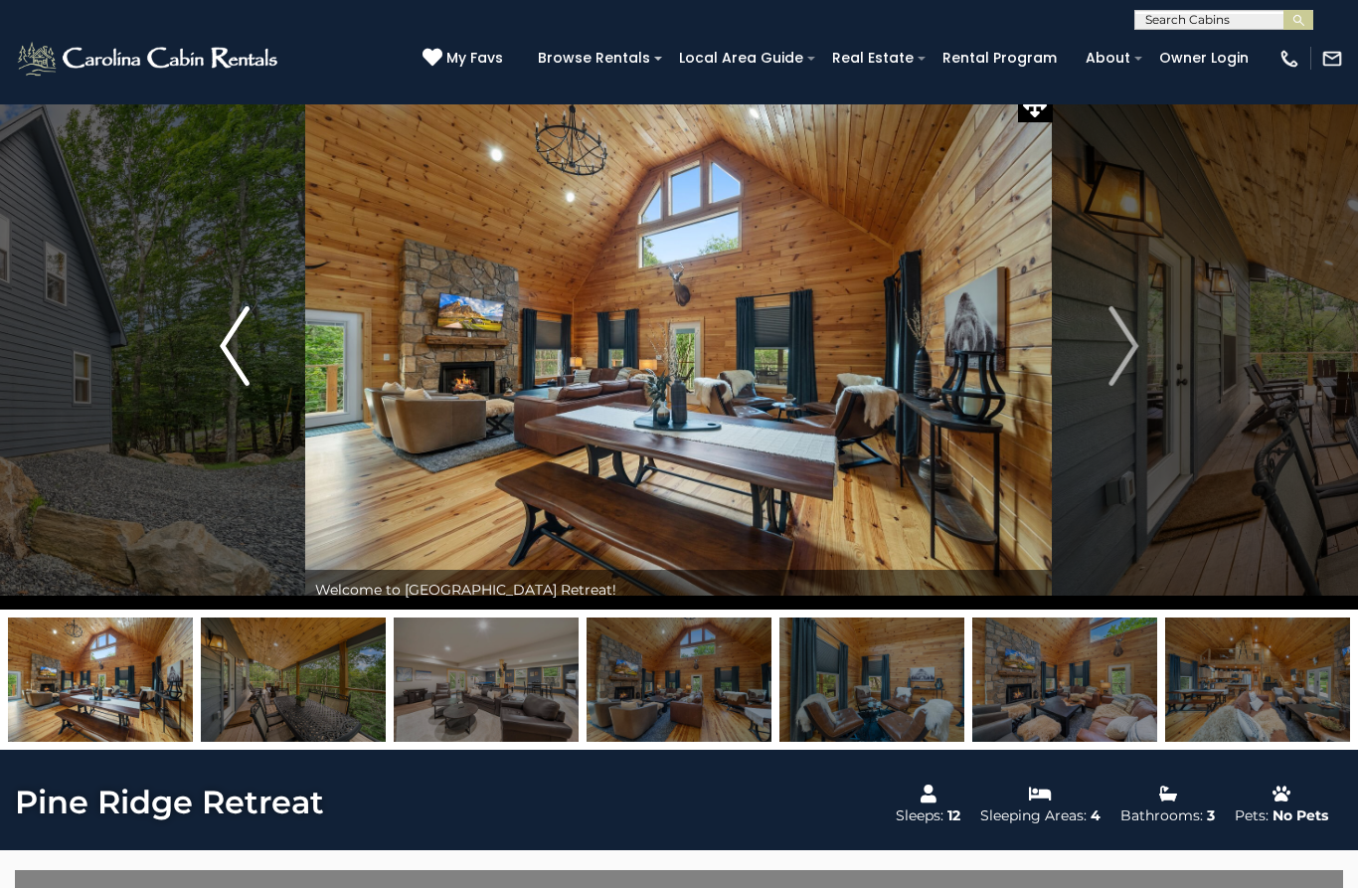
click at [222, 346] on img "Previous" at bounding box center [235, 346] width 30 height 80
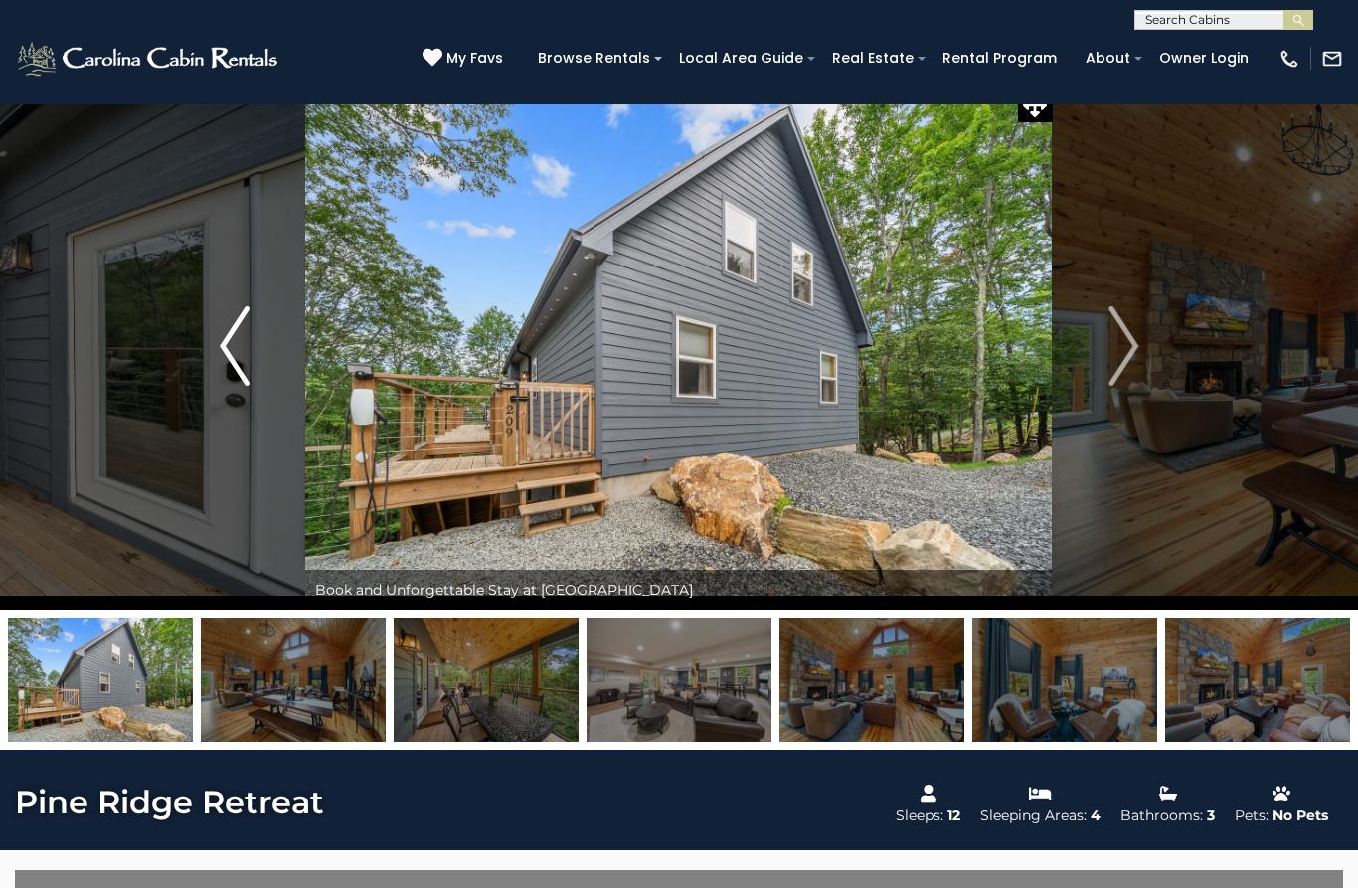
click at [238, 353] on img "Previous" at bounding box center [235, 346] width 30 height 80
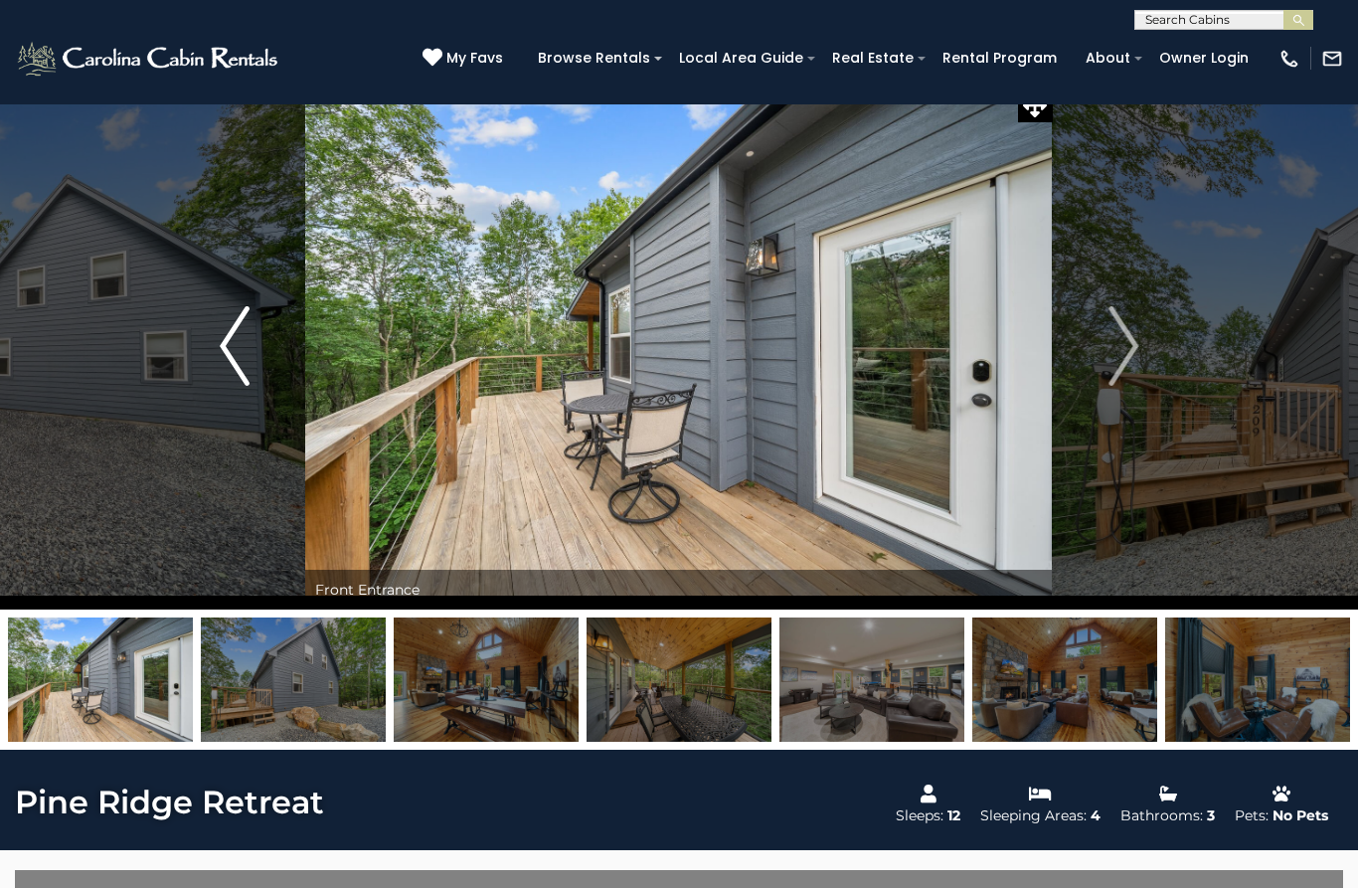
click at [229, 335] on img "Previous" at bounding box center [235, 346] width 30 height 80
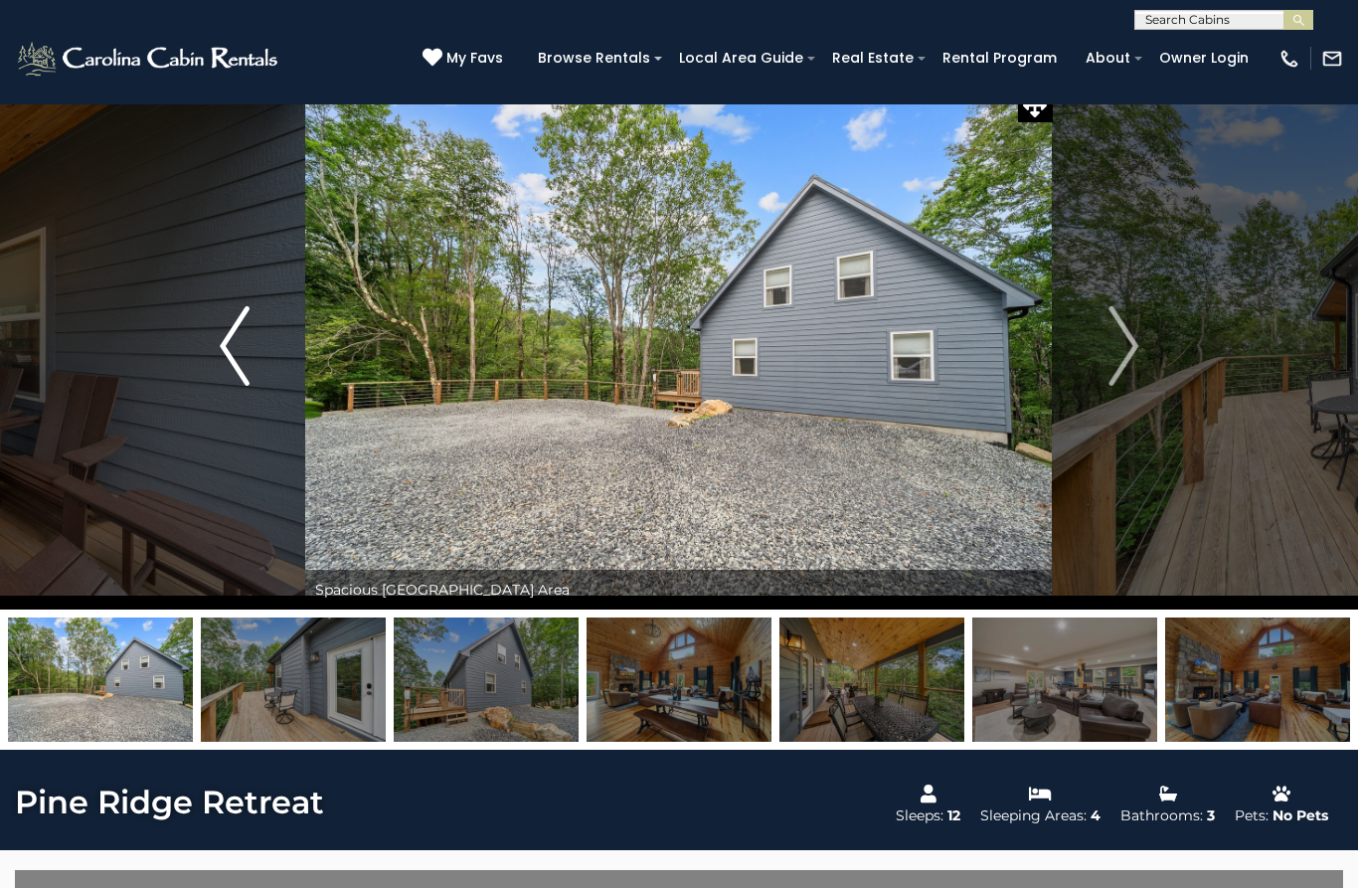
click at [231, 349] on img "Previous" at bounding box center [235, 346] width 30 height 80
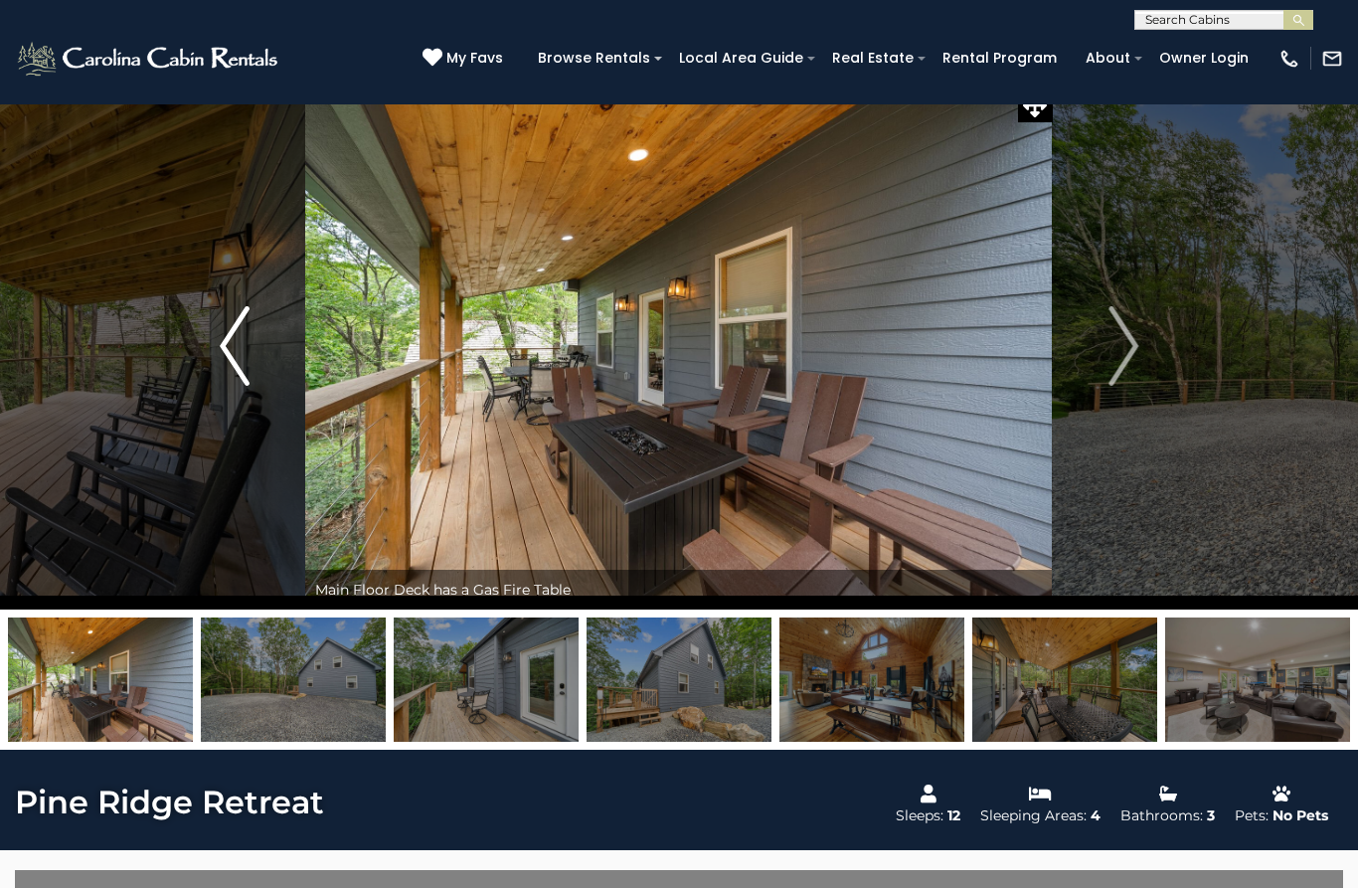
click at [230, 350] on img "Previous" at bounding box center [235, 346] width 30 height 80
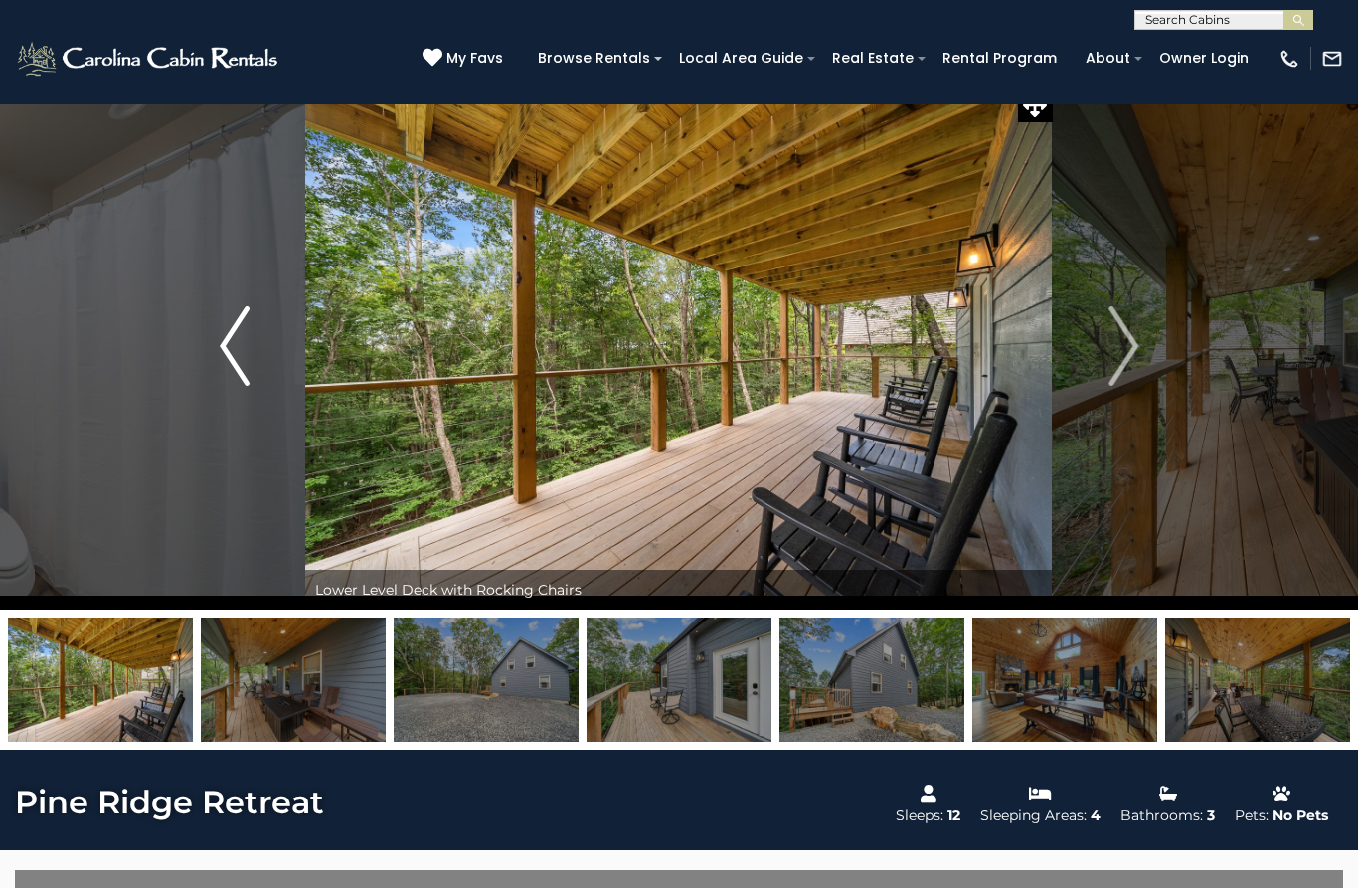
click at [241, 331] on img "Previous" at bounding box center [235, 346] width 30 height 80
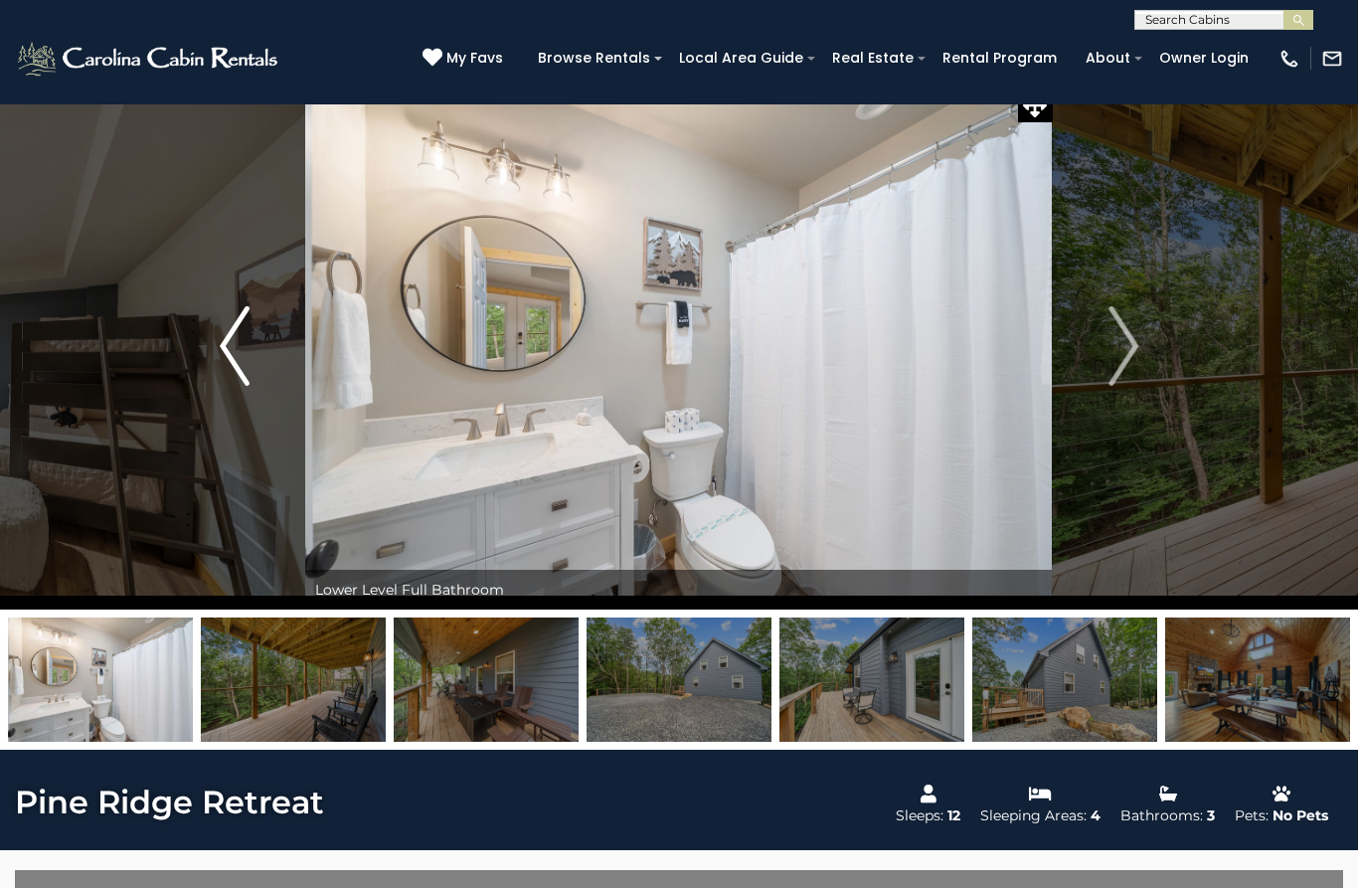
click at [224, 345] on img "Previous" at bounding box center [235, 346] width 30 height 80
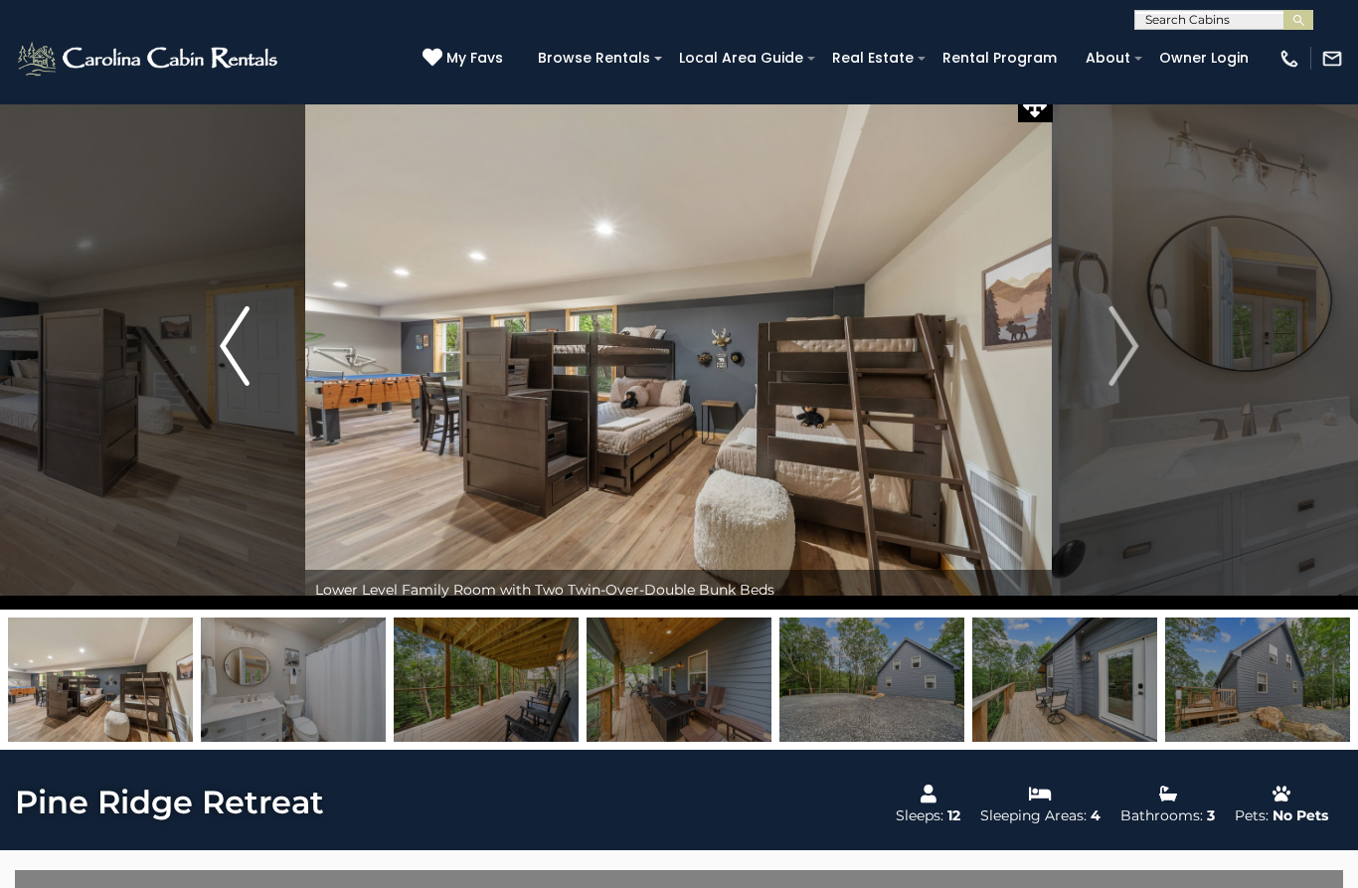
click at [236, 337] on img "Previous" at bounding box center [235, 346] width 30 height 80
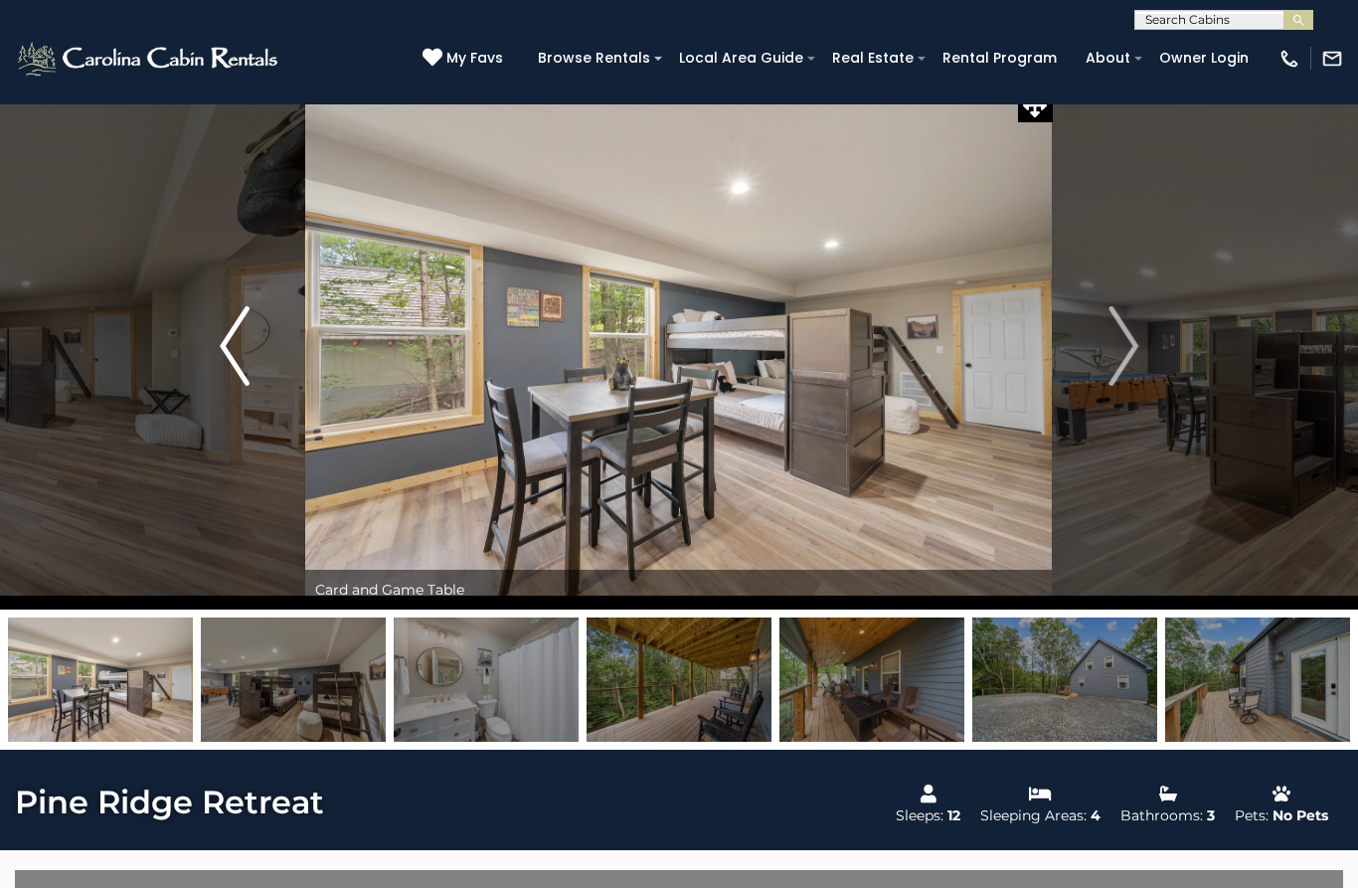
click at [231, 346] on img "Previous" at bounding box center [235, 346] width 30 height 80
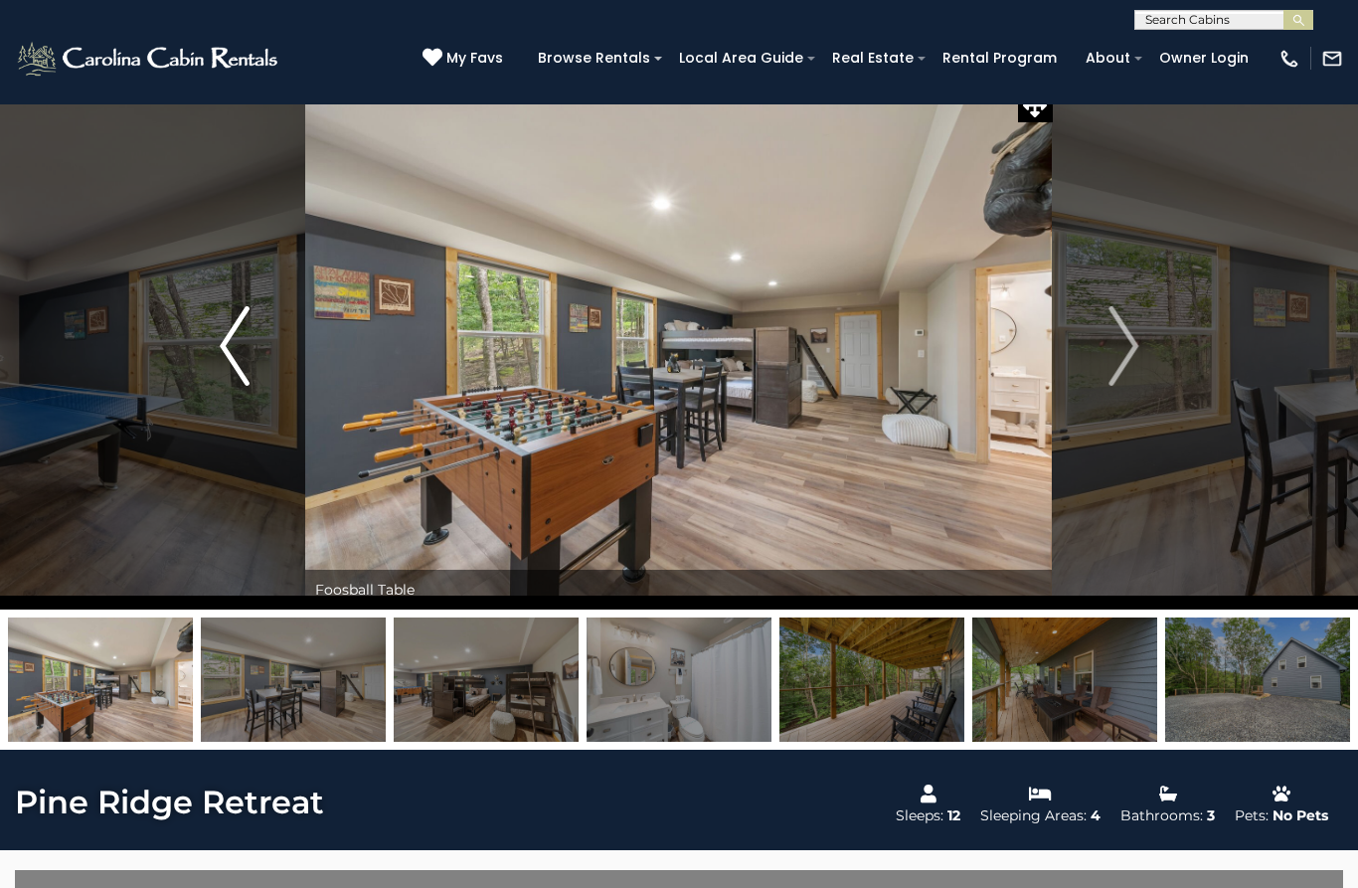
click at [234, 357] on img "Previous" at bounding box center [235, 346] width 30 height 80
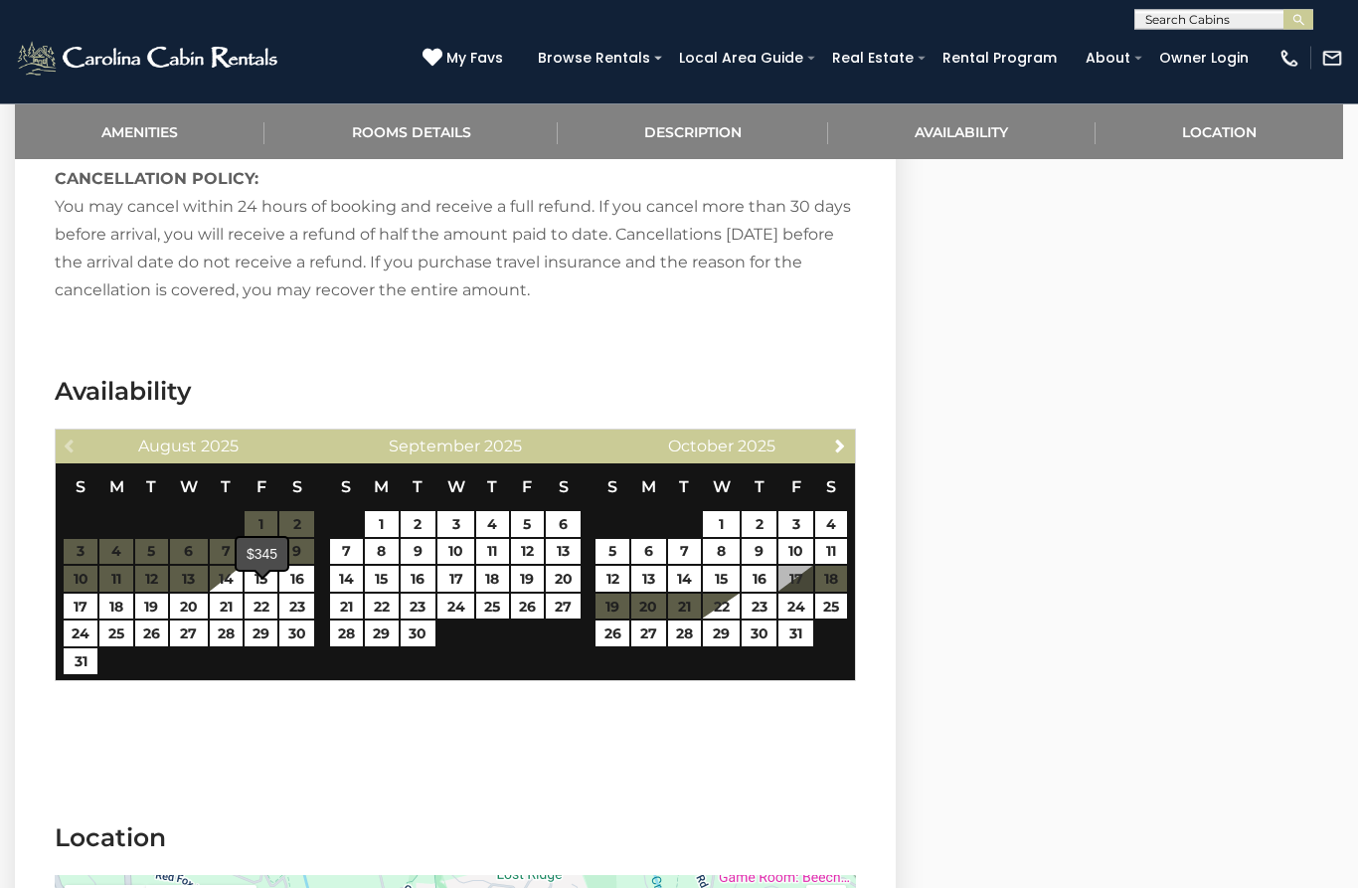
scroll to position [3650, 0]
click at [271, 592] on link "15" at bounding box center [261, 579] width 33 height 26
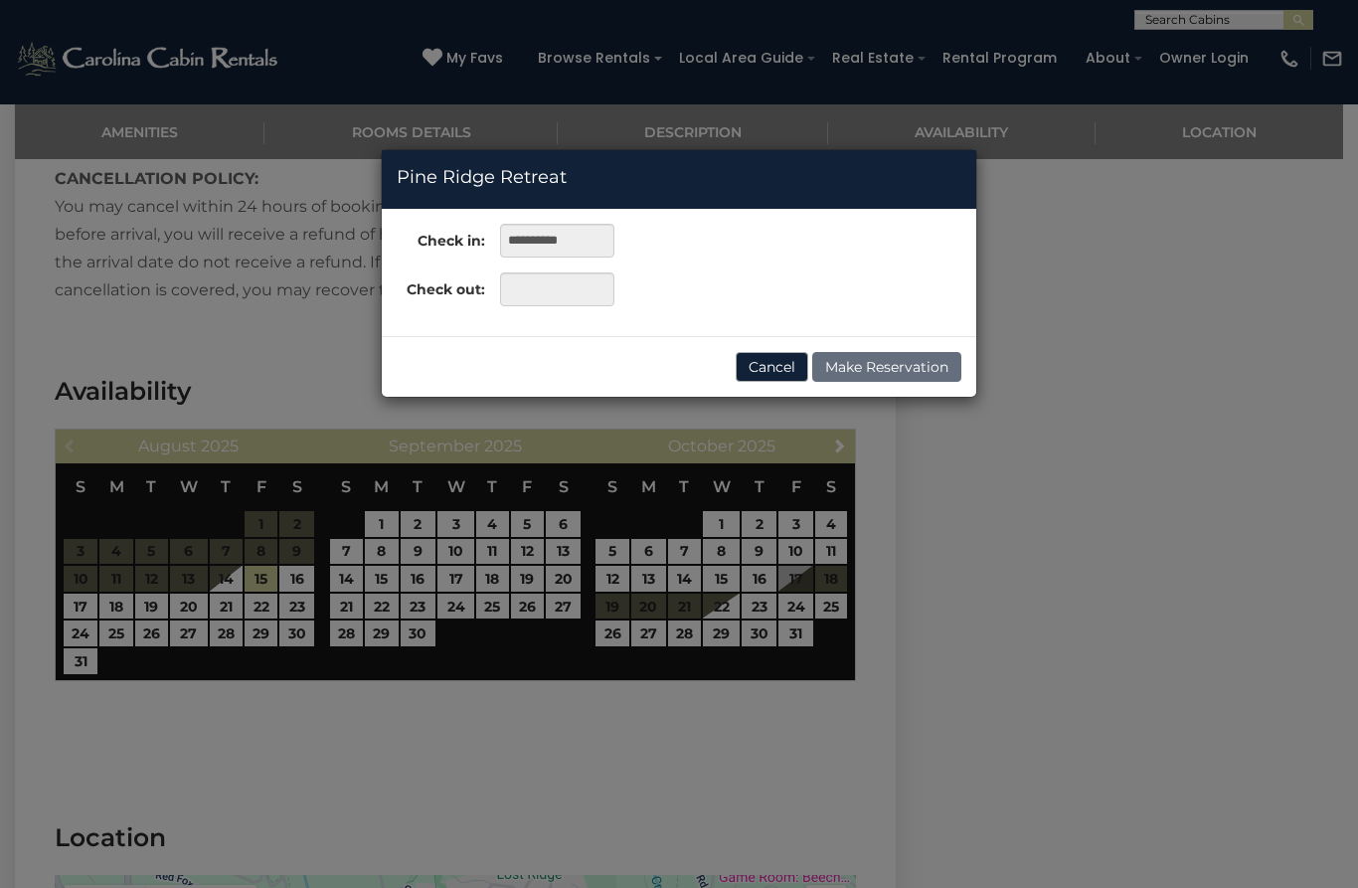
click at [778, 376] on button "Cancel" at bounding box center [772, 367] width 73 height 30
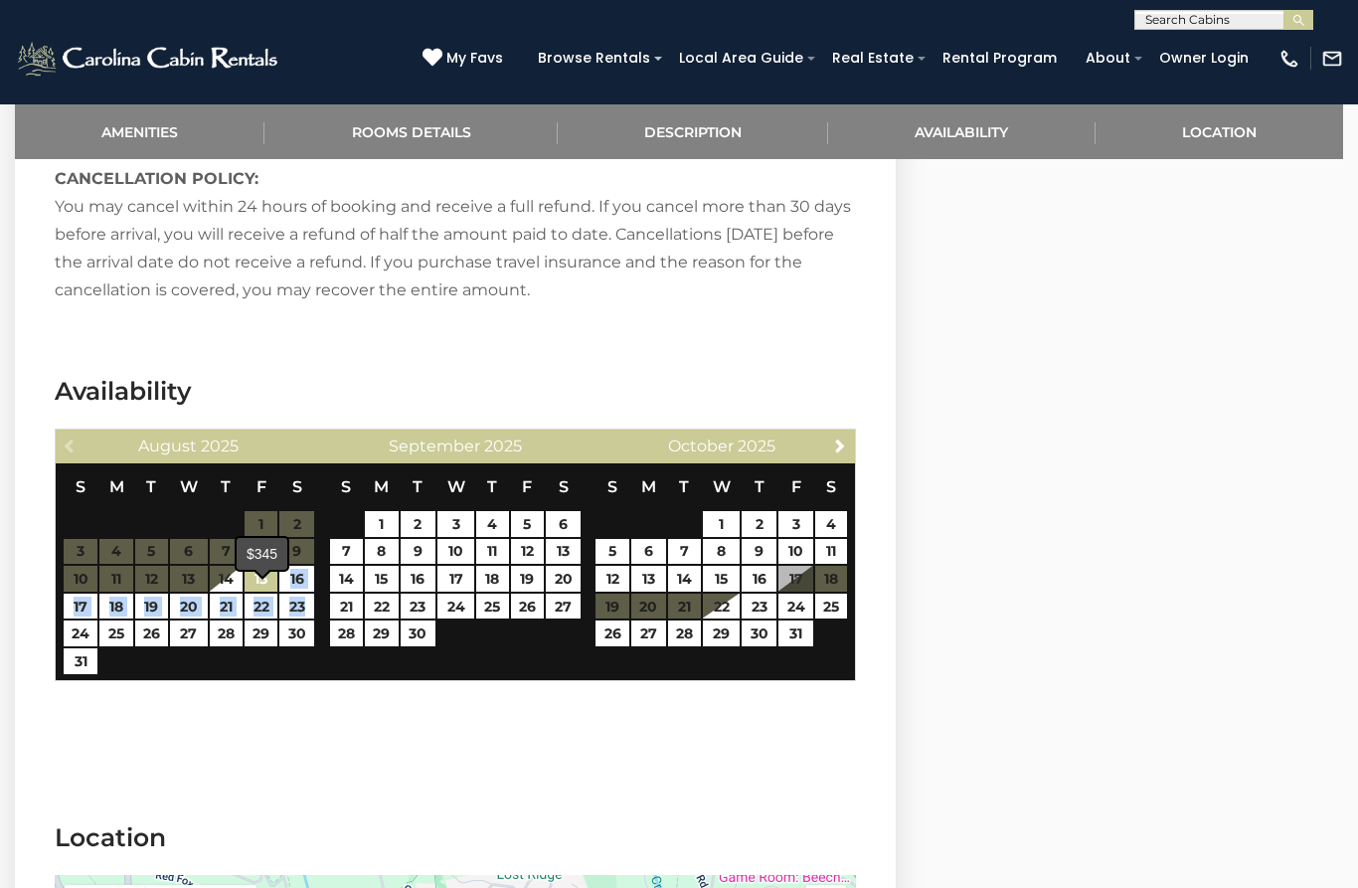
click at [265, 592] on link "15" at bounding box center [261, 579] width 33 height 26
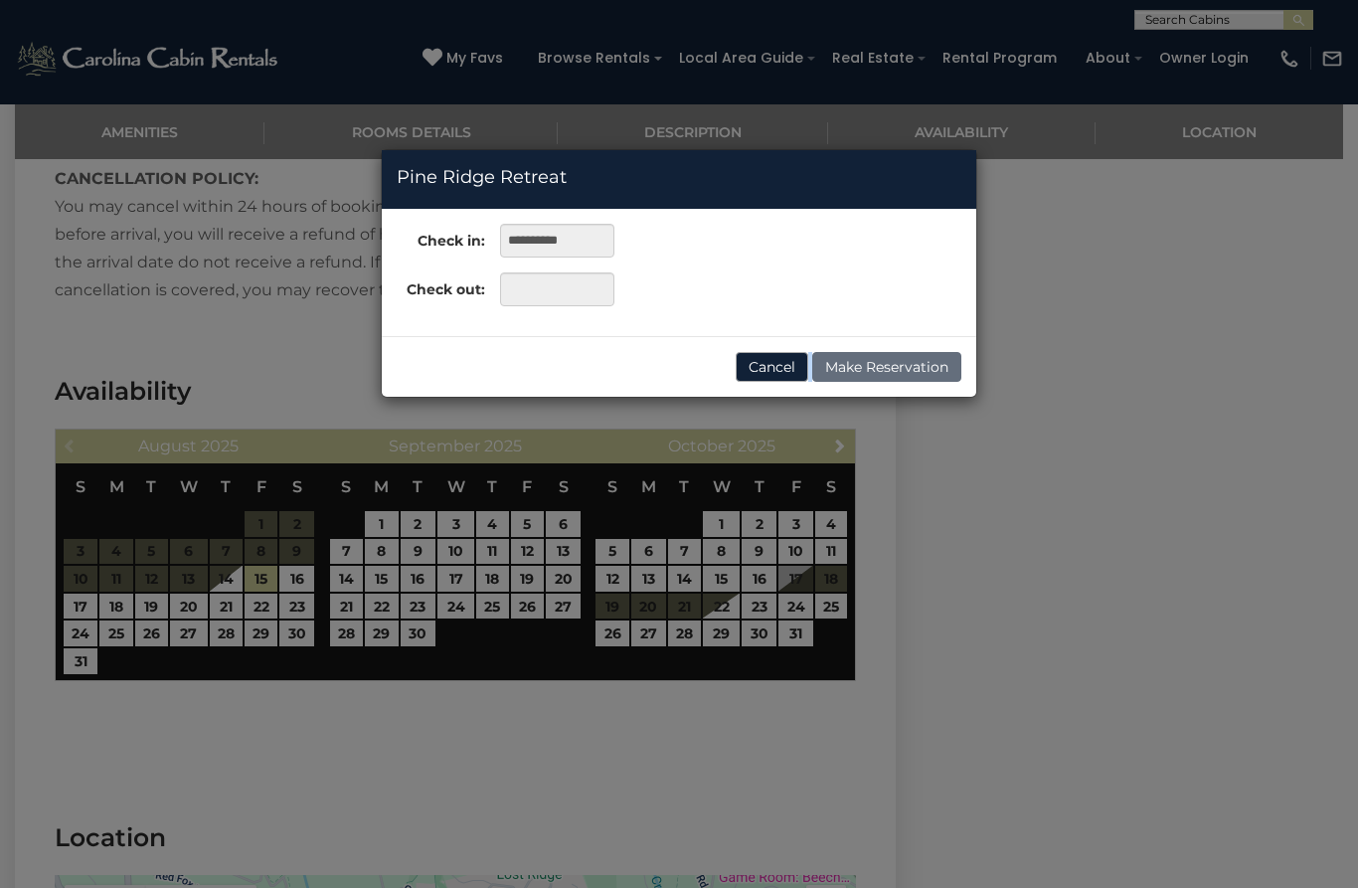
click at [776, 369] on button "Cancel" at bounding box center [772, 367] width 73 height 30
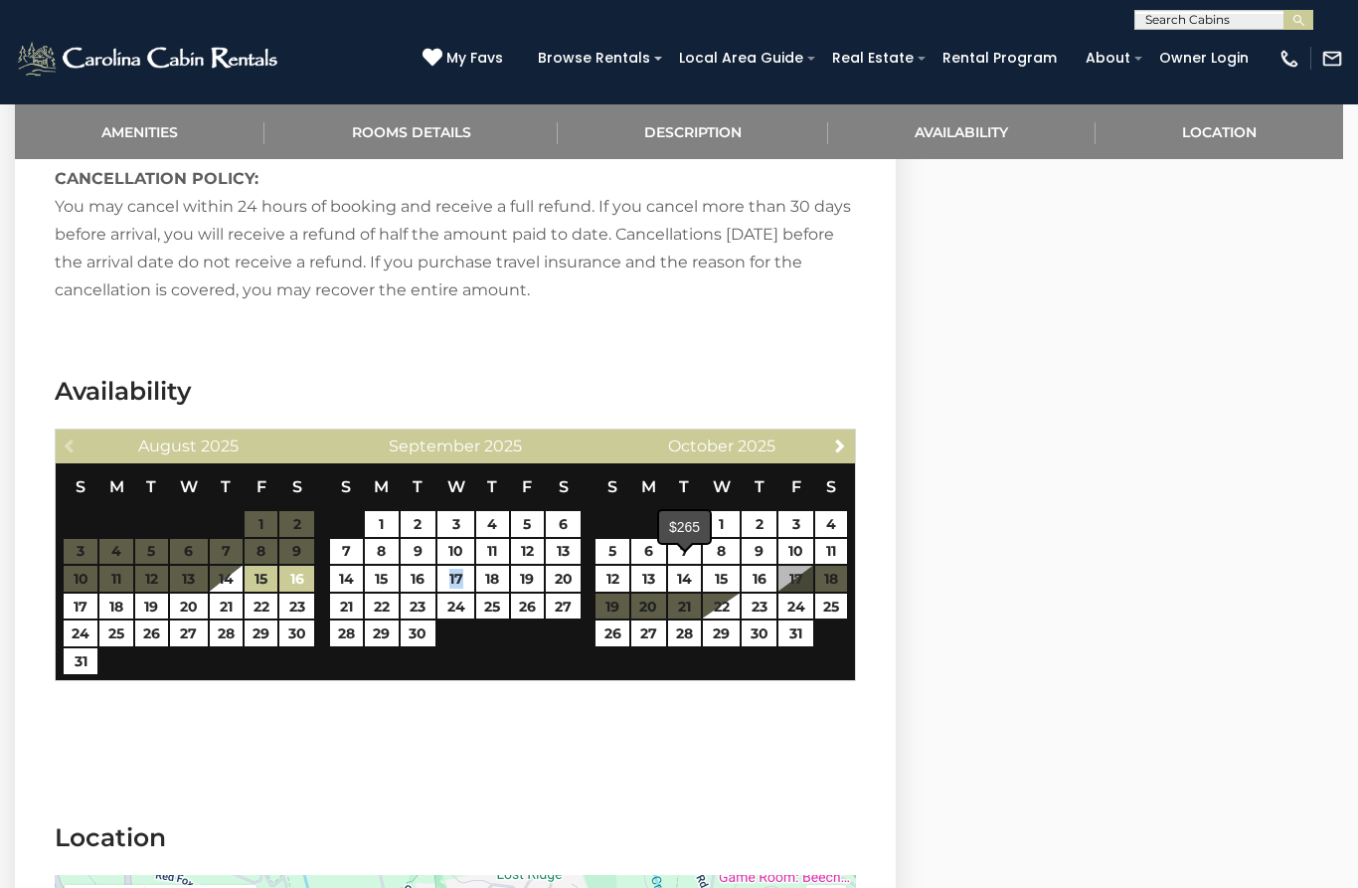
click at [690, 565] on link "7" at bounding box center [684, 552] width 33 height 26
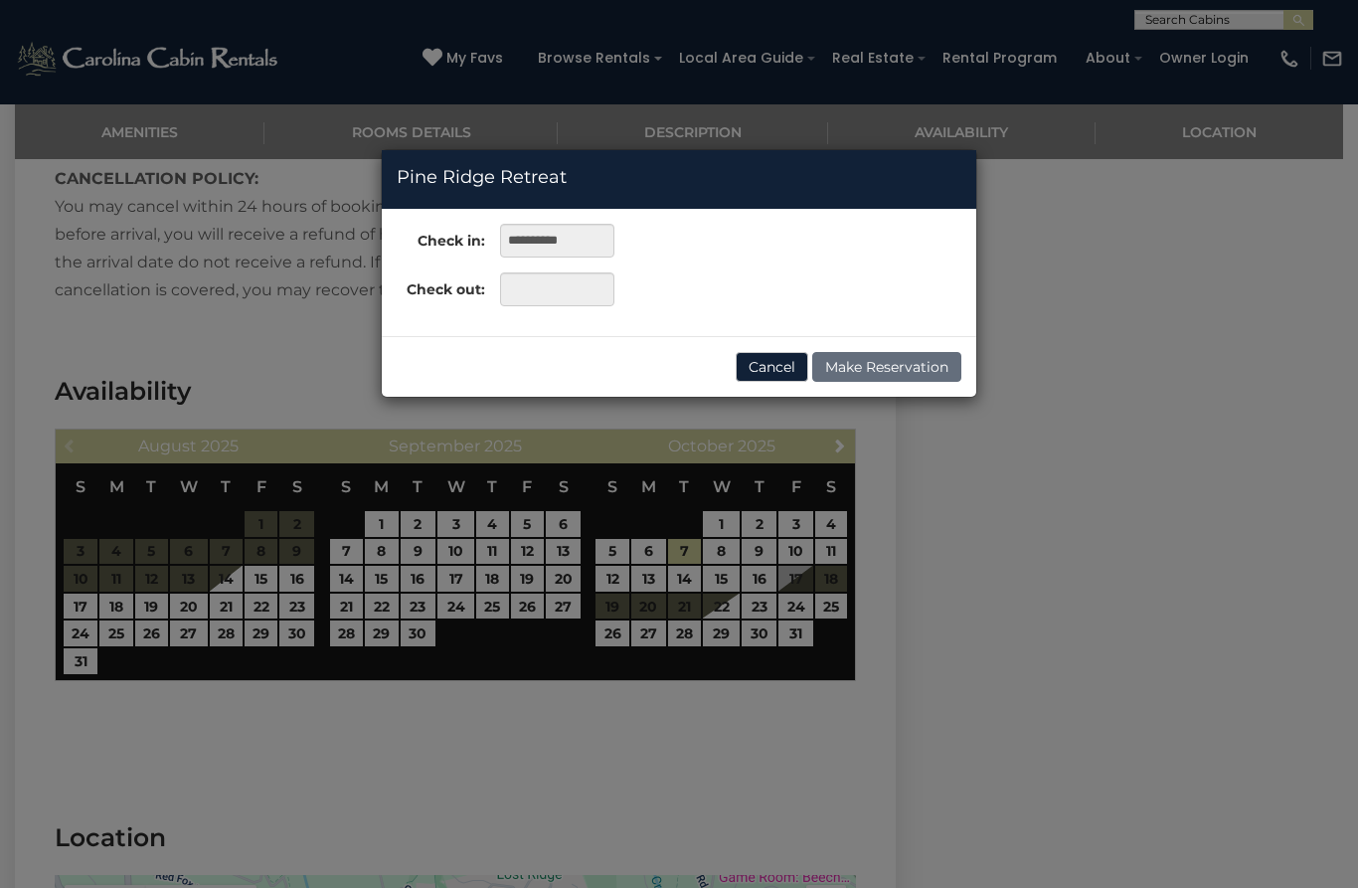
click at [788, 571] on div "**********" at bounding box center [679, 444] width 1358 height 888
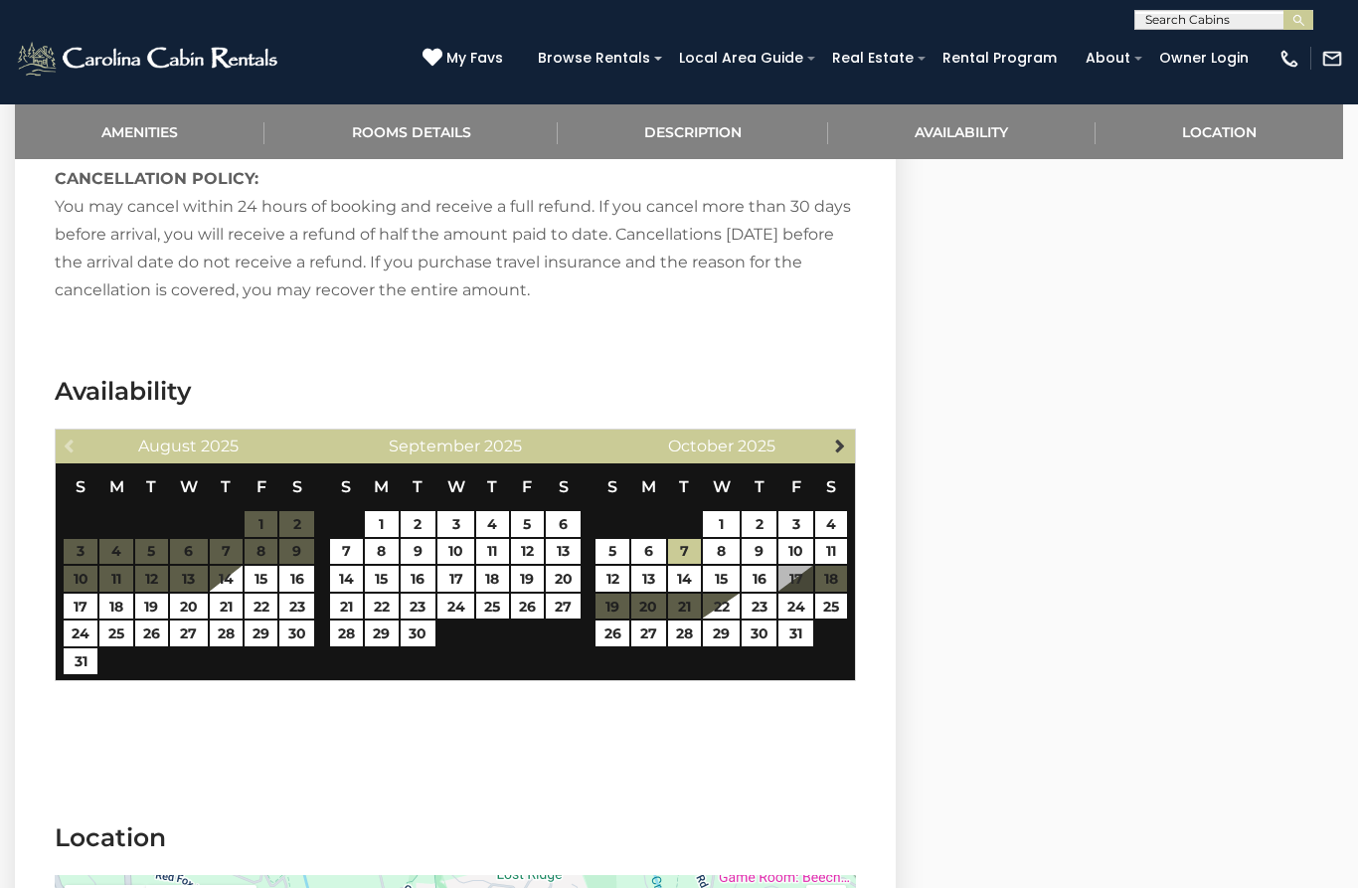
click at [839, 453] on span "Next" at bounding box center [840, 446] width 16 height 16
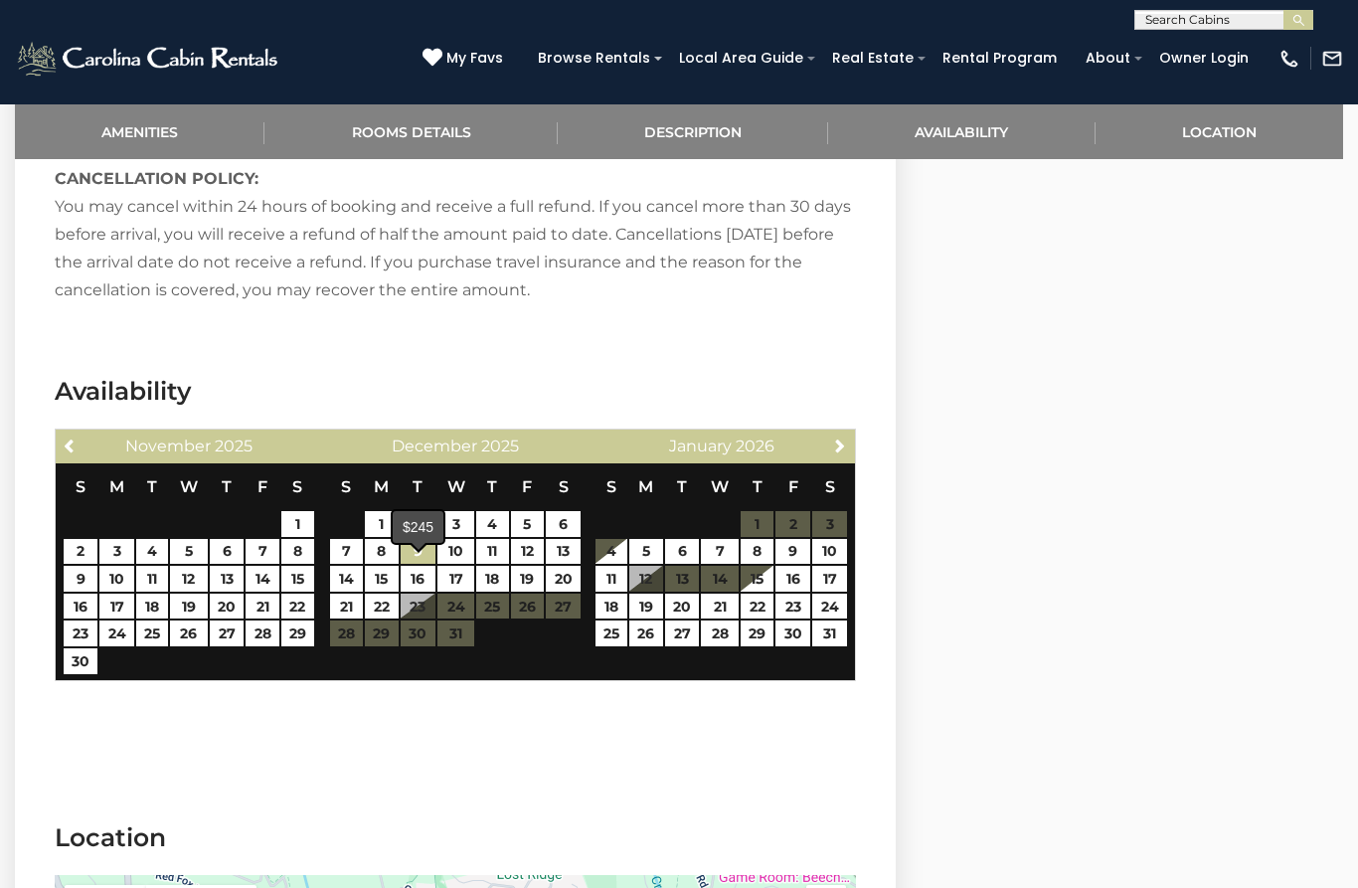
click at [410, 565] on link "9" at bounding box center [418, 552] width 35 height 26
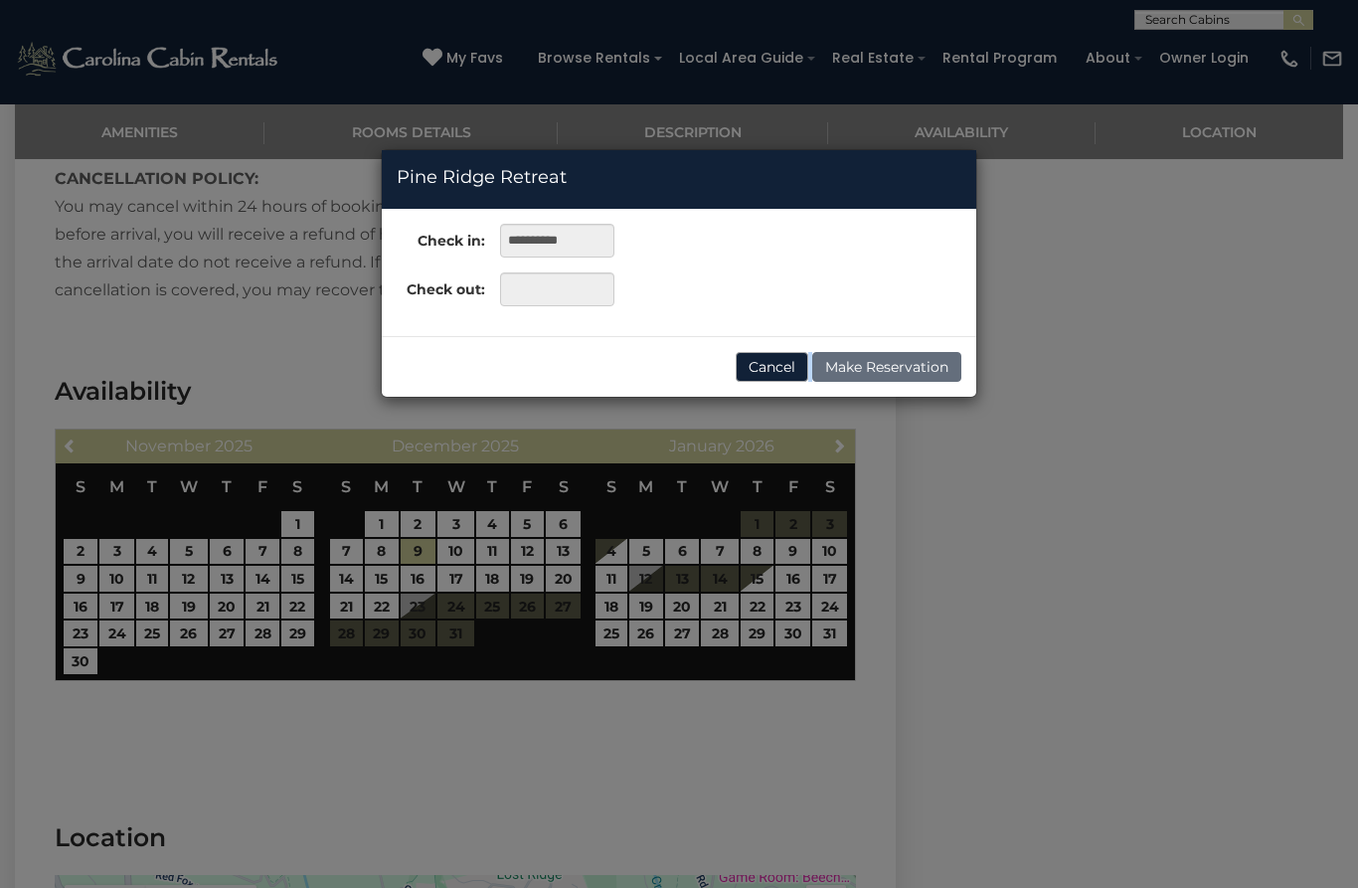
click at [788, 365] on button "Cancel" at bounding box center [772, 367] width 73 height 30
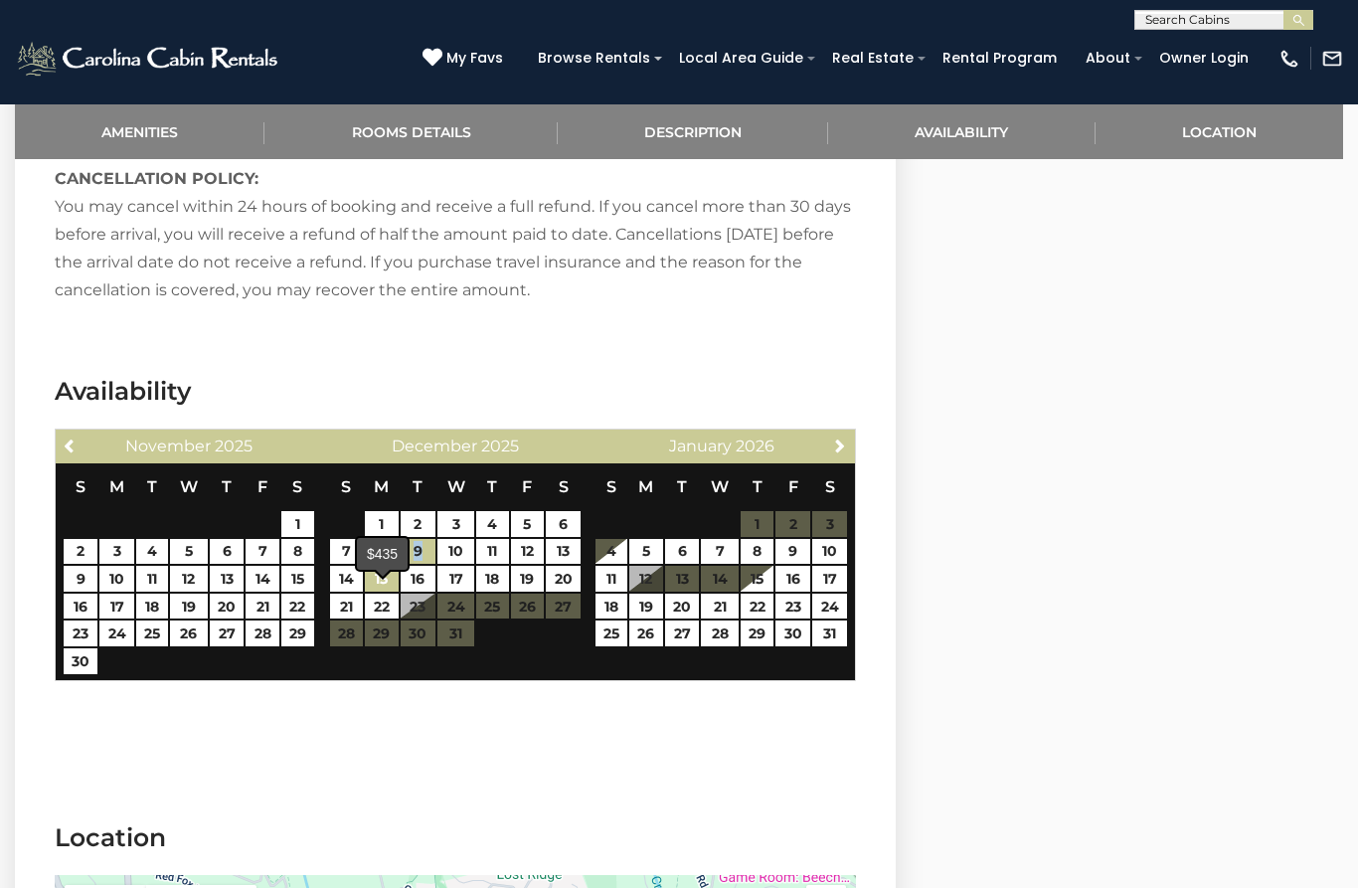
click at [384, 592] on link "15" at bounding box center [382, 579] width 34 height 26
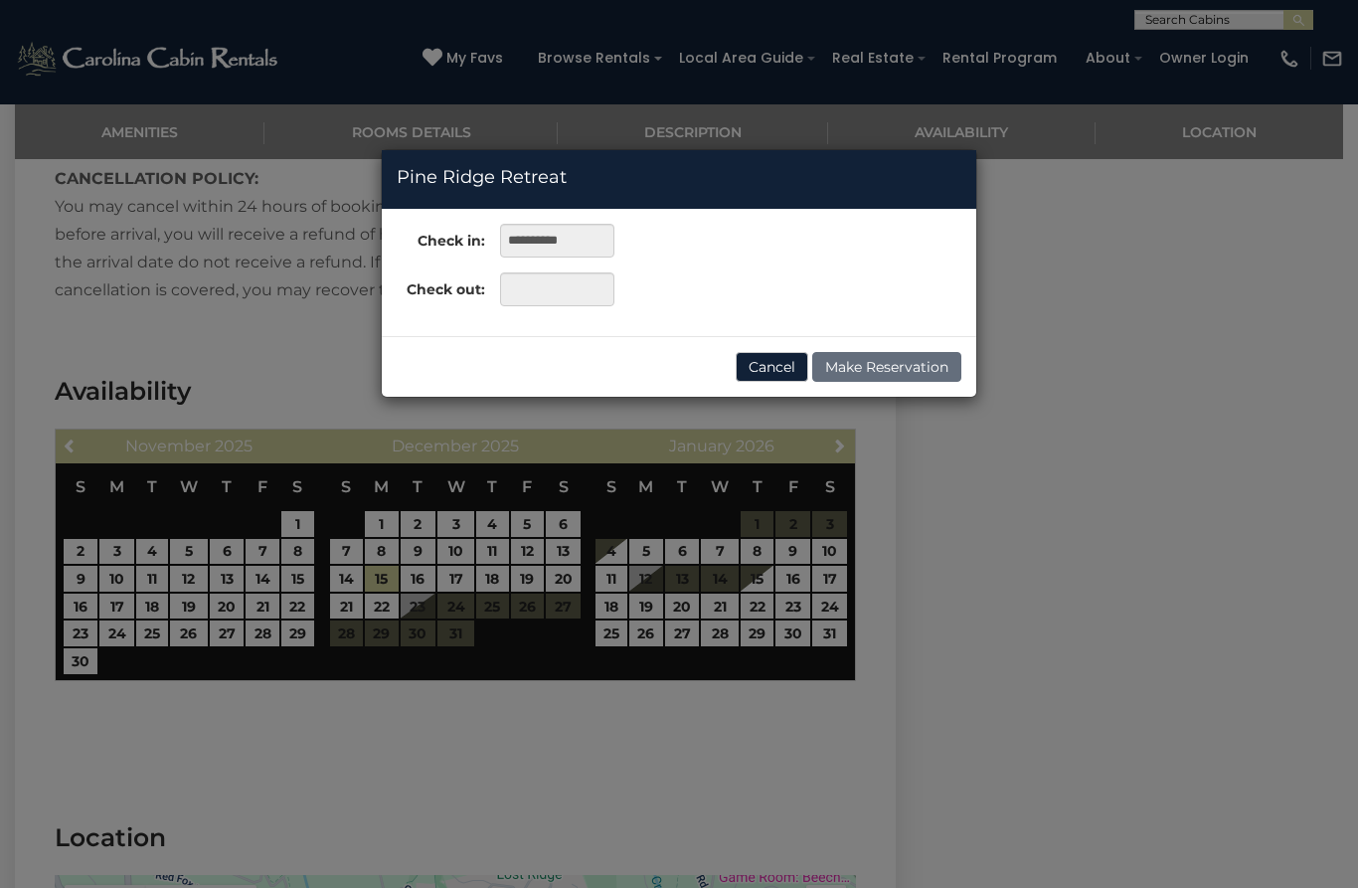
click at [339, 598] on div "**********" at bounding box center [679, 444] width 1358 height 888
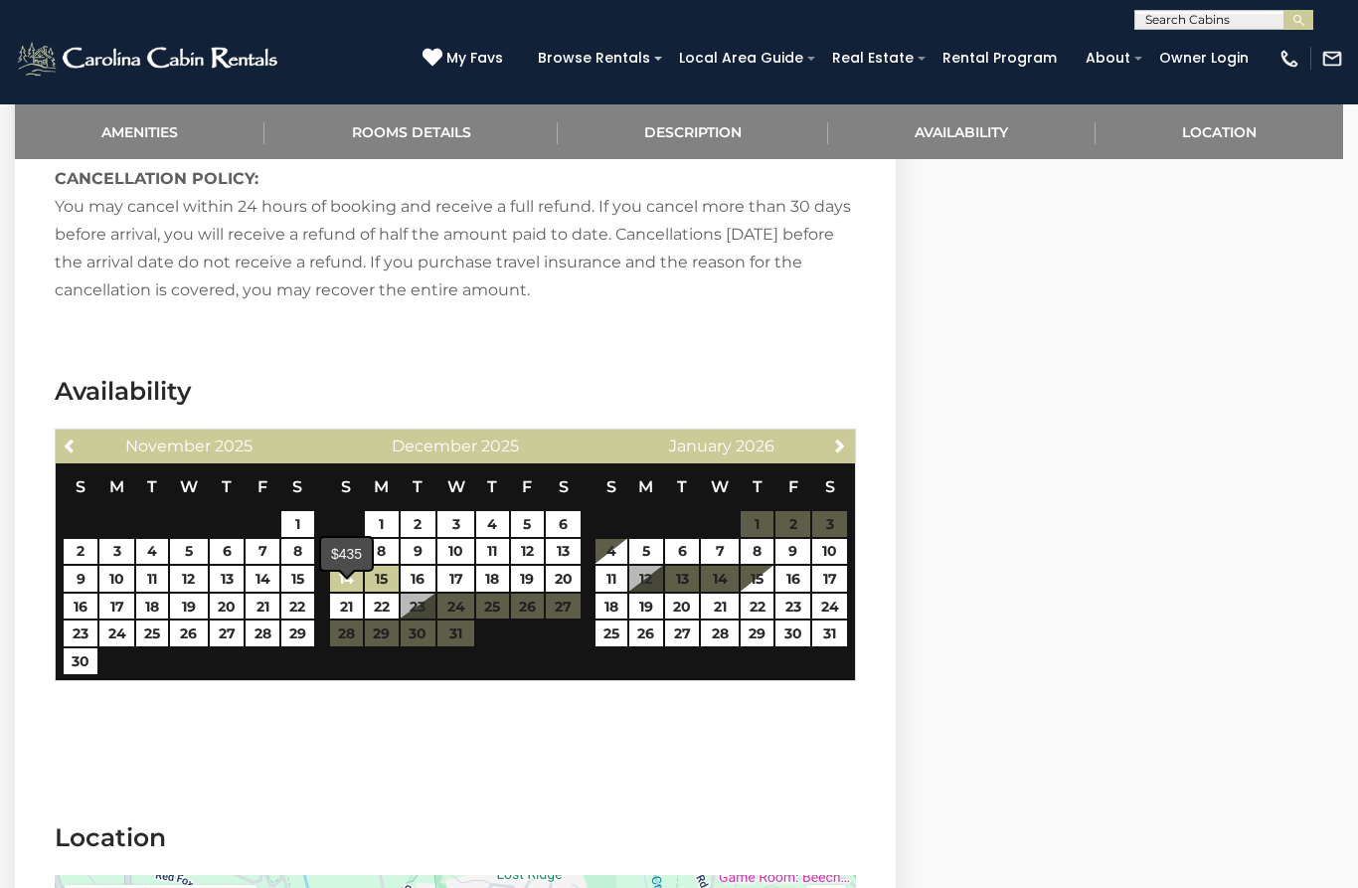
click at [338, 592] on link "14" at bounding box center [347, 579] width 34 height 26
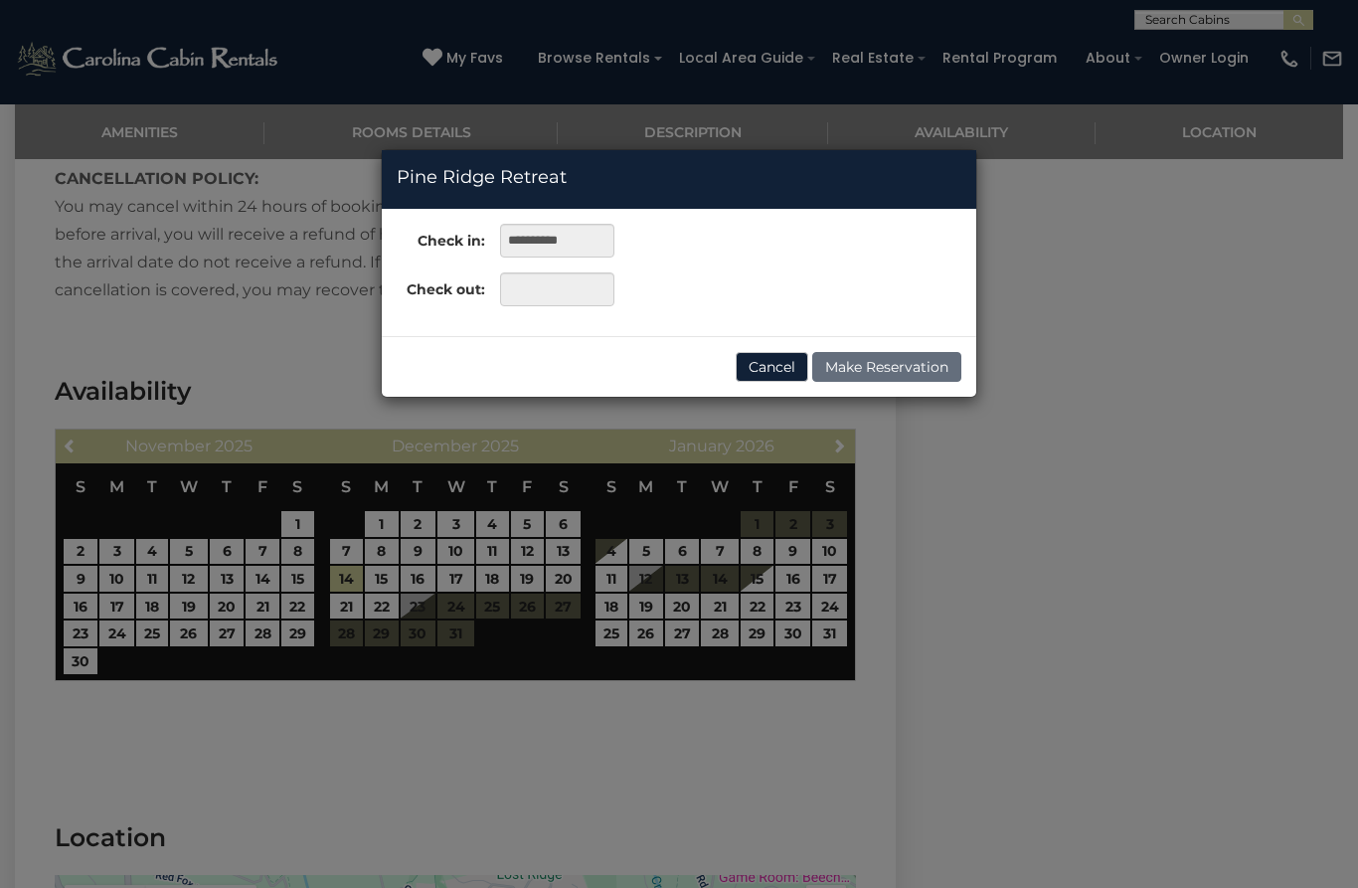
click at [343, 626] on div "**********" at bounding box center [679, 444] width 1358 height 888
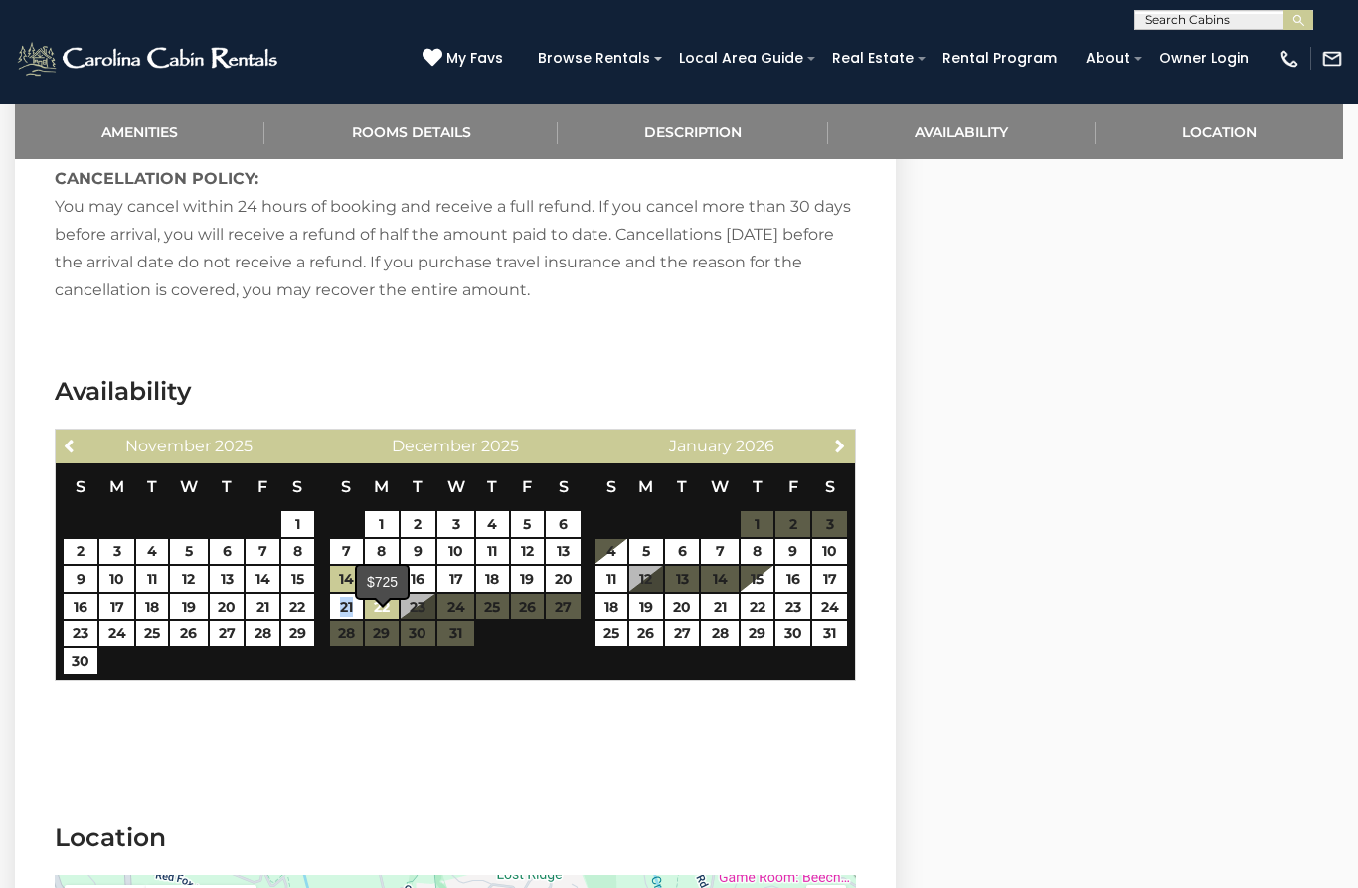
click at [378, 620] on link "22" at bounding box center [382, 607] width 34 height 26
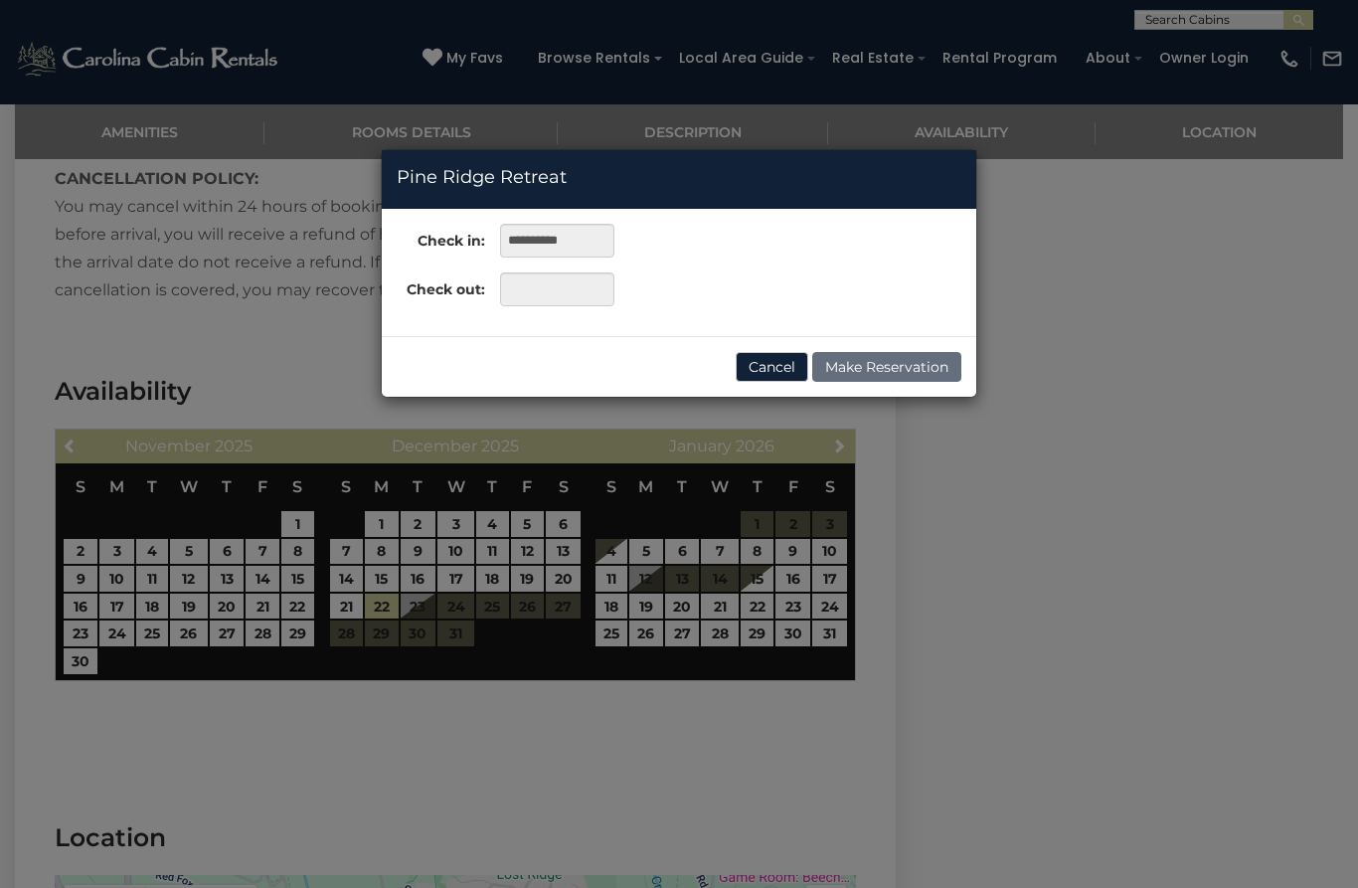
click at [502, 781] on div "**********" at bounding box center [679, 444] width 1358 height 888
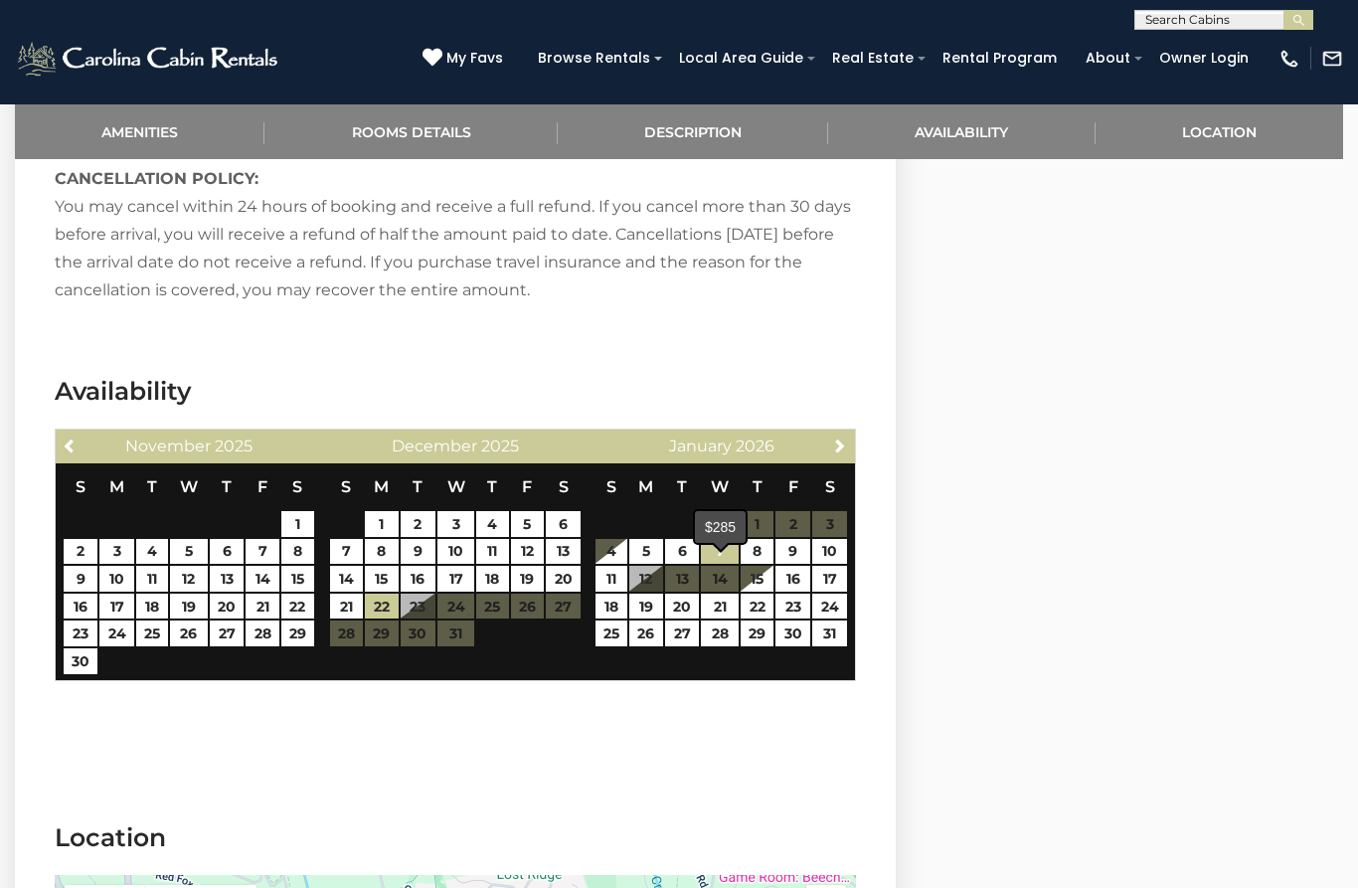
click at [737, 565] on link "7" at bounding box center [720, 552] width 38 height 26
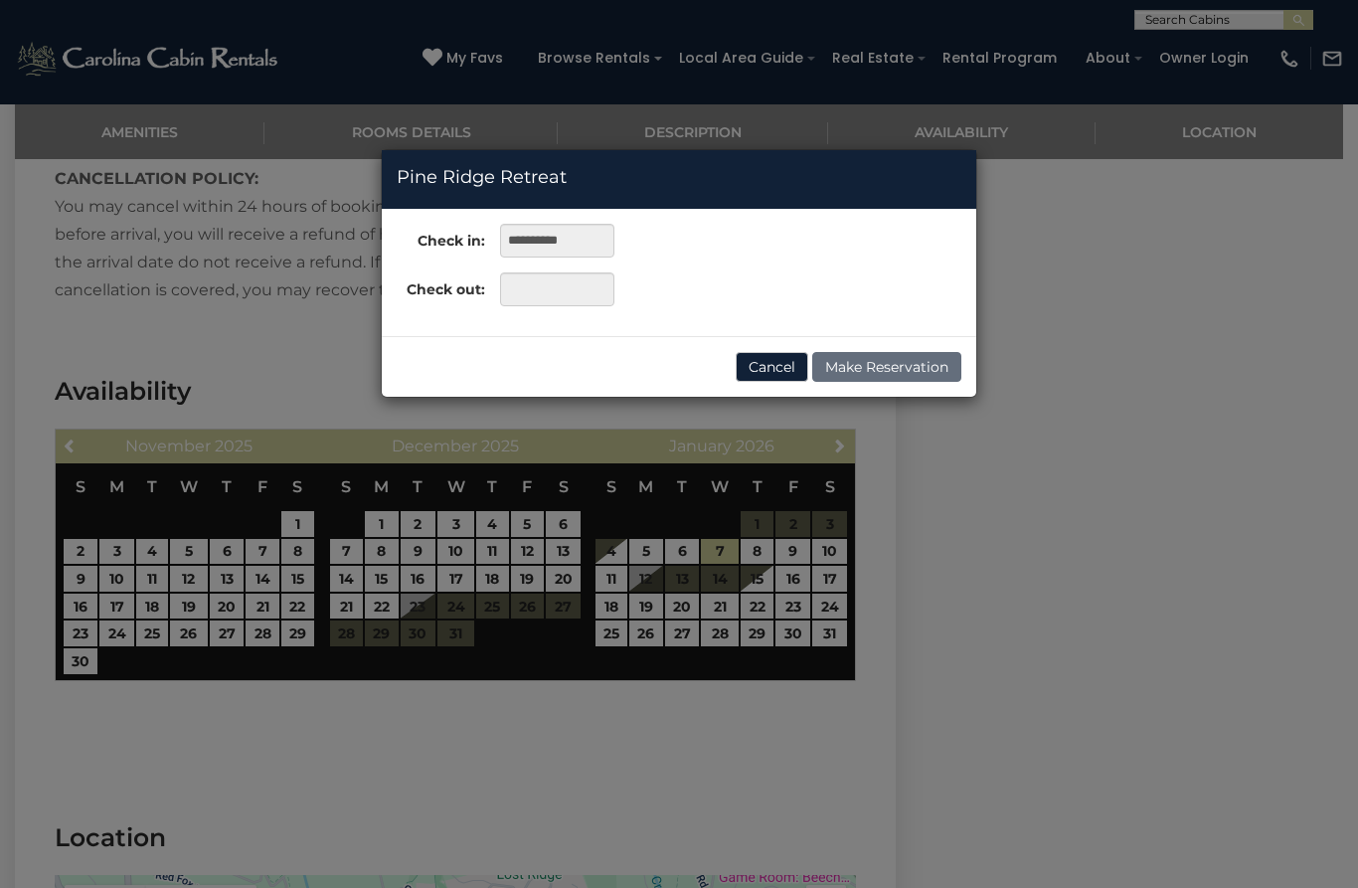
click at [658, 572] on div "**********" at bounding box center [679, 444] width 1358 height 888
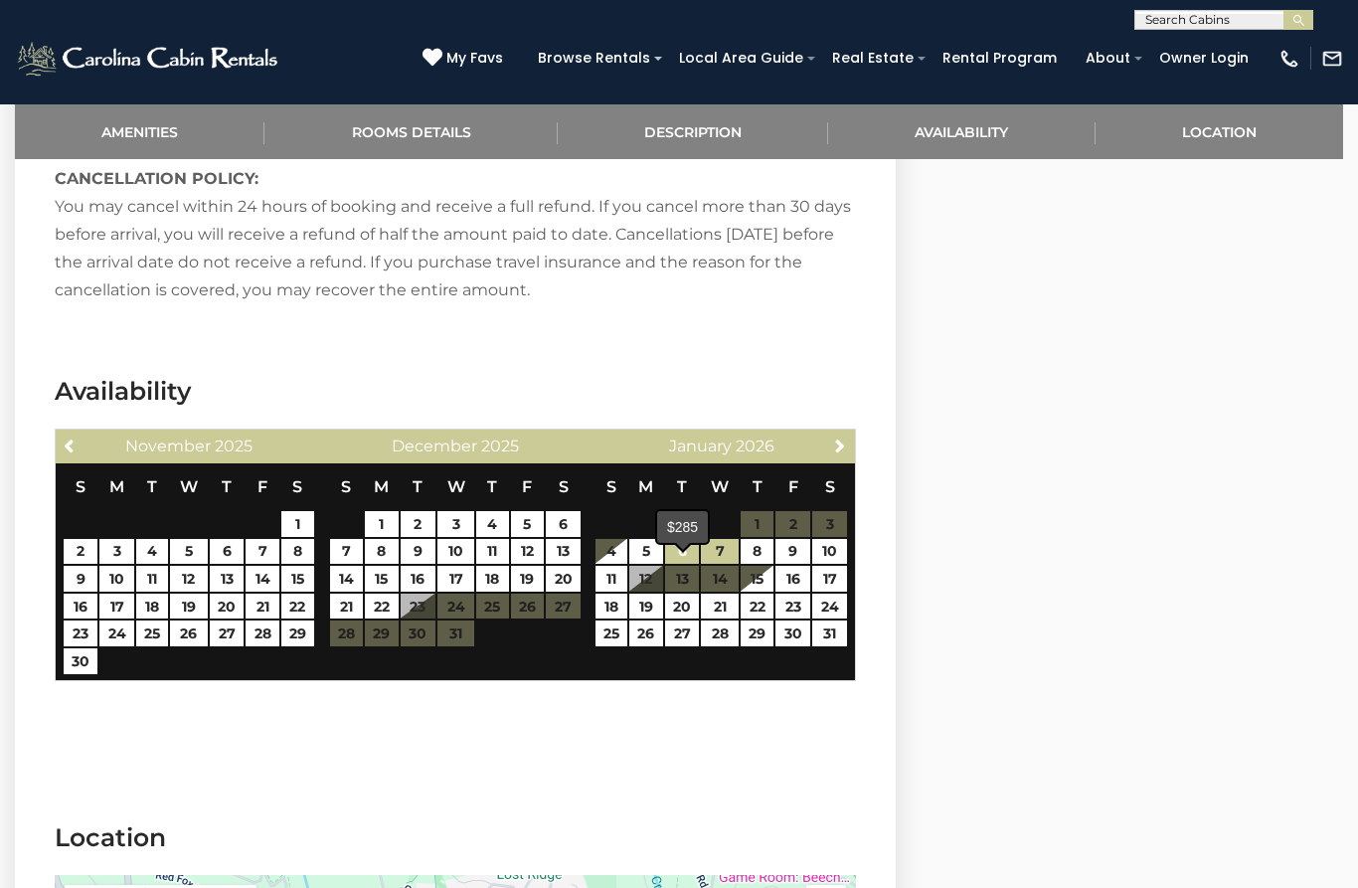
click at [687, 565] on link "6" at bounding box center [682, 552] width 35 height 26
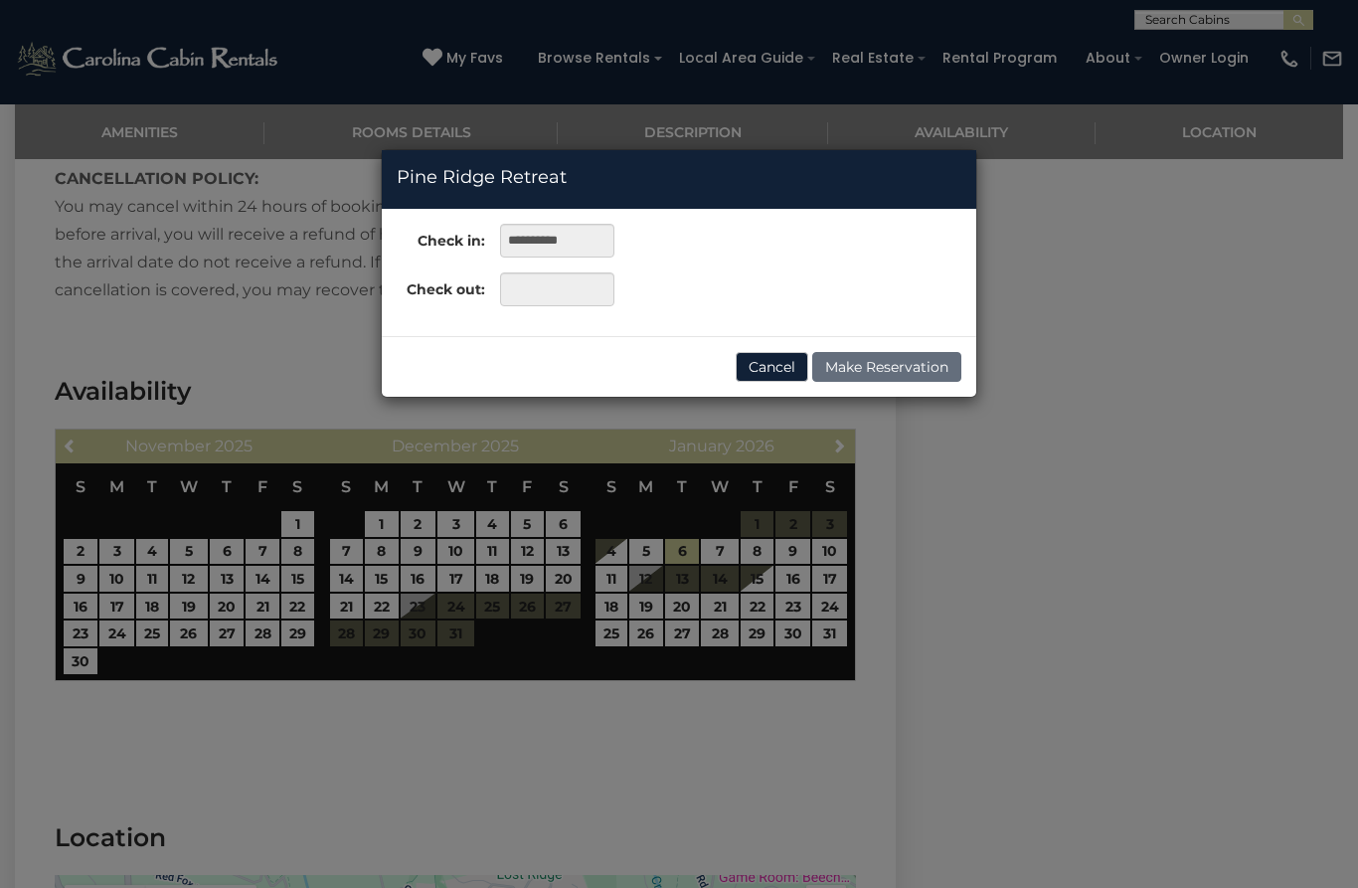
click at [832, 569] on div "**********" at bounding box center [679, 444] width 1358 height 888
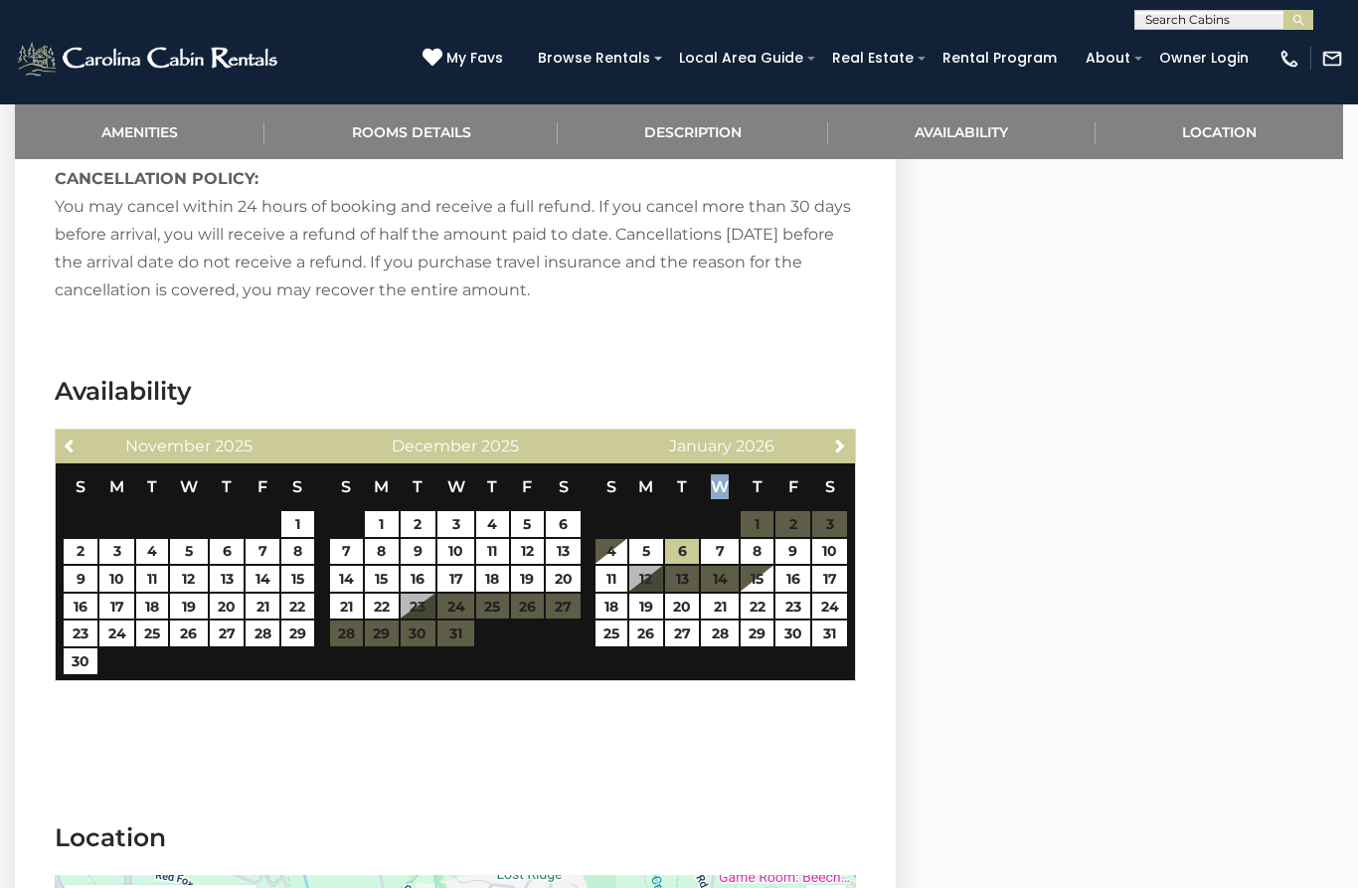
click at [492, 625] on table "S M T W T F S 1 2 3 4 5 6 7 8 9 10 11 12 13 14 15 16 17 18 19 20 21 22 23 24 25…" at bounding box center [455, 565] width 253 height 204
click at [388, 620] on link "22" at bounding box center [382, 607] width 34 height 26
type input "**********"
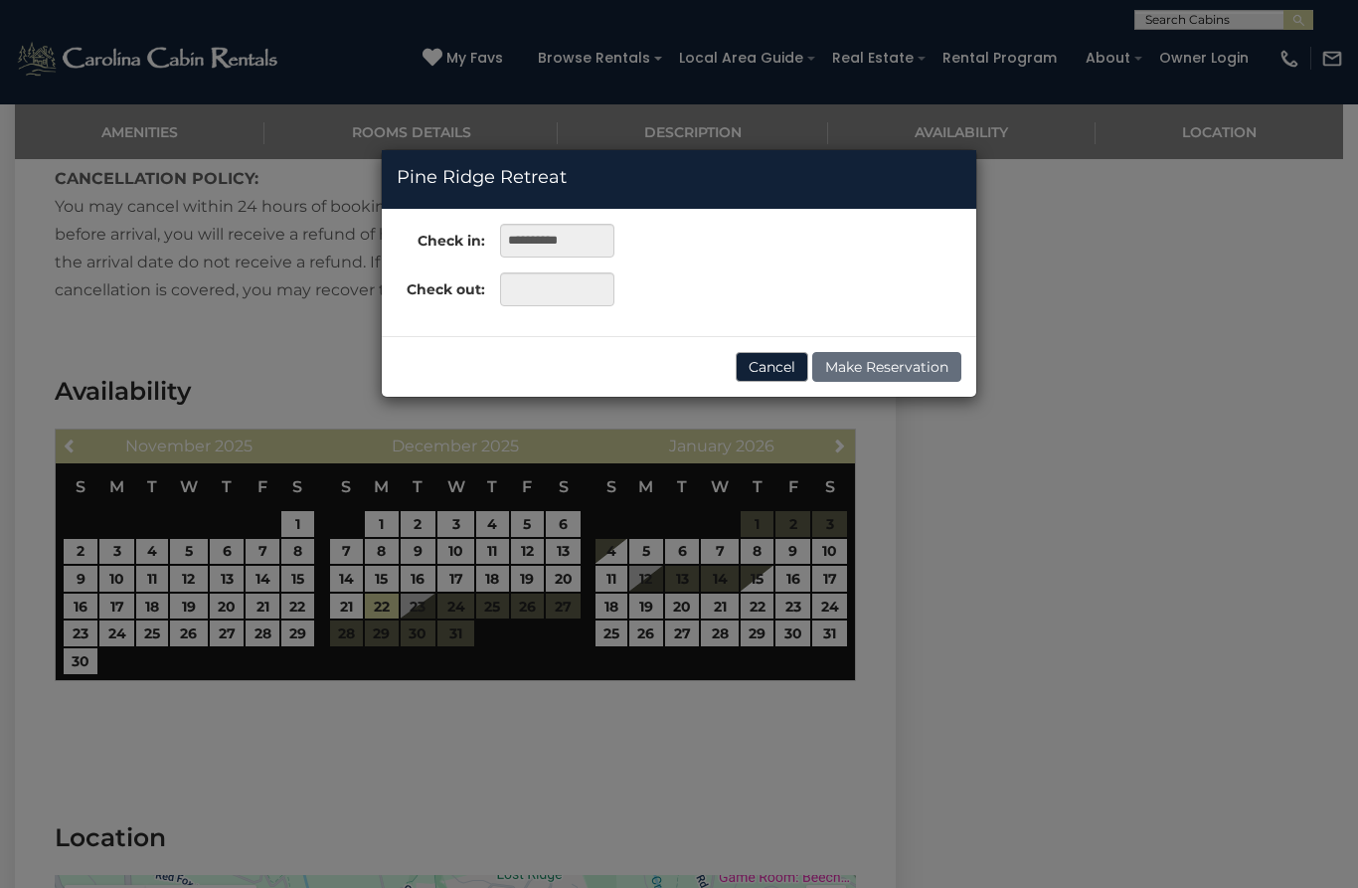
click at [777, 367] on button "Cancel" at bounding box center [772, 367] width 73 height 30
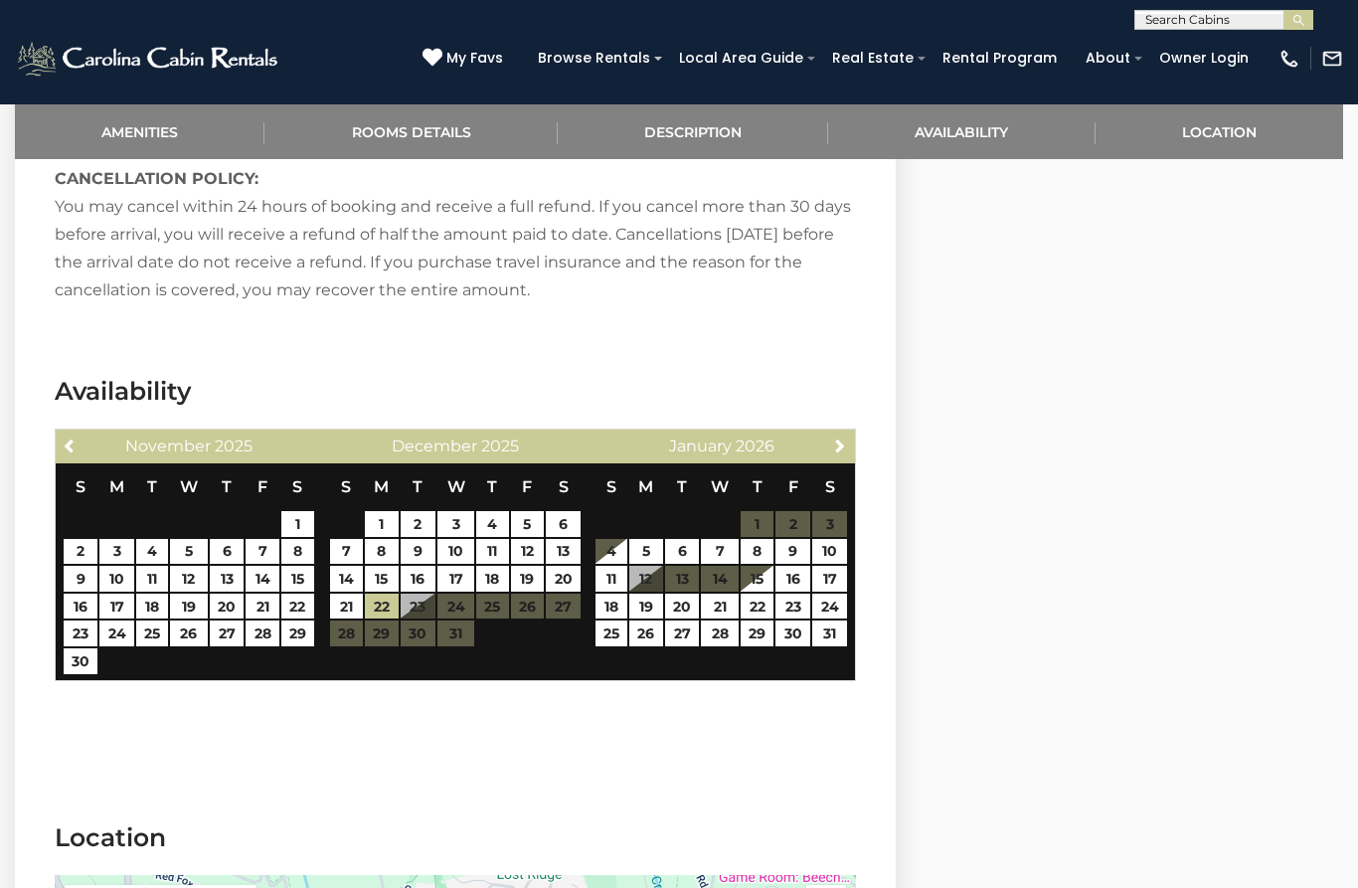
click at [481, 751] on section at bounding box center [455, 756] width 881 height 70
click at [466, 721] on section "Availability Previous [DATE] S M T W T F S 1 2 3 4 5 6 7 8 9 10 11 12 13 14 15 …" at bounding box center [455, 532] width 881 height 377
click at [513, 399] on h3 "Availability" at bounding box center [456, 391] width 802 height 35
click at [376, 613] on link "22" at bounding box center [382, 607] width 34 height 26
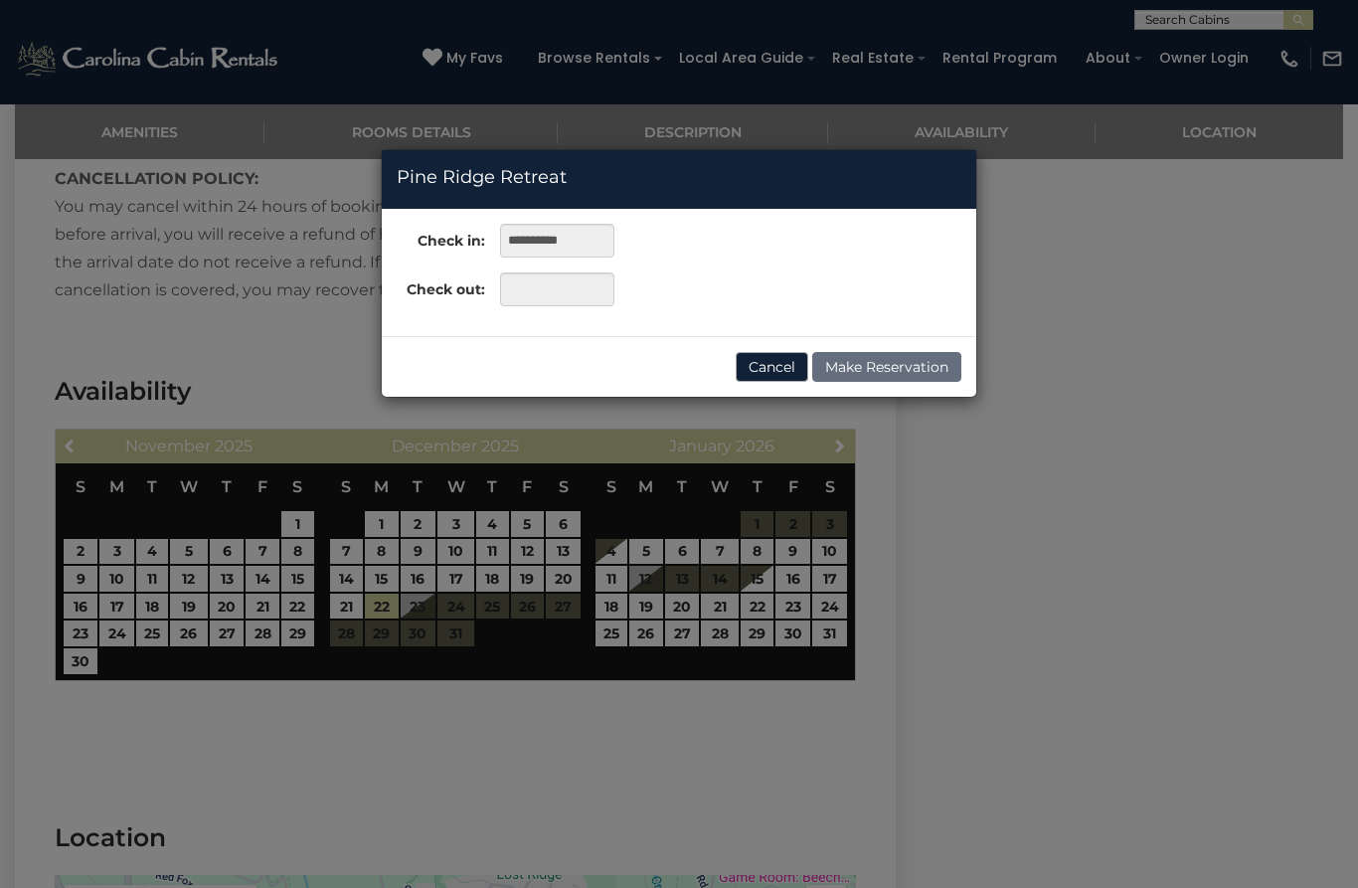
click at [786, 363] on button "Cancel" at bounding box center [772, 367] width 73 height 30
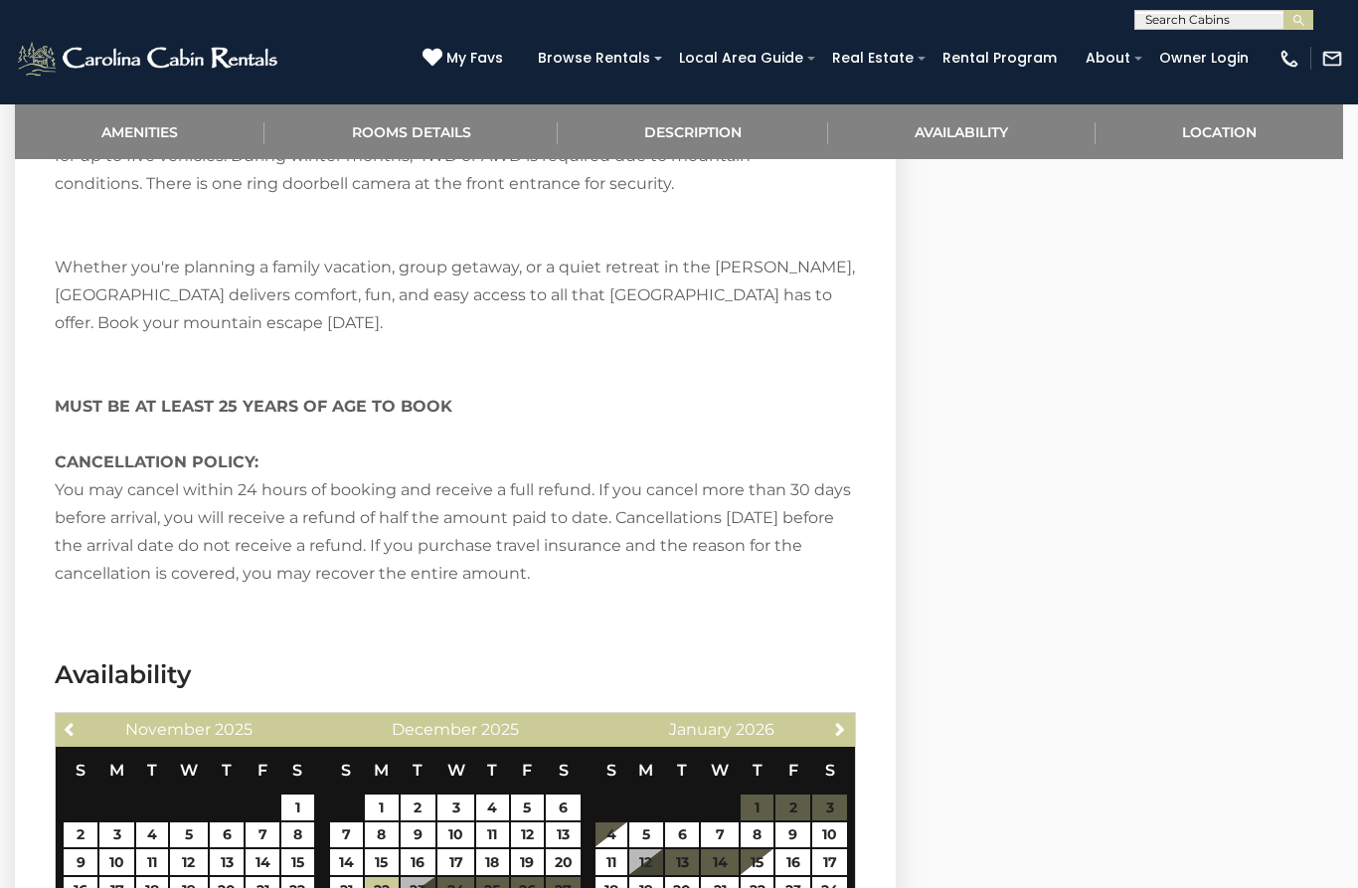
scroll to position [3365, 0]
